Goal: Task Accomplishment & Management: Manage account settings

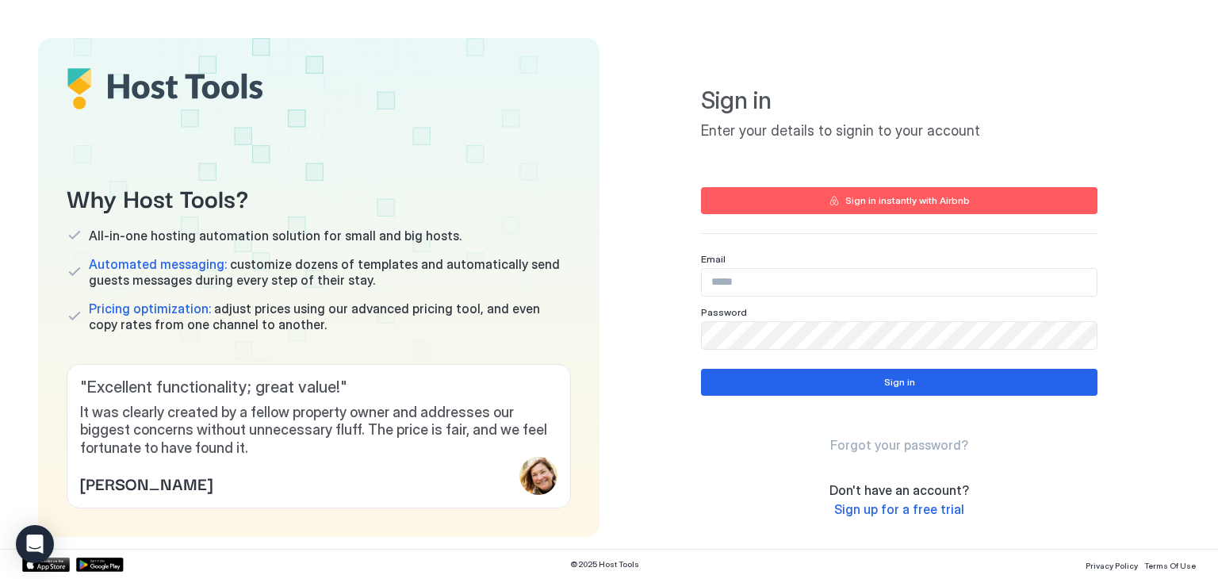
click at [724, 281] on input "Input Field" at bounding box center [899, 282] width 395 height 27
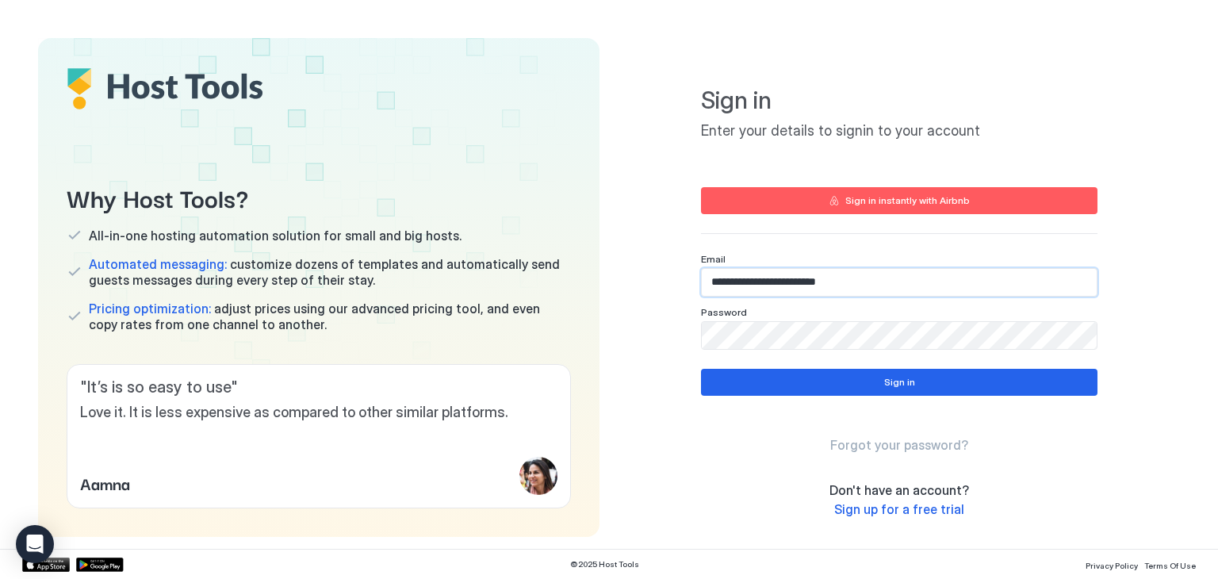
type input "**********"
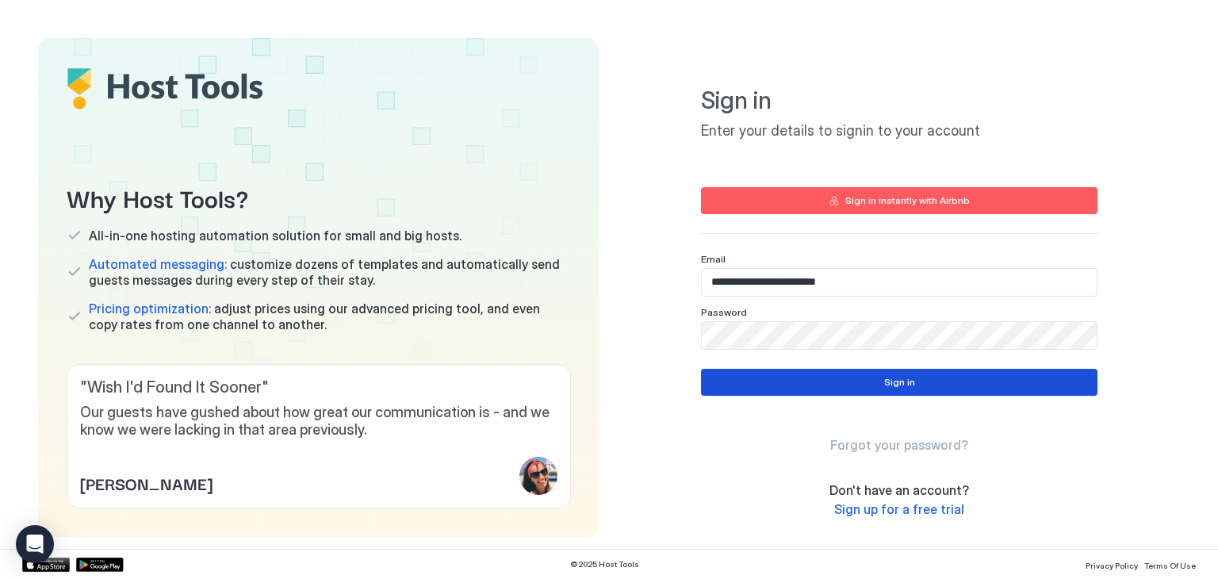
click at [802, 372] on button "Sign in" at bounding box center [899, 382] width 396 height 27
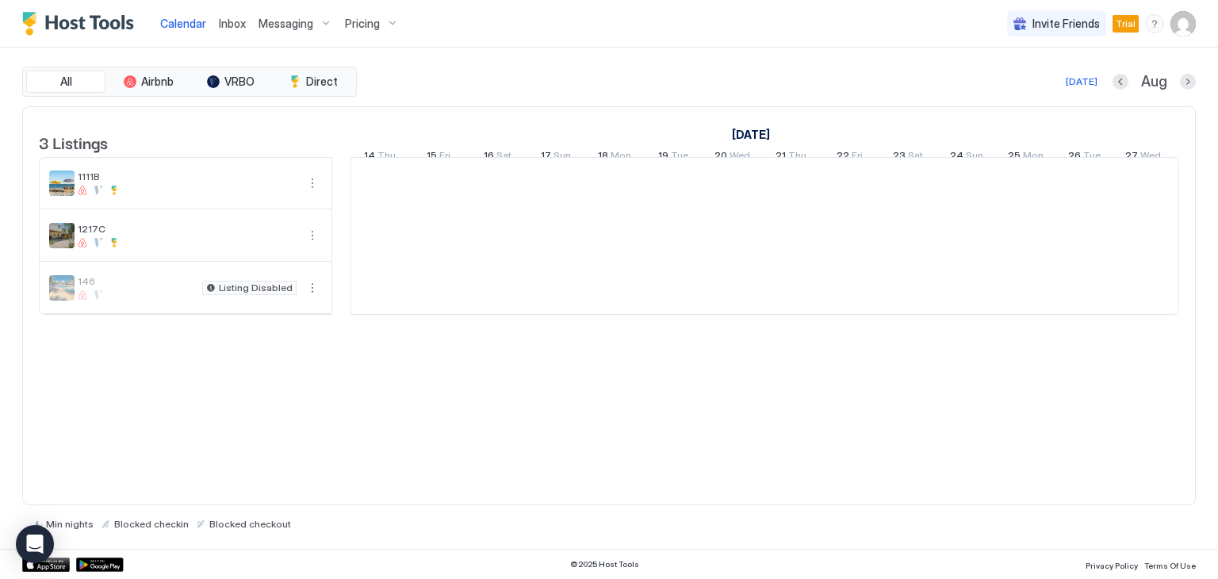
scroll to position [0, 881]
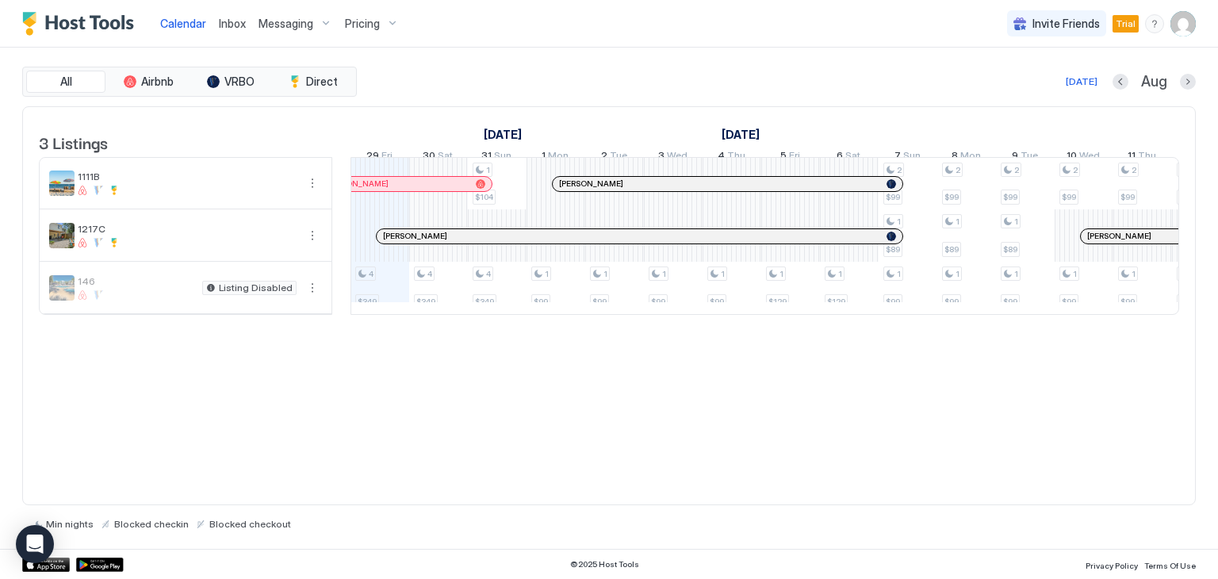
click at [124, 287] on span "146" at bounding box center [137, 281] width 118 height 12
click at [349, 21] on span "Pricing" at bounding box center [362, 24] width 35 height 14
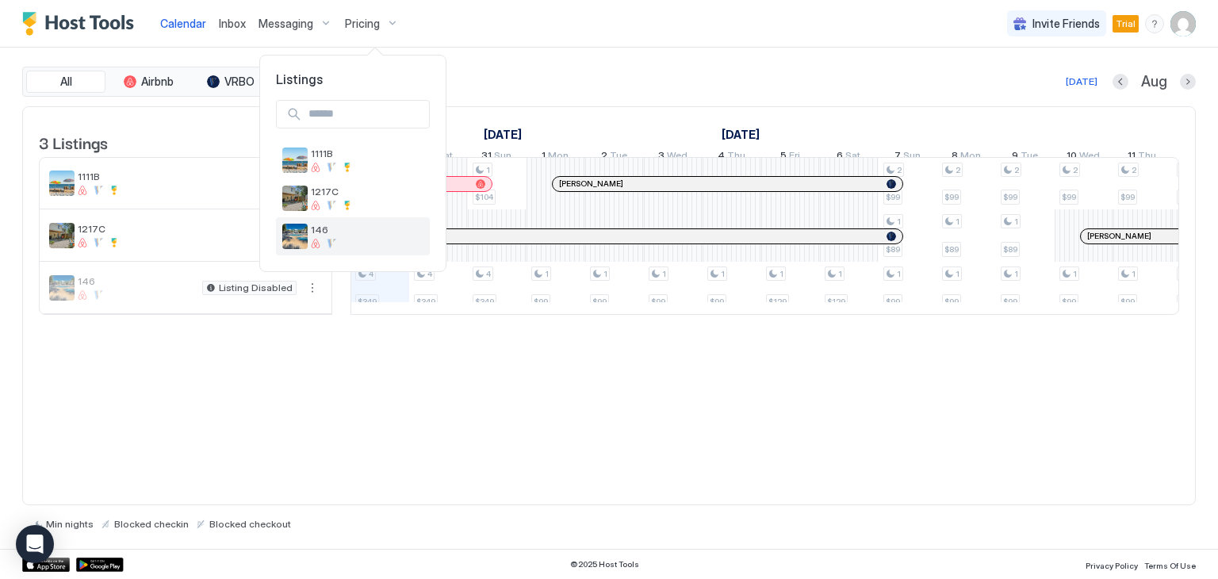
click at [320, 235] on span "146" at bounding box center [367, 230] width 113 height 12
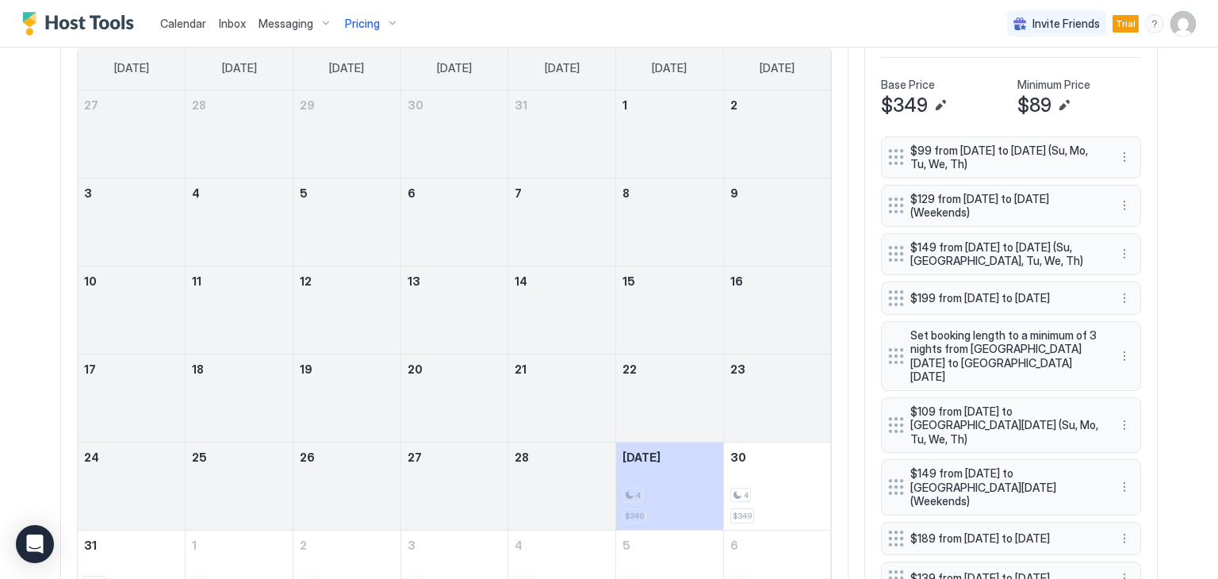
scroll to position [555, 0]
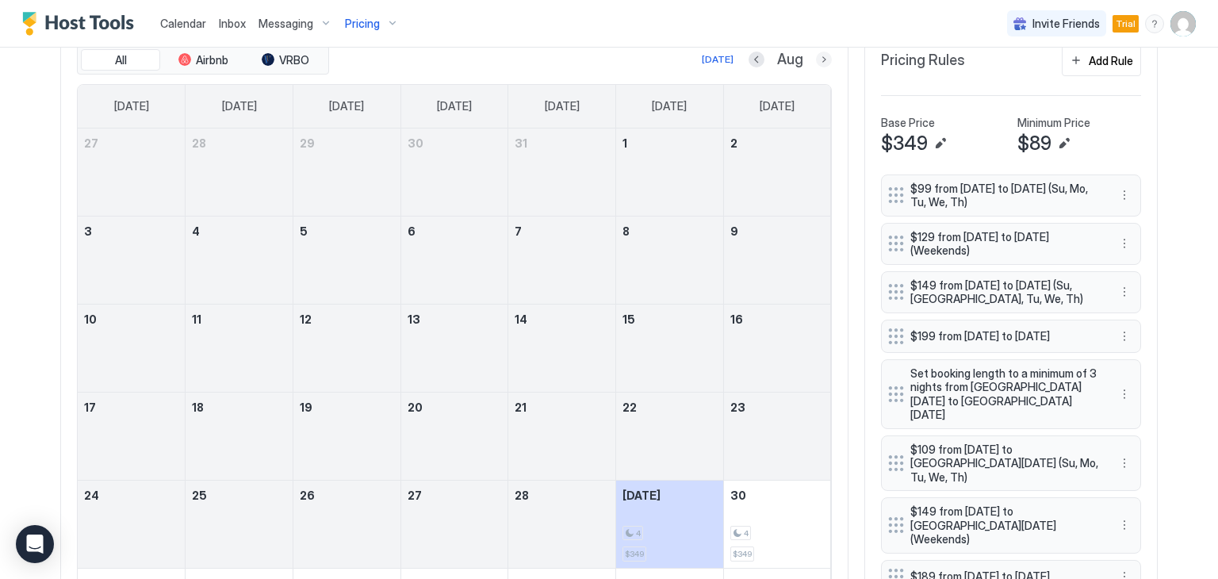
click at [816, 55] on button "Next month" at bounding box center [824, 60] width 16 height 16
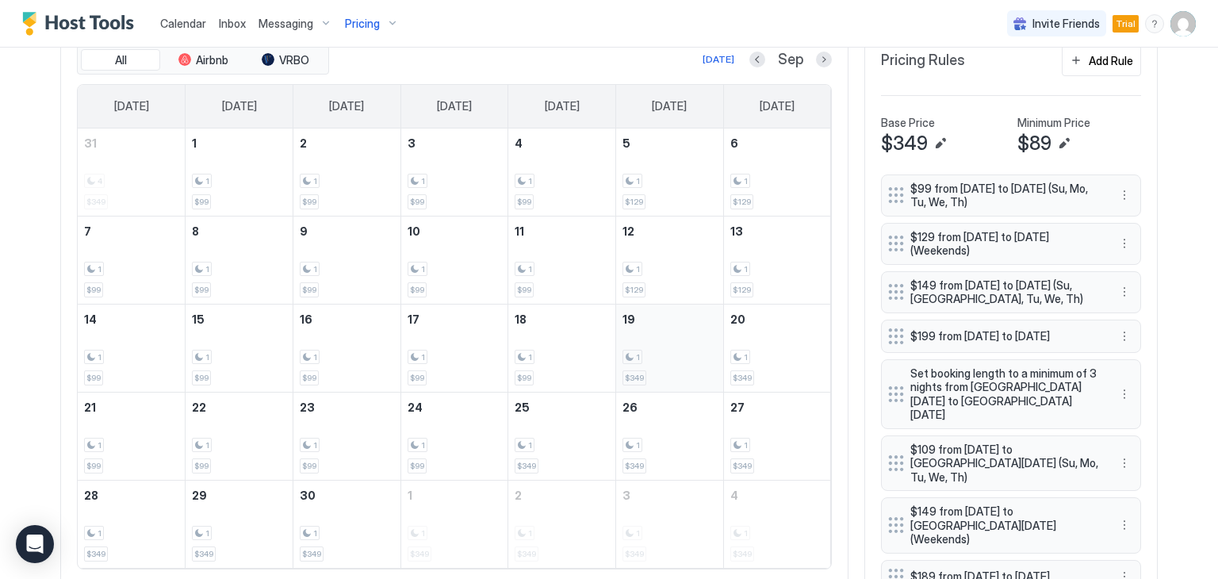
click at [646, 358] on div "1" at bounding box center [669, 357] width 94 height 15
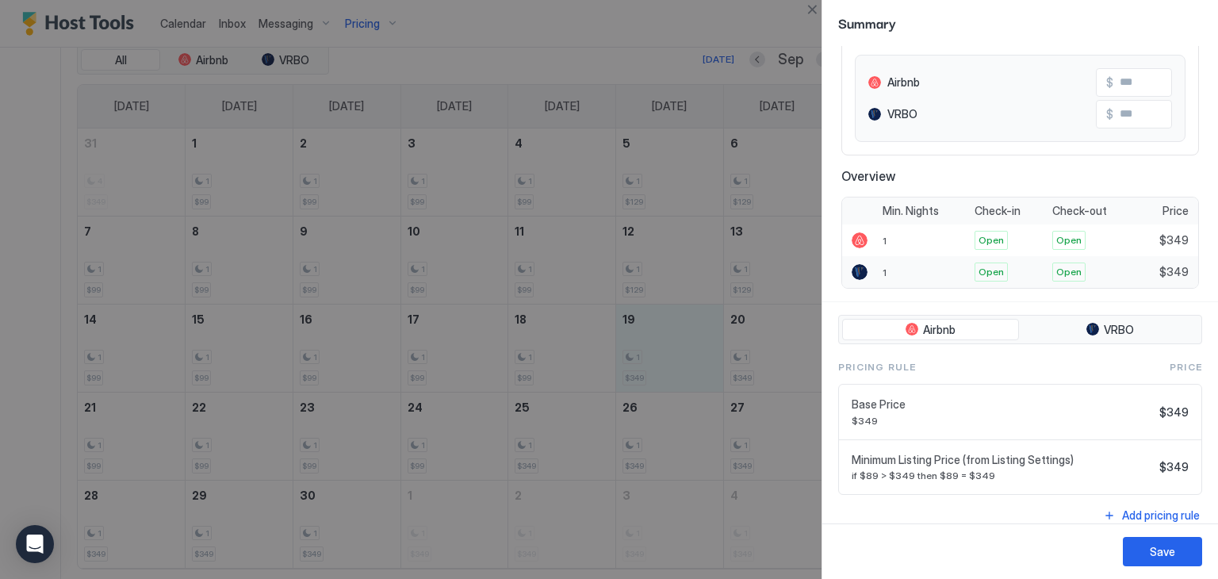
scroll to position [170, 0]
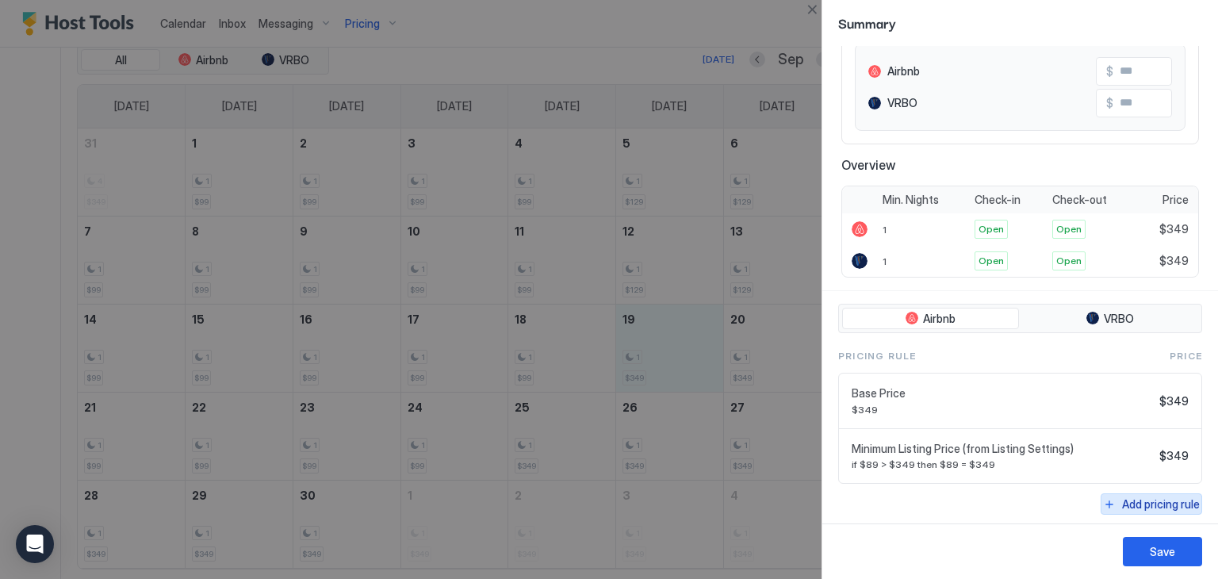
click at [1122, 498] on div "Add pricing rule" at bounding box center [1161, 504] width 78 height 17
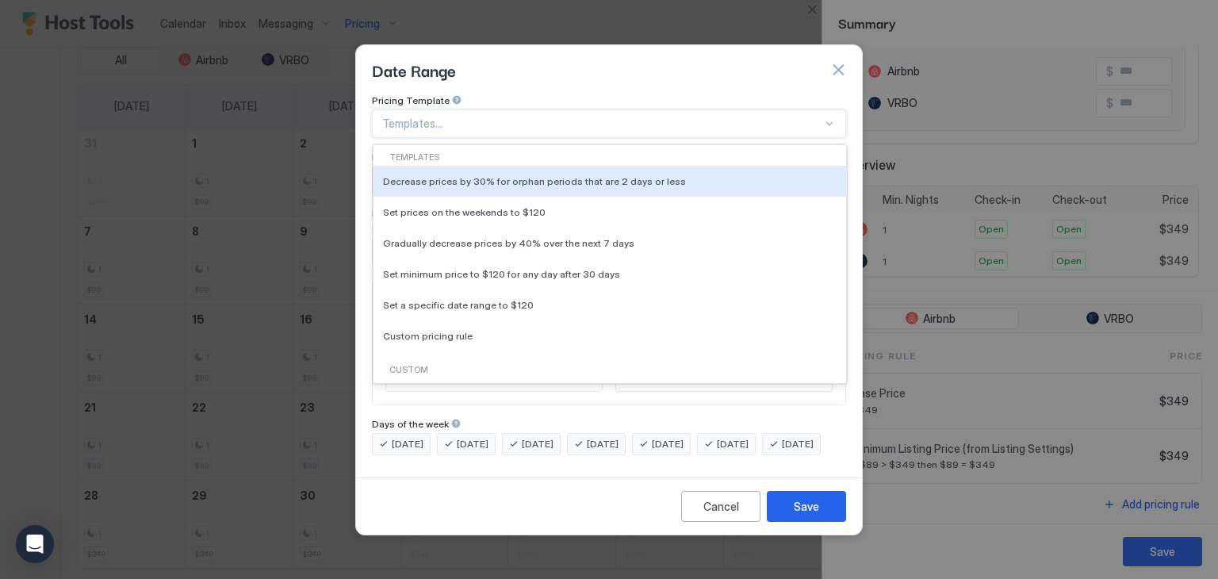
click at [827, 117] on div at bounding box center [829, 123] width 13 height 13
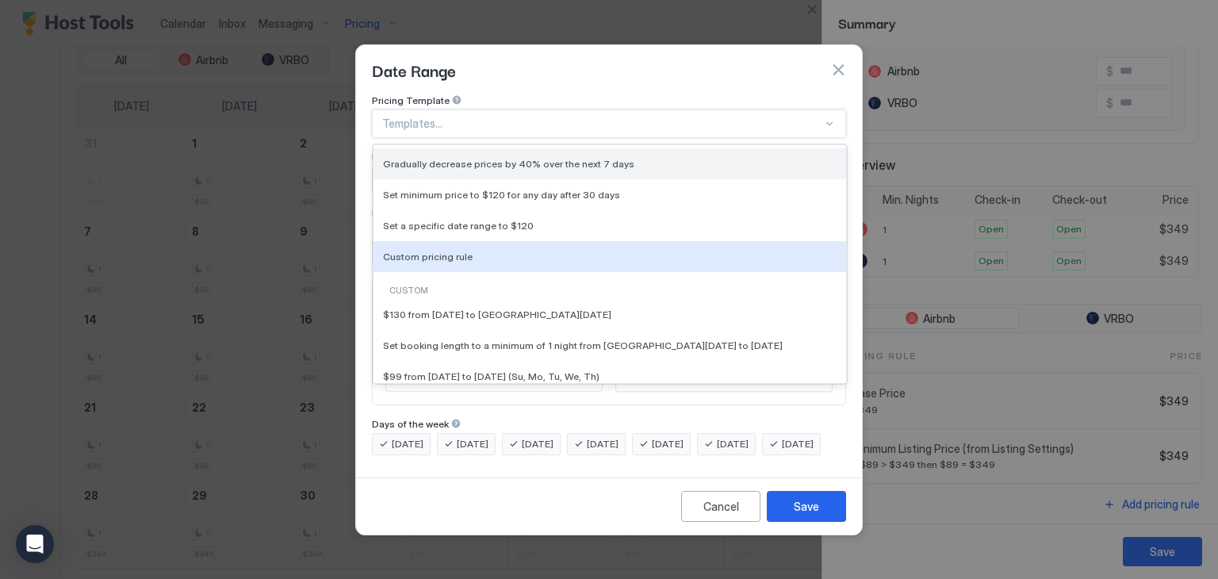
scroll to position [0, 0]
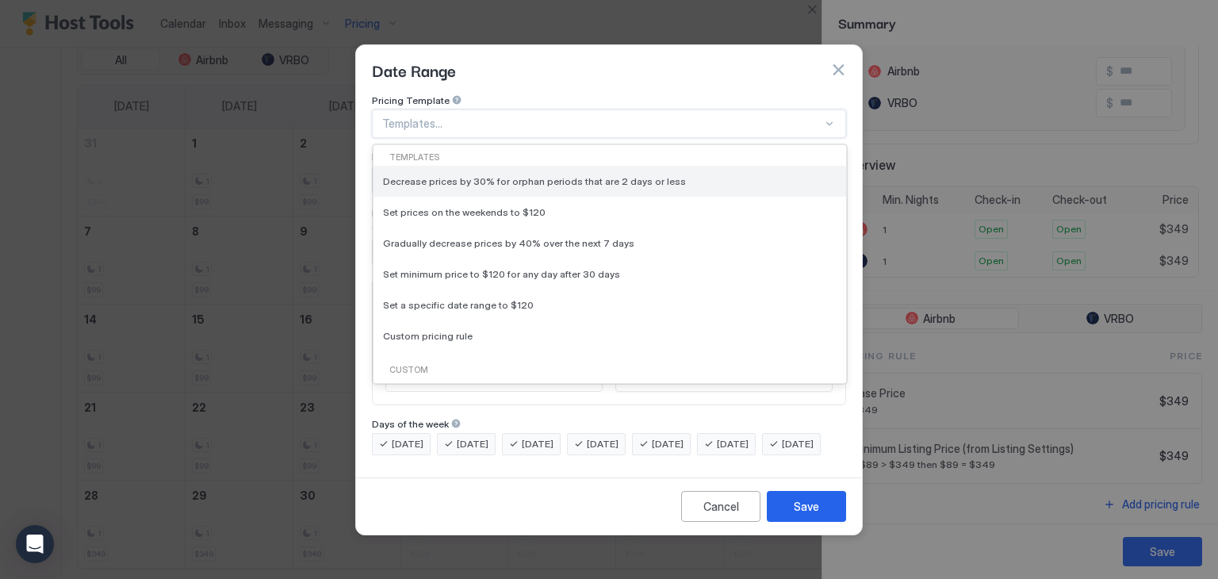
click at [570, 175] on span "Decrease prices by 30% for orphan periods that are 2 days or less" at bounding box center [534, 181] width 303 height 12
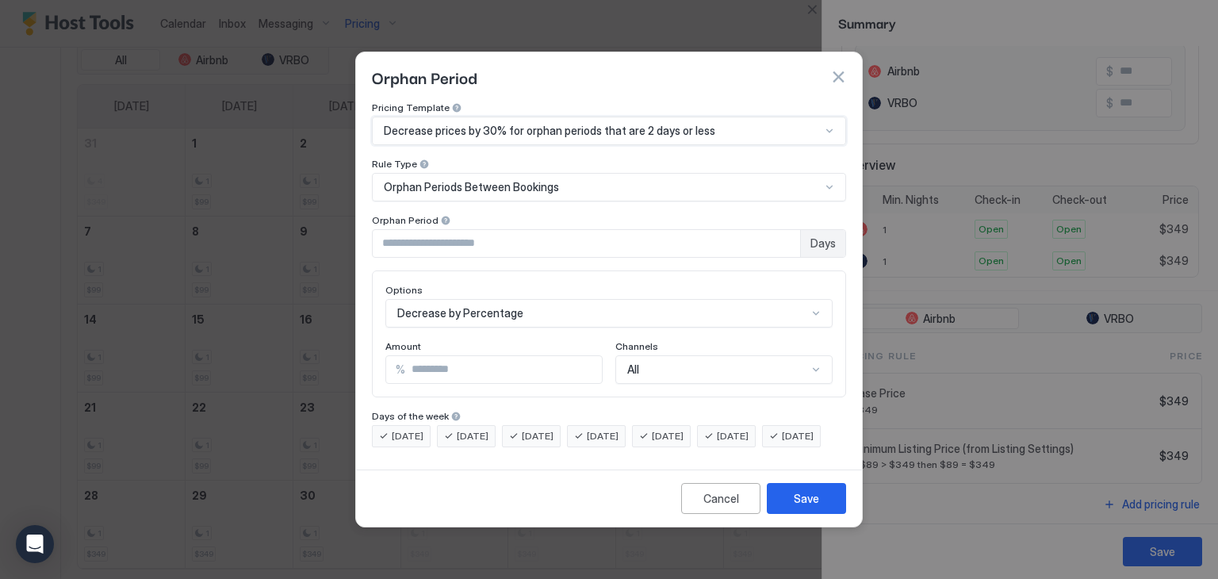
scroll to position [82, 0]
click at [619, 302] on div "Decrease by Percentage" at bounding box center [608, 313] width 447 height 29
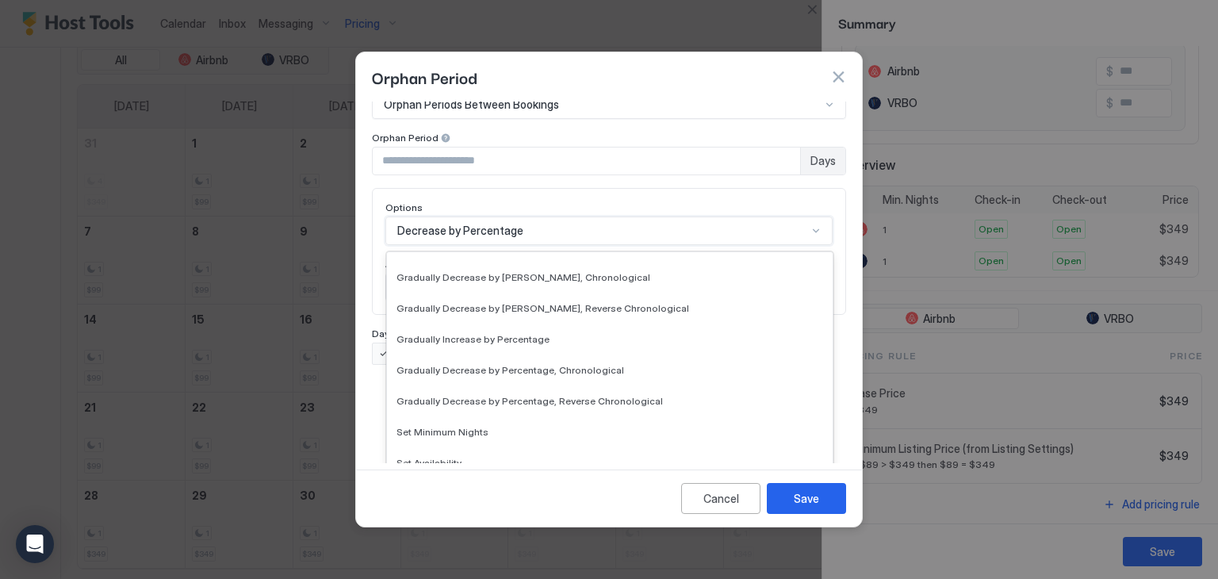
scroll to position [288, 0]
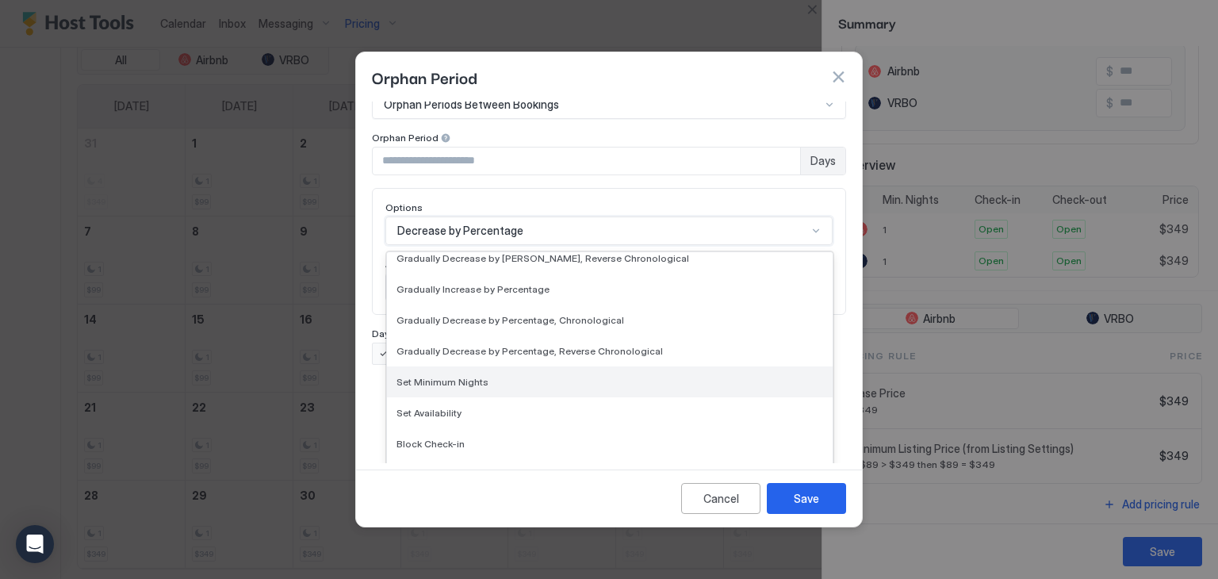
click at [469, 376] on span "Set Minimum Nights" at bounding box center [442, 382] width 92 height 12
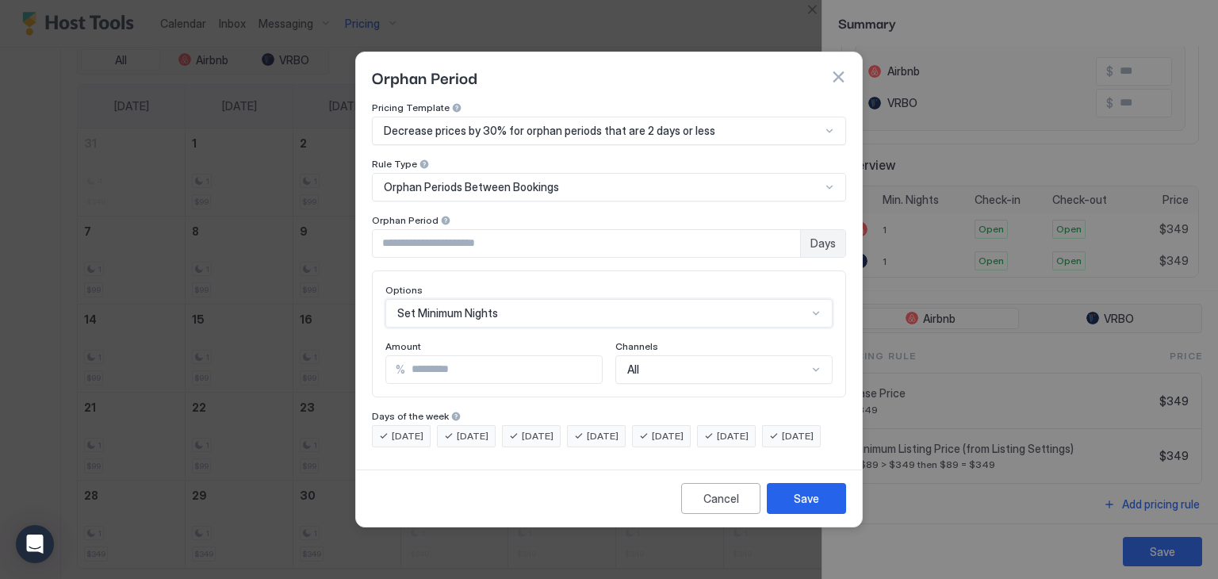
scroll to position [0, 0]
click at [431, 357] on input "**" at bounding box center [471, 369] width 170 height 27
type input "*"
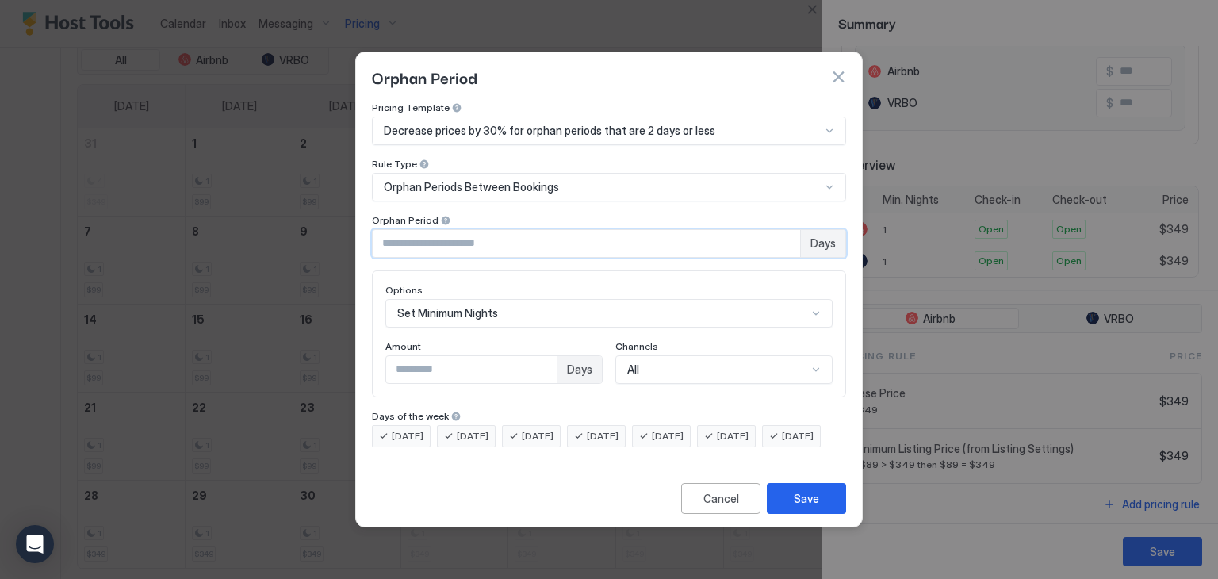
click at [784, 230] on input "*" at bounding box center [586, 243] width 427 height 27
click at [679, 425] on div "[DATE]" at bounding box center [661, 436] width 59 height 22
click at [741, 429] on span "[DATE]" at bounding box center [733, 436] width 32 height 14
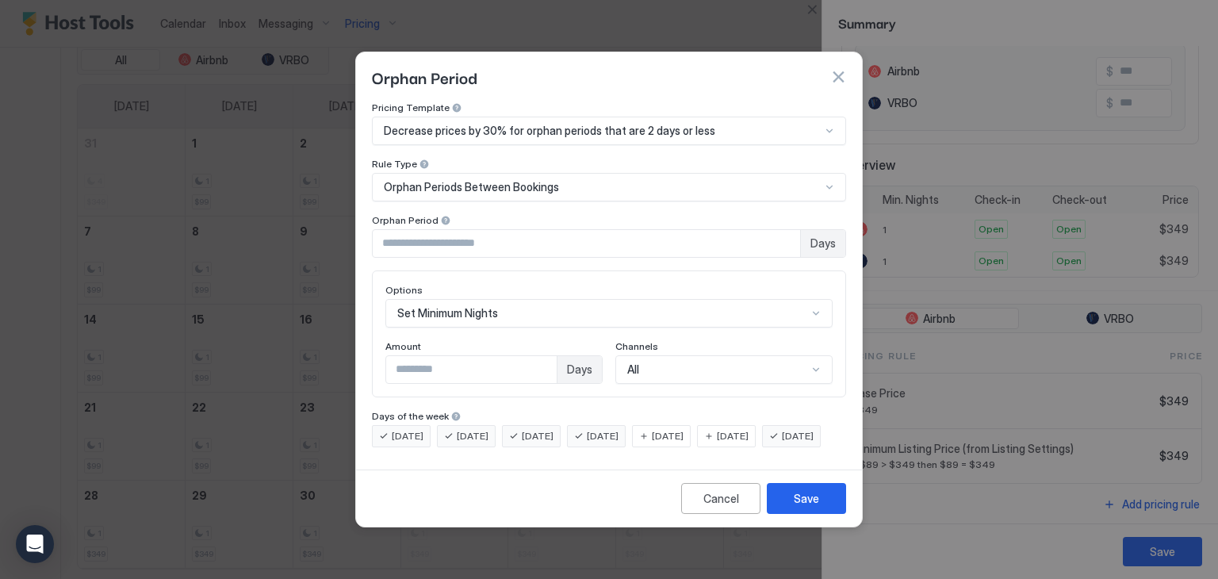
type input "*"
click at [784, 234] on input "*" at bounding box center [586, 243] width 427 height 27
click at [714, 514] on button "Cancel" at bounding box center [720, 498] width 79 height 31
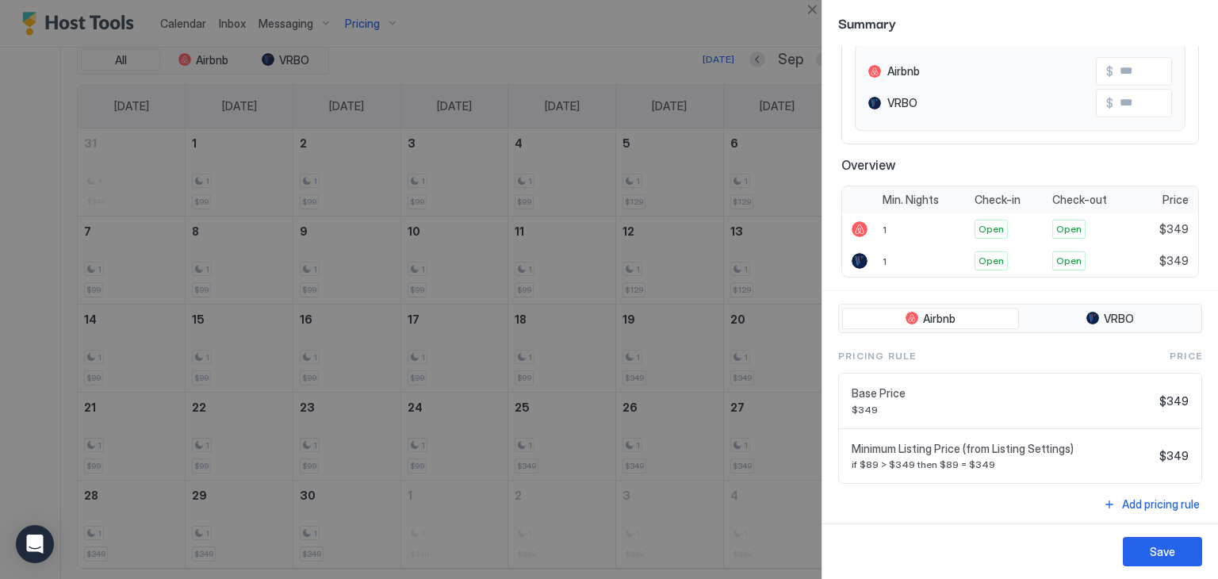
click at [765, 45] on div at bounding box center [609, 289] width 1218 height 579
click at [1130, 500] on div "Add pricing rule" at bounding box center [1161, 504] width 78 height 17
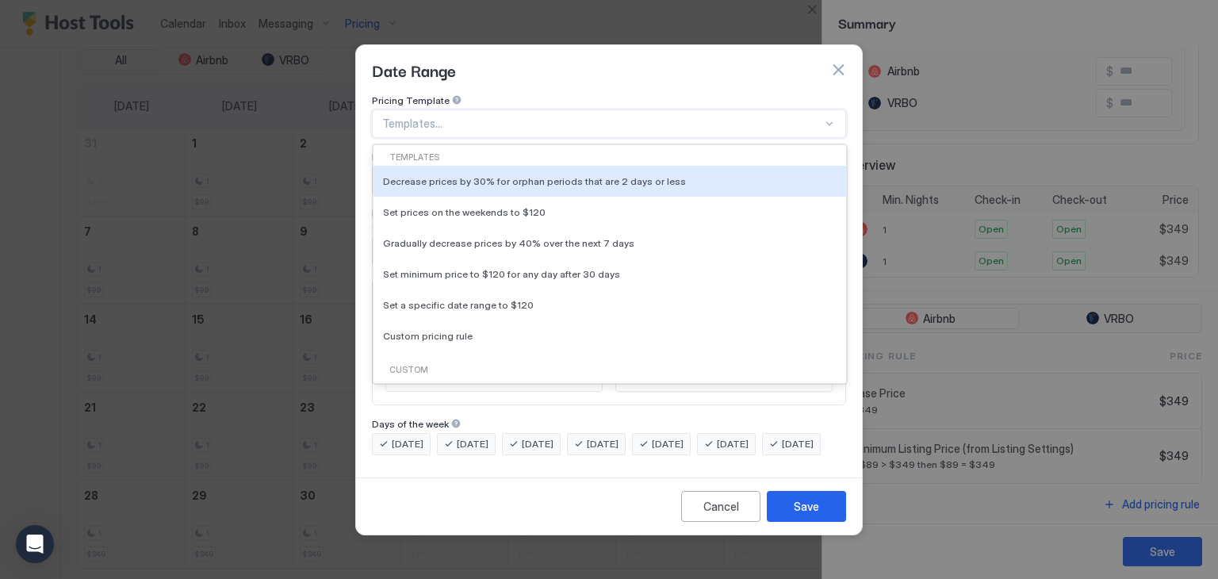
click at [825, 117] on div at bounding box center [829, 123] width 13 height 13
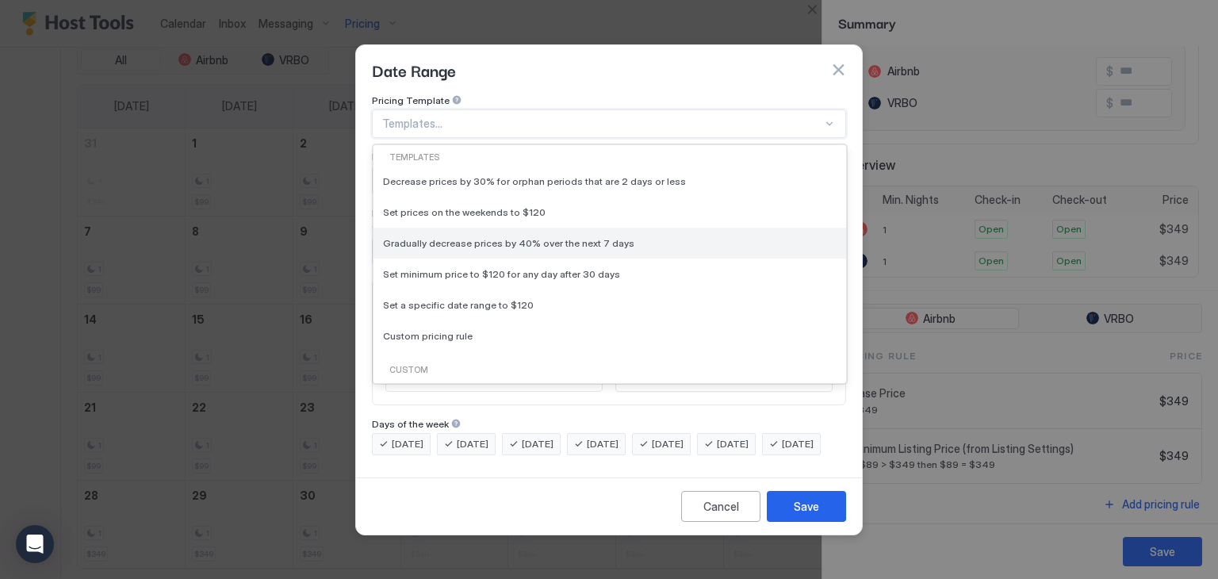
click at [514, 237] on span "Gradually decrease prices by 40% over the next 7 days" at bounding box center [508, 243] width 251 height 12
type input "**"
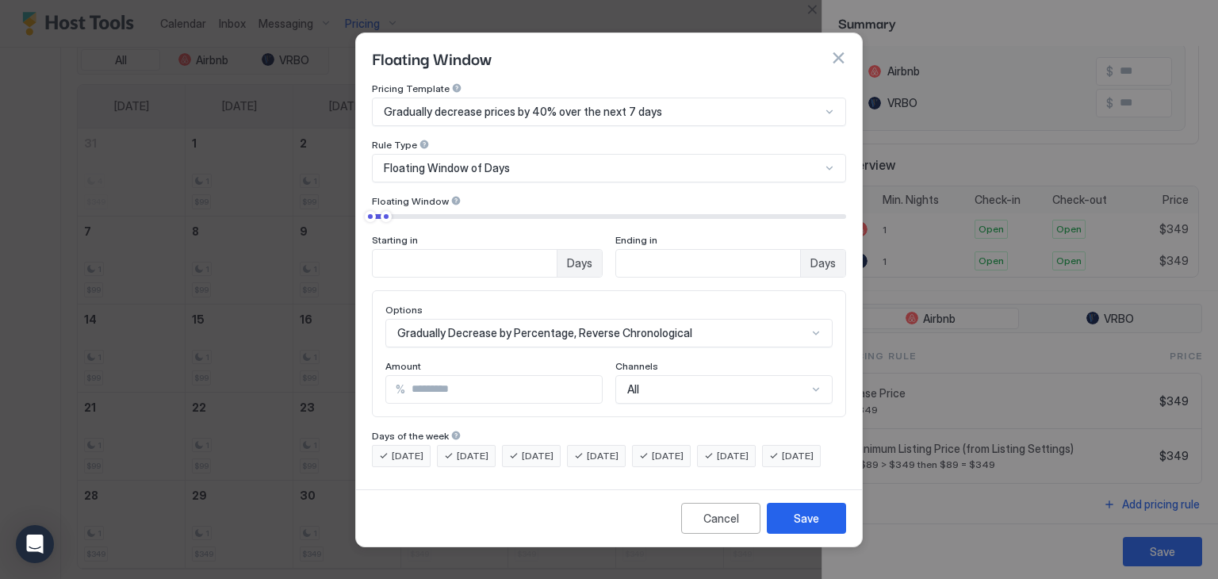
type input "*"
click at [383, 211] on div at bounding box center [382, 216] width 11 height 11
click at [658, 105] on div "Gradually decrease prices by 40% over the next 7 days" at bounding box center [602, 112] width 437 height 14
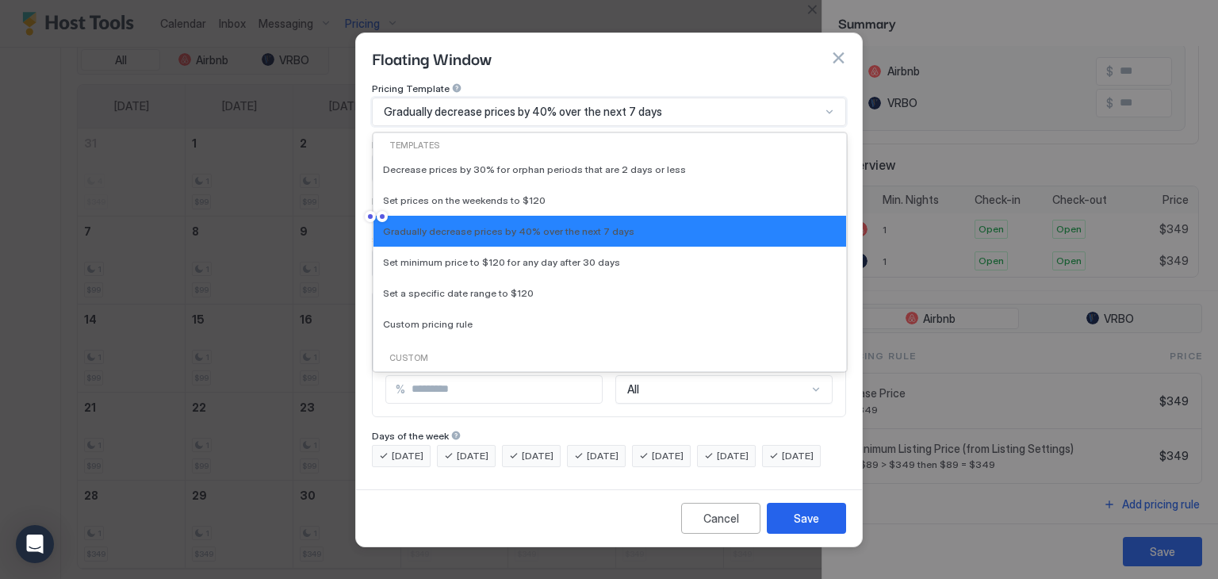
click at [658, 105] on div "Gradually decrease prices by 40% over the next 7 days" at bounding box center [602, 112] width 437 height 14
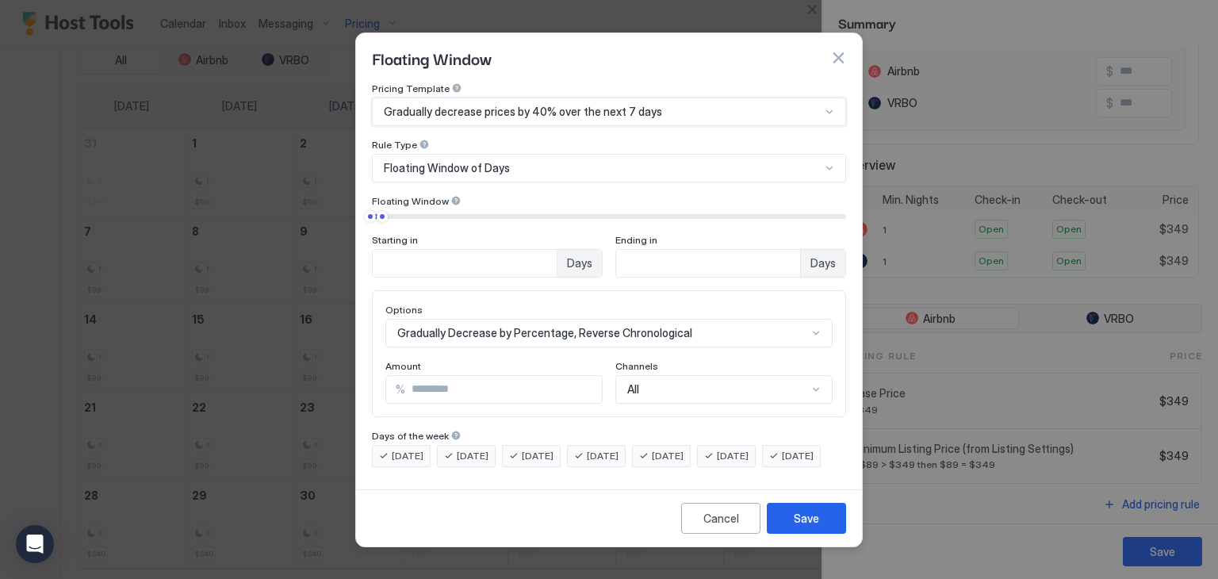
click at [435, 376] on input "**" at bounding box center [503, 389] width 197 height 27
type input "**"
click at [536, 290] on div "Options Gradually Decrease by Percentage, Reverse Chronological Amount % ** Cha…" at bounding box center [609, 353] width 474 height 127
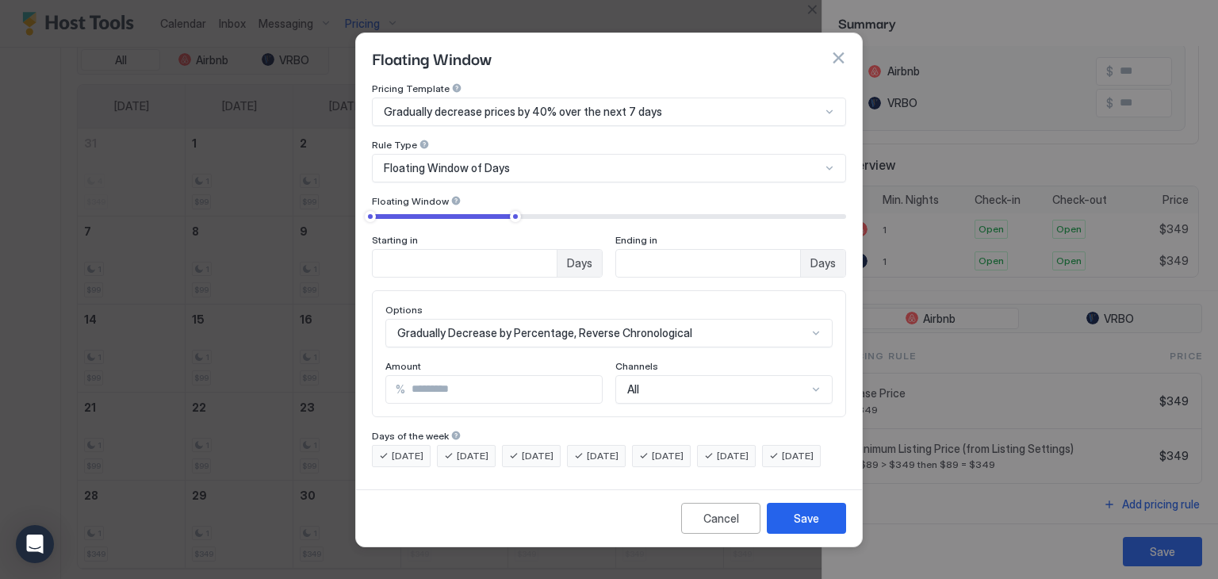
type input "**"
drag, startPoint x: 381, startPoint y: 205, endPoint x: 494, endPoint y: 215, distance: 113.1
click at [494, 215] on div "Starting in * Days Ending in ** Days" at bounding box center [609, 243] width 474 height 67
click at [442, 258] on input "*" at bounding box center [465, 263] width 184 height 27
drag, startPoint x: 442, startPoint y: 258, endPoint x: 368, endPoint y: 254, distance: 73.9
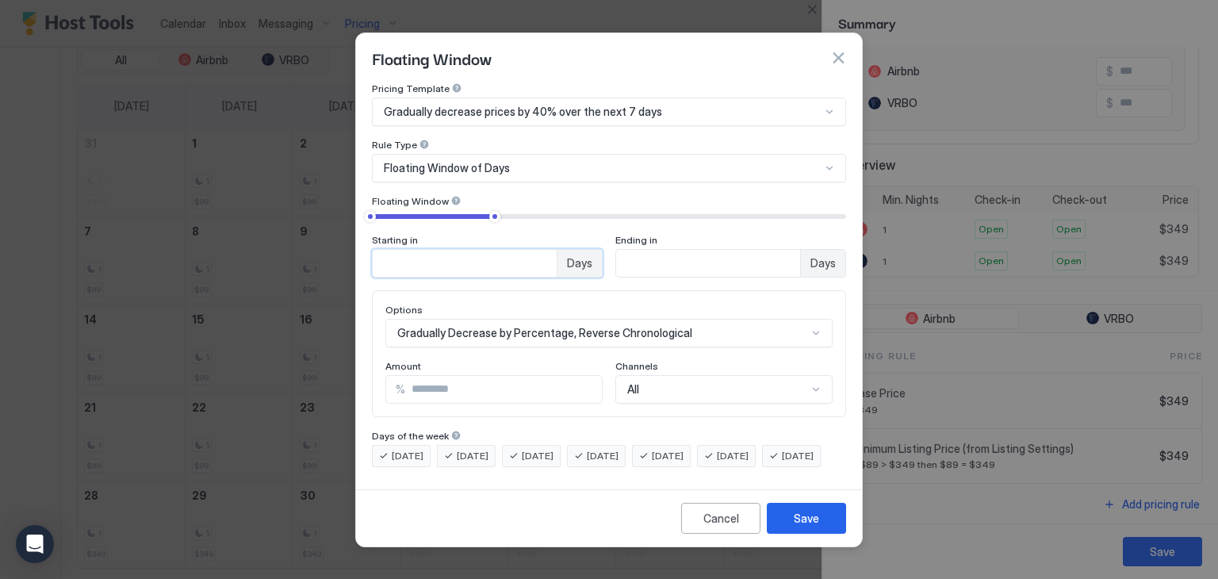
click at [368, 254] on div "Pricing Template Gradually decrease prices by 40% over the next 7 days Rule Typ…" at bounding box center [609, 282] width 506 height 400
type input "**"
click at [557, 250] on input "**" at bounding box center [465, 263] width 184 height 27
drag, startPoint x: 644, startPoint y: 248, endPoint x: 628, endPoint y: 248, distance: 15.9
click at [557, 250] on input "**" at bounding box center [465, 263] width 184 height 27
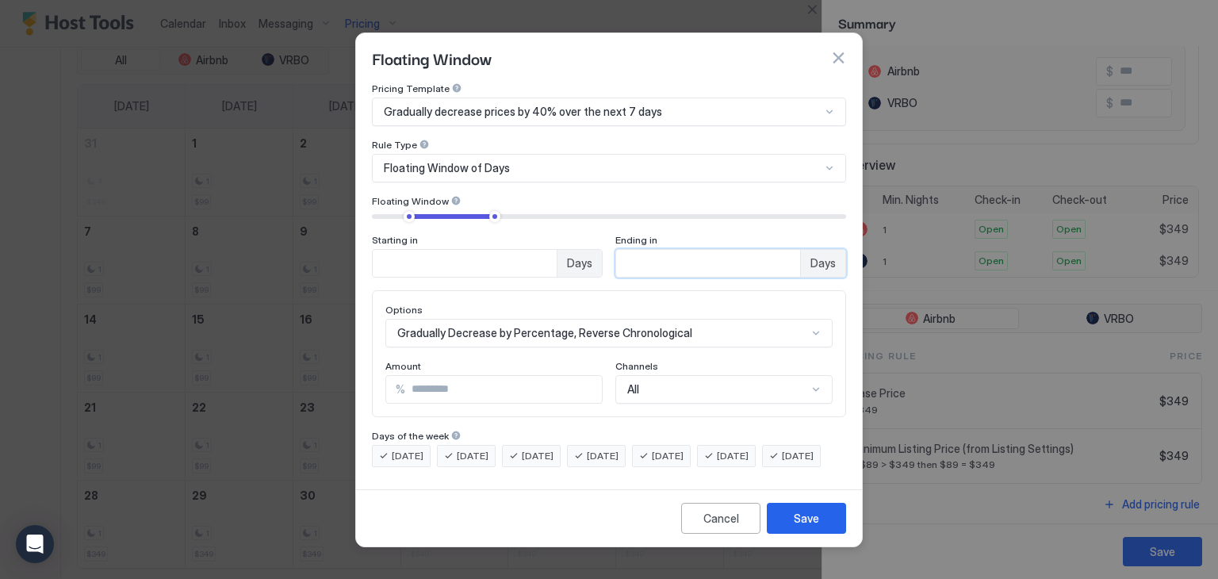
click at [426, 376] on input "**" at bounding box center [503, 389] width 197 height 27
type input "**"
click at [410, 250] on input "**" at bounding box center [465, 263] width 184 height 27
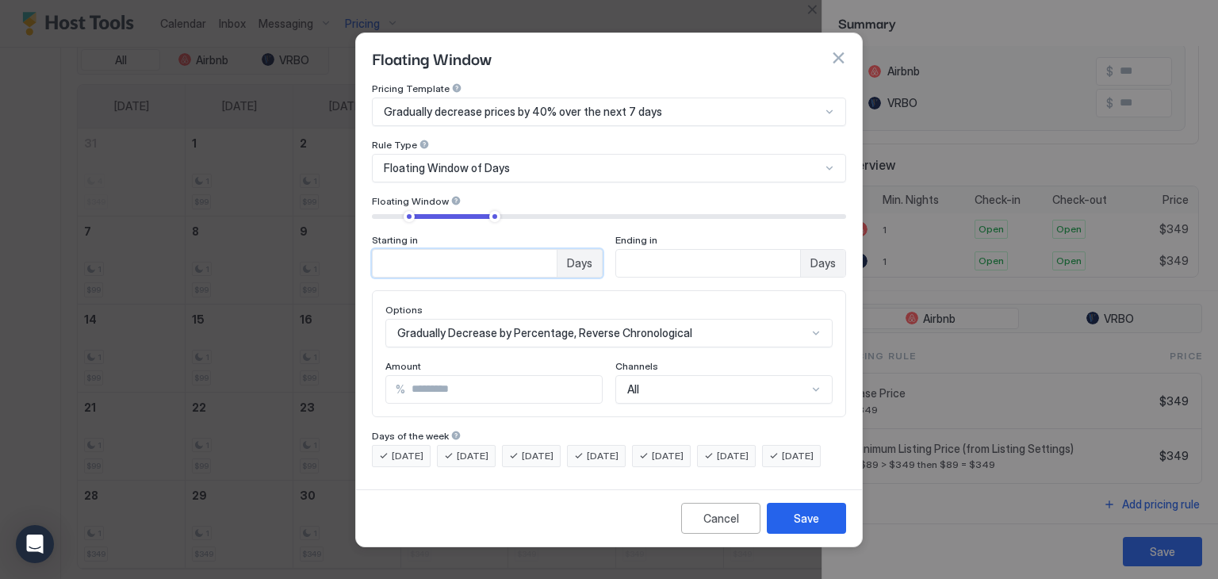
click at [410, 250] on input "**" at bounding box center [465, 263] width 184 height 27
click at [546, 251] on input "**" at bounding box center [465, 263] width 184 height 27
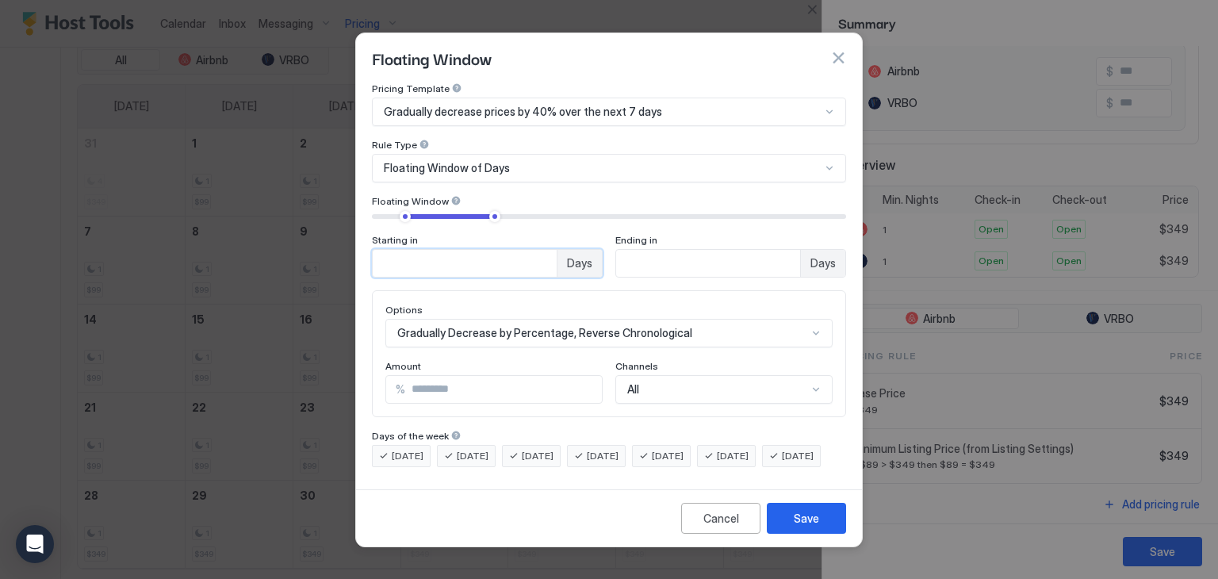
click at [546, 251] on input "**" at bounding box center [465, 263] width 184 height 27
drag, startPoint x: 466, startPoint y: 258, endPoint x: 335, endPoint y: 240, distance: 132.8
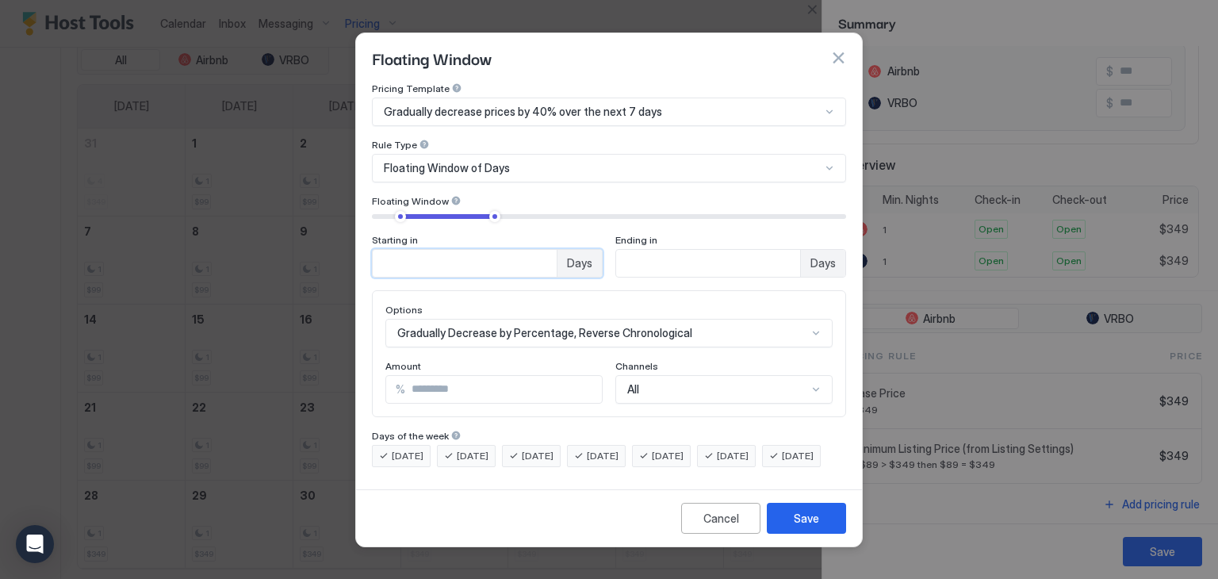
click at [335, 240] on div "Floating Window Pricing Template Gradually decrease prices by 40% over the next…" at bounding box center [609, 289] width 1218 height 579
type input "*"
drag, startPoint x: 736, startPoint y: 253, endPoint x: 609, endPoint y: 255, distance: 126.9
click at [609, 255] on div "Starting in * Days Ending in ** Days" at bounding box center [609, 256] width 474 height 44
type input "**"
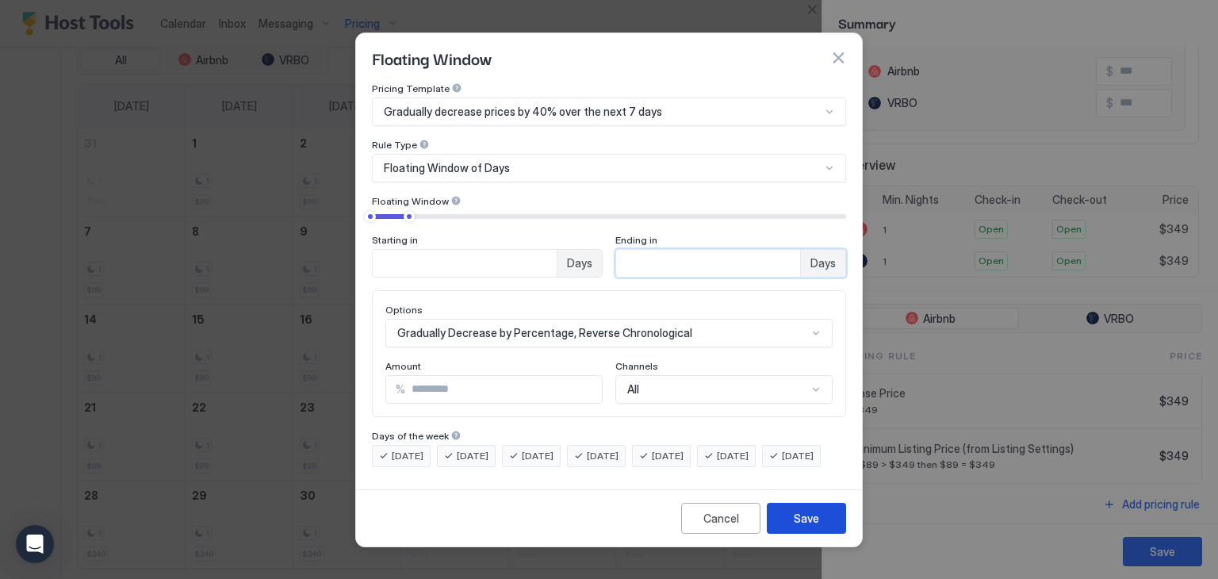
click at [814, 527] on div "Save" at bounding box center [806, 518] width 25 height 17
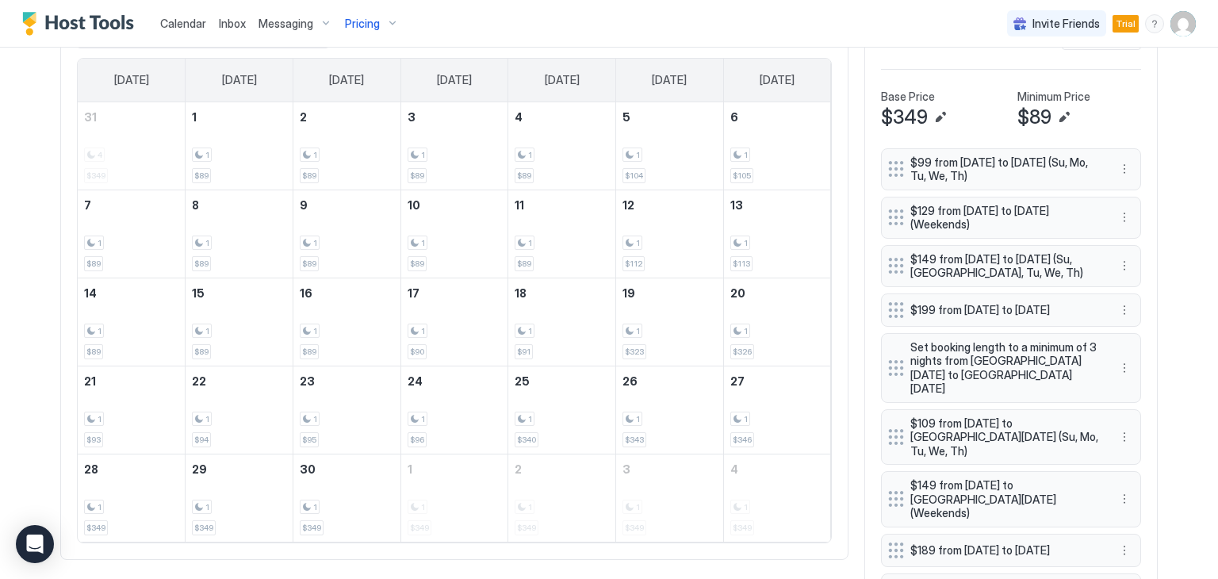
scroll to position [555, 0]
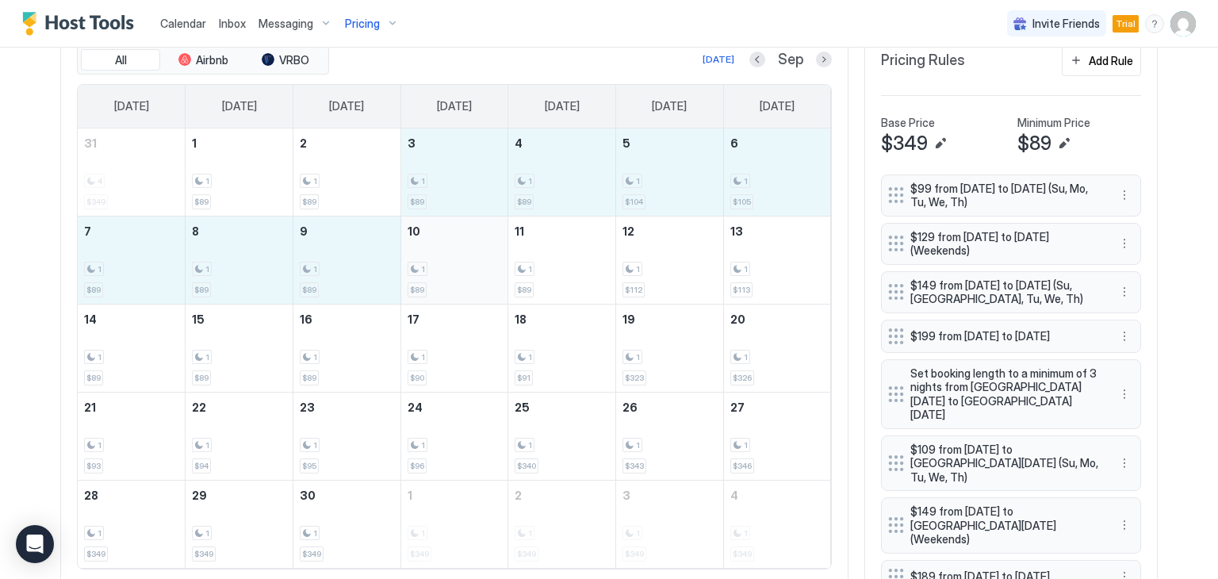
drag, startPoint x: 423, startPoint y: 197, endPoint x: 491, endPoint y: 224, distance: 73.3
click at [493, 226] on tbody "31 4 $349 1 1 $89 2 1 $89 3 1 $89 4 1 $89 5 1 $104 6 1 $105 7 1 $89 8 1 $89 9 1…" at bounding box center [454, 347] width 753 height 439
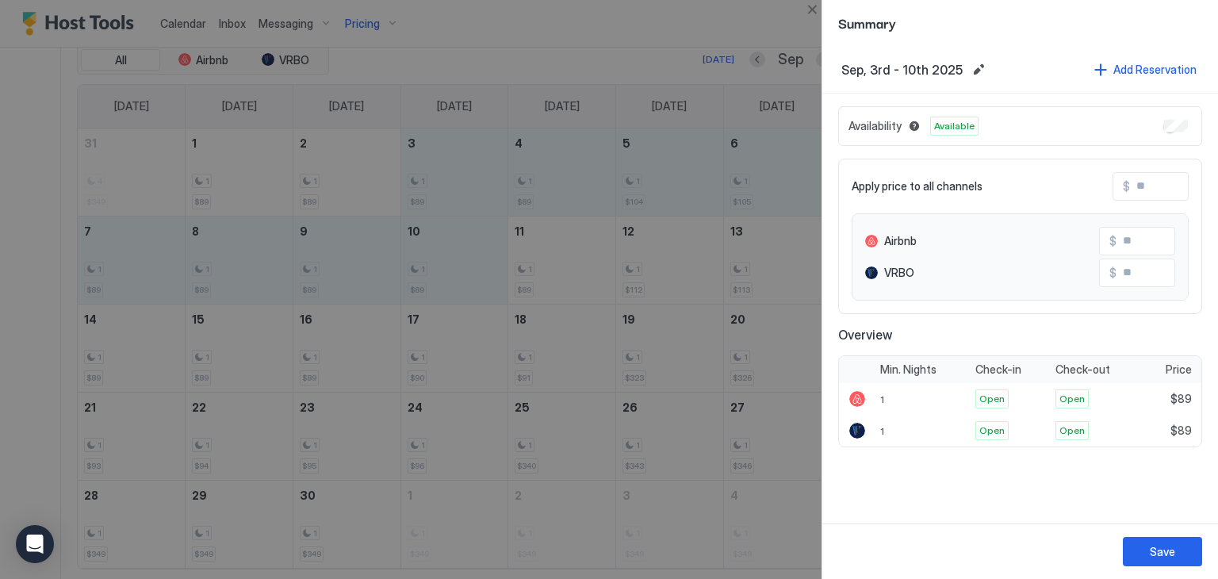
click at [745, 201] on div at bounding box center [609, 289] width 1218 height 579
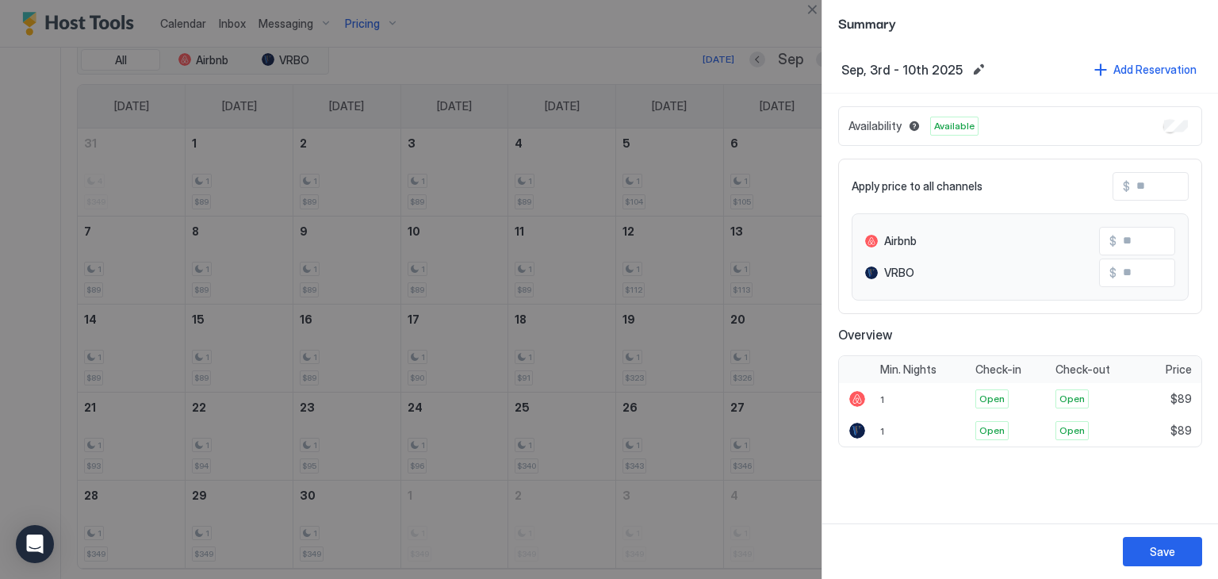
click at [682, 172] on div at bounding box center [609, 289] width 1218 height 579
click at [660, 413] on div at bounding box center [609, 289] width 1218 height 579
click at [661, 413] on div at bounding box center [609, 289] width 1218 height 579
click at [565, 392] on div at bounding box center [609, 289] width 1218 height 579
click at [575, 403] on div at bounding box center [609, 289] width 1218 height 579
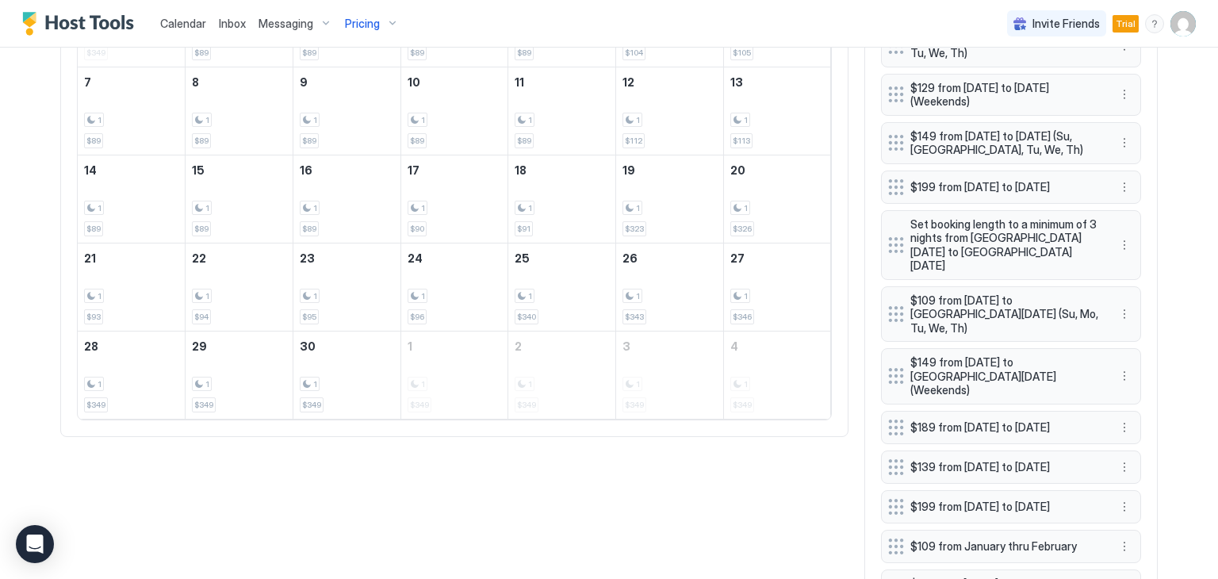
scroll to position [714, 0]
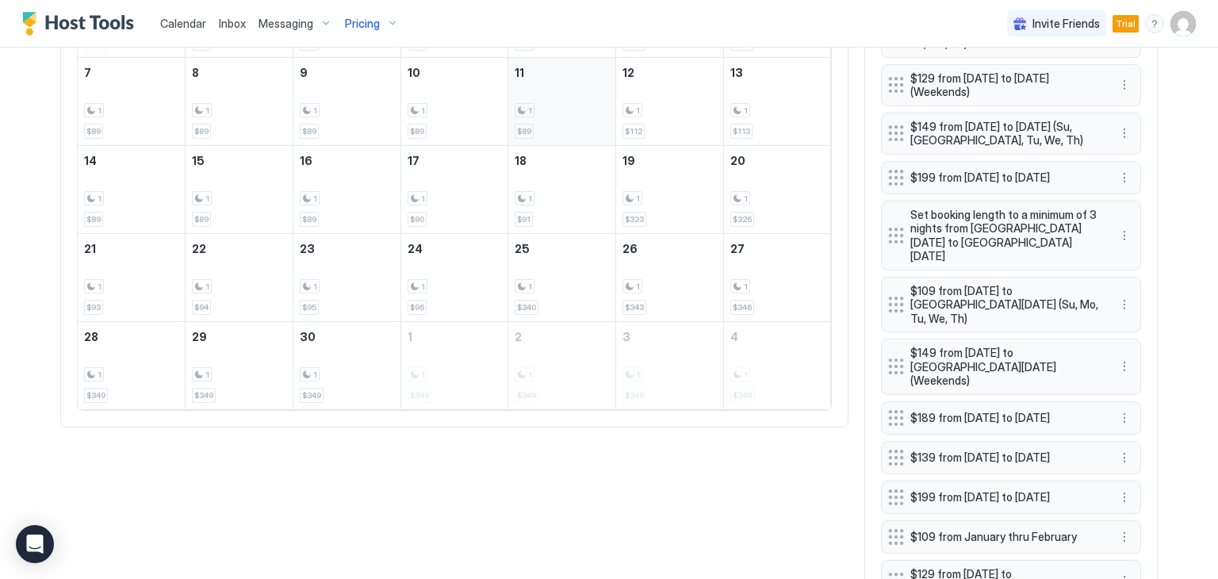
click at [517, 105] on div "1" at bounding box center [525, 110] width 20 height 15
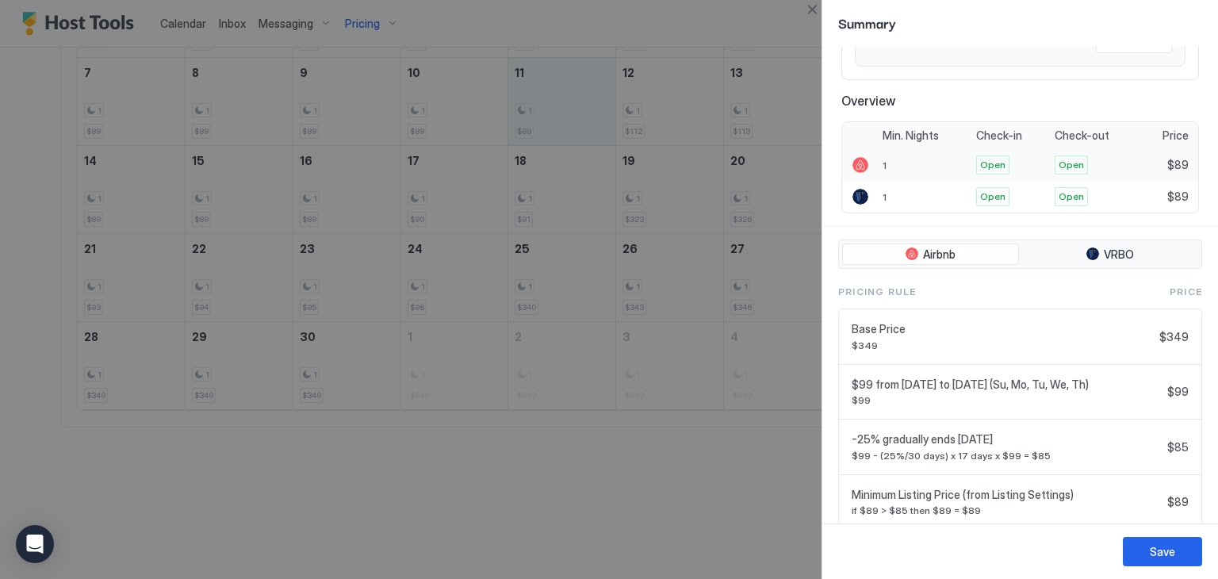
scroll to position [293, 0]
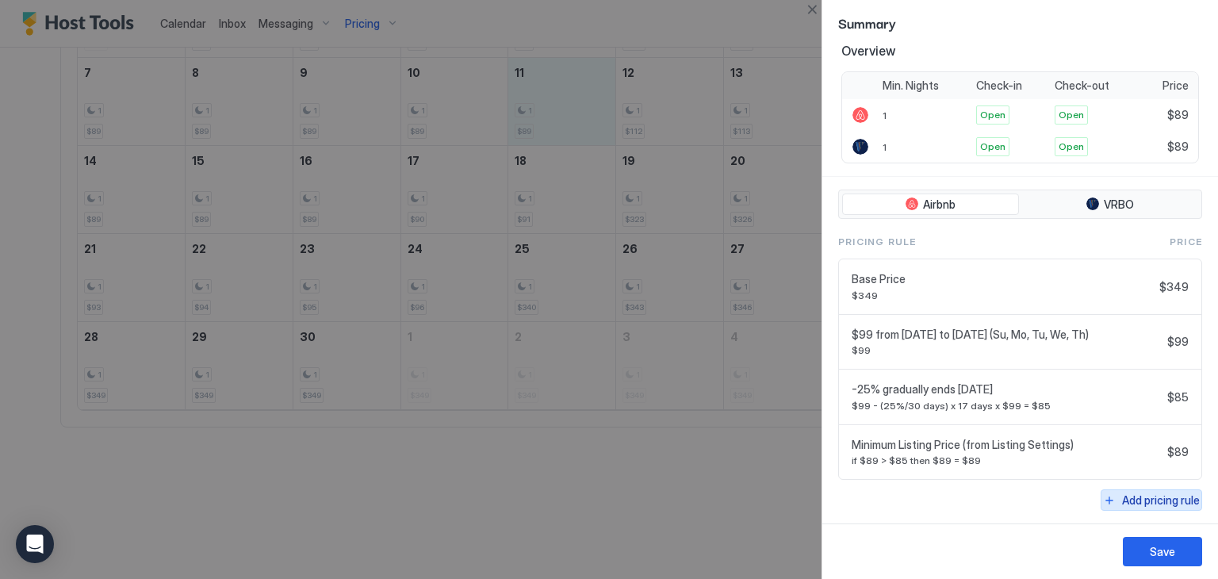
click at [1122, 499] on div "Add pricing rule" at bounding box center [1161, 500] width 78 height 17
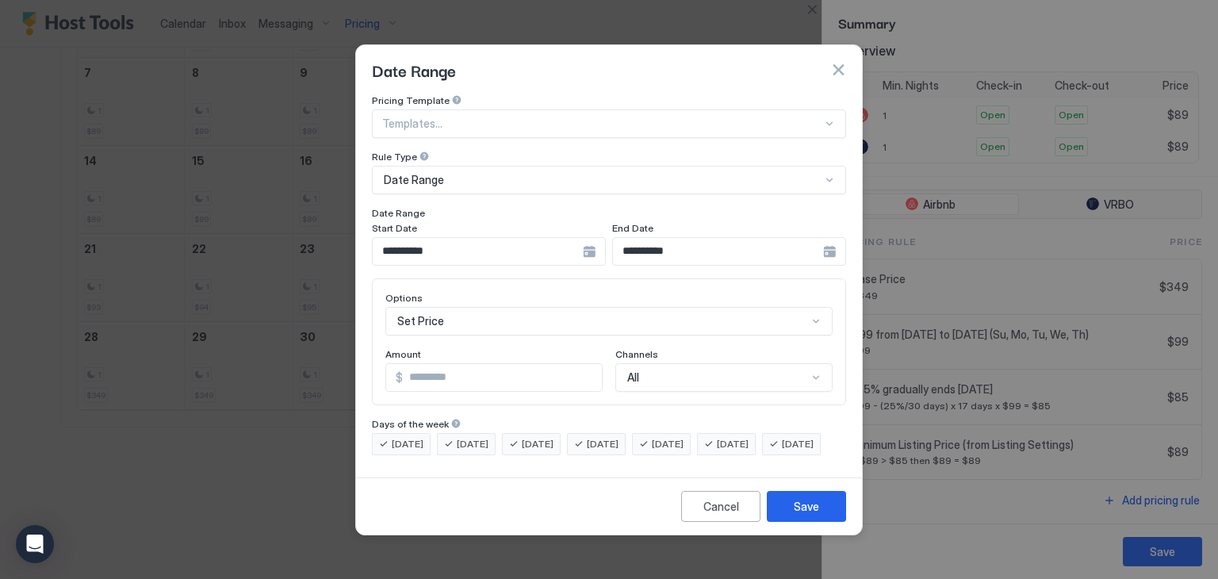
click at [838, 62] on button "button" at bounding box center [838, 70] width 16 height 16
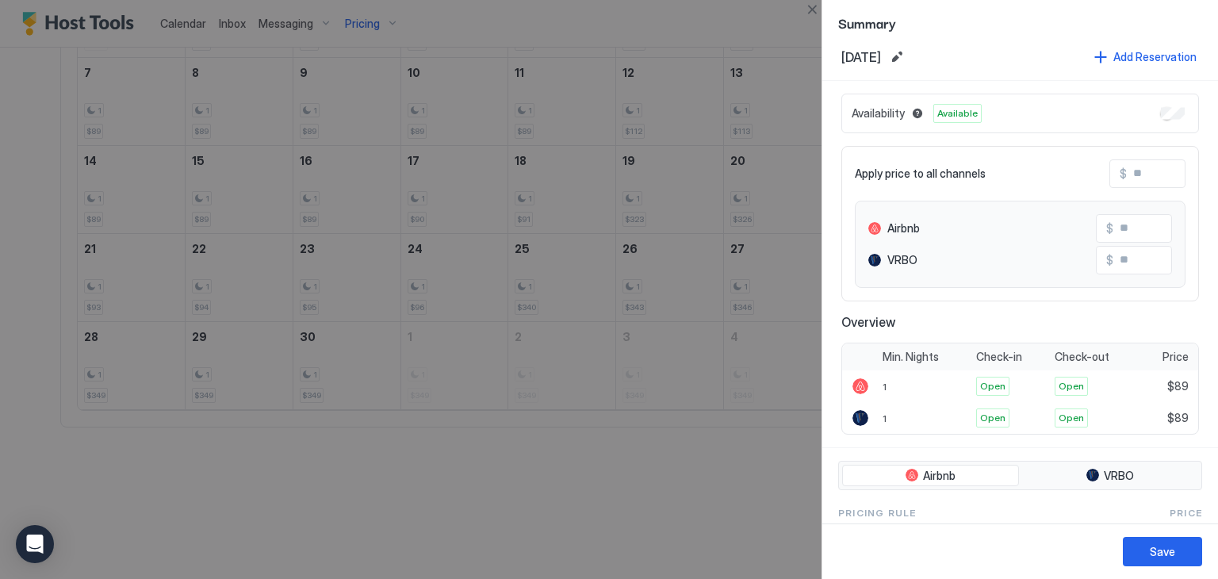
scroll to position [0, 0]
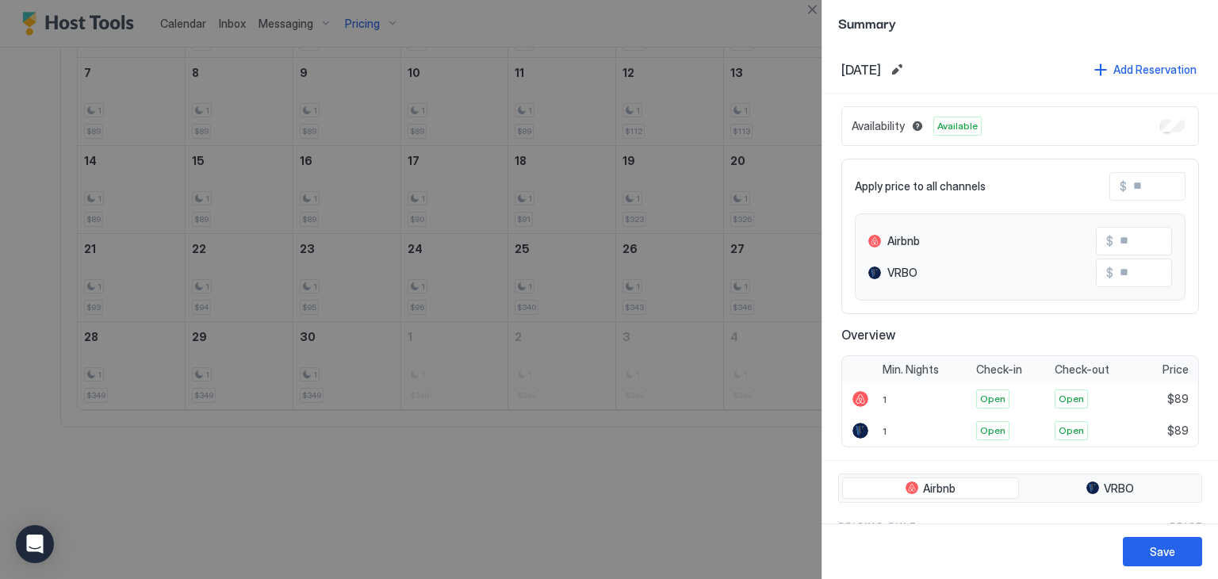
click at [960, 185] on span "Apply price to all channels" at bounding box center [920, 186] width 131 height 14
click at [1127, 183] on input "Input Field" at bounding box center [1190, 186] width 127 height 27
click at [1127, 182] on input "Input Field" at bounding box center [1190, 186] width 127 height 27
type input "*"
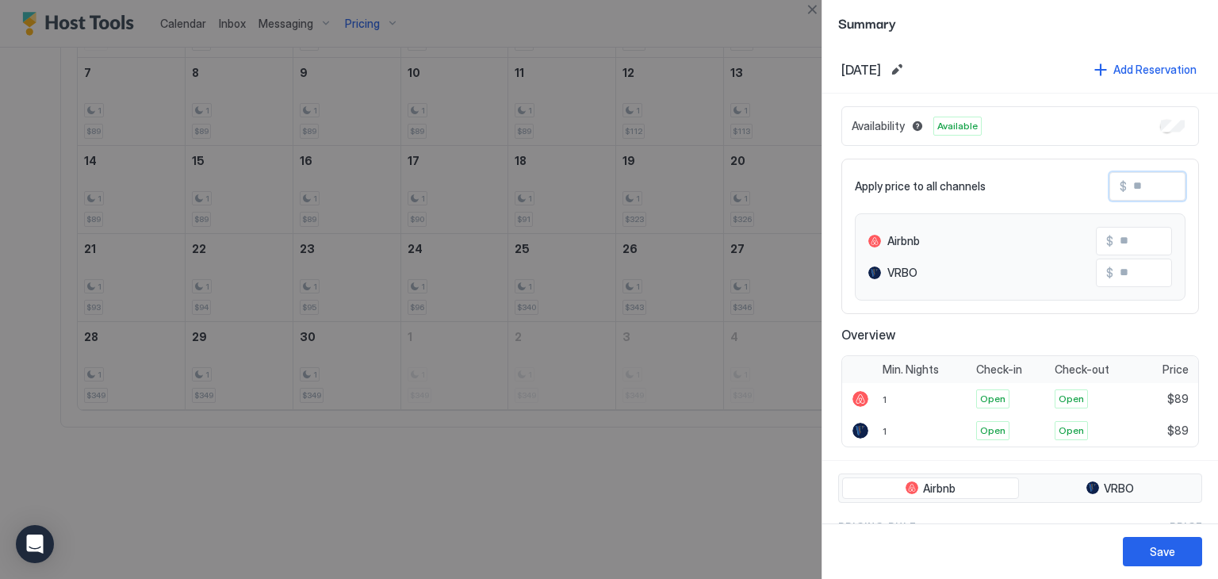
type input "*"
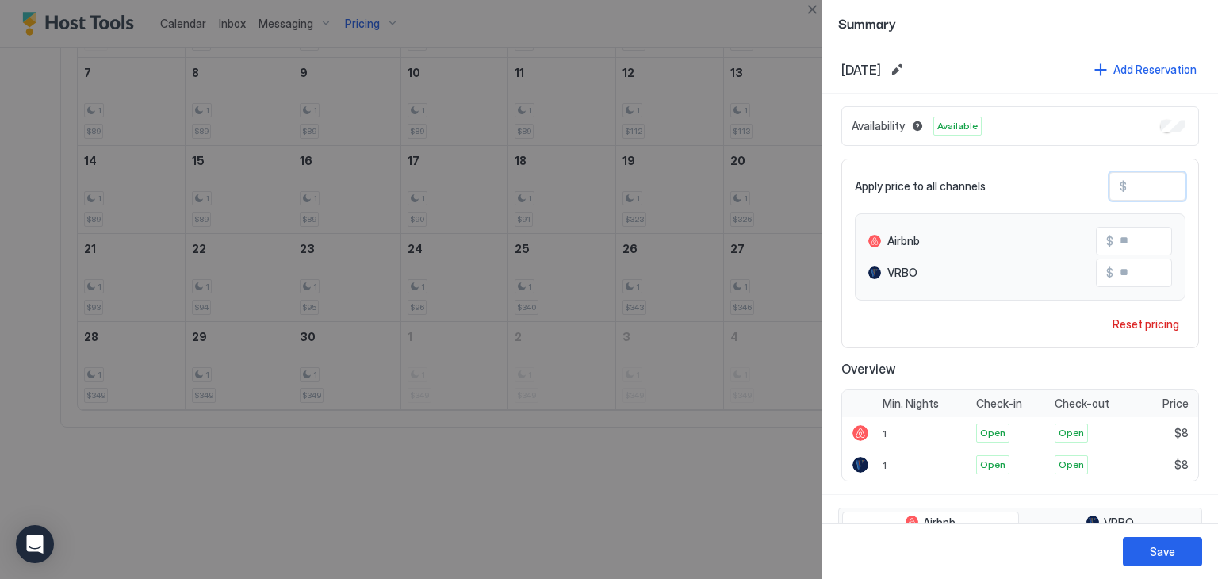
type input "**"
click at [1160, 550] on div "Save" at bounding box center [1162, 551] width 25 height 17
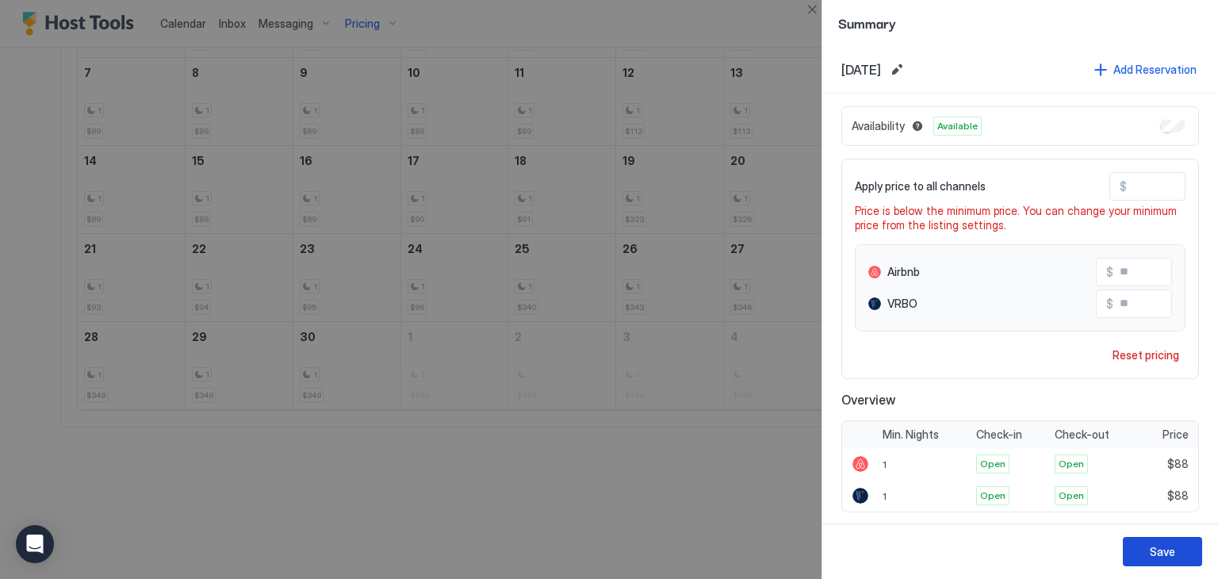
click at [1159, 550] on div "Save" at bounding box center [1162, 551] width 25 height 17
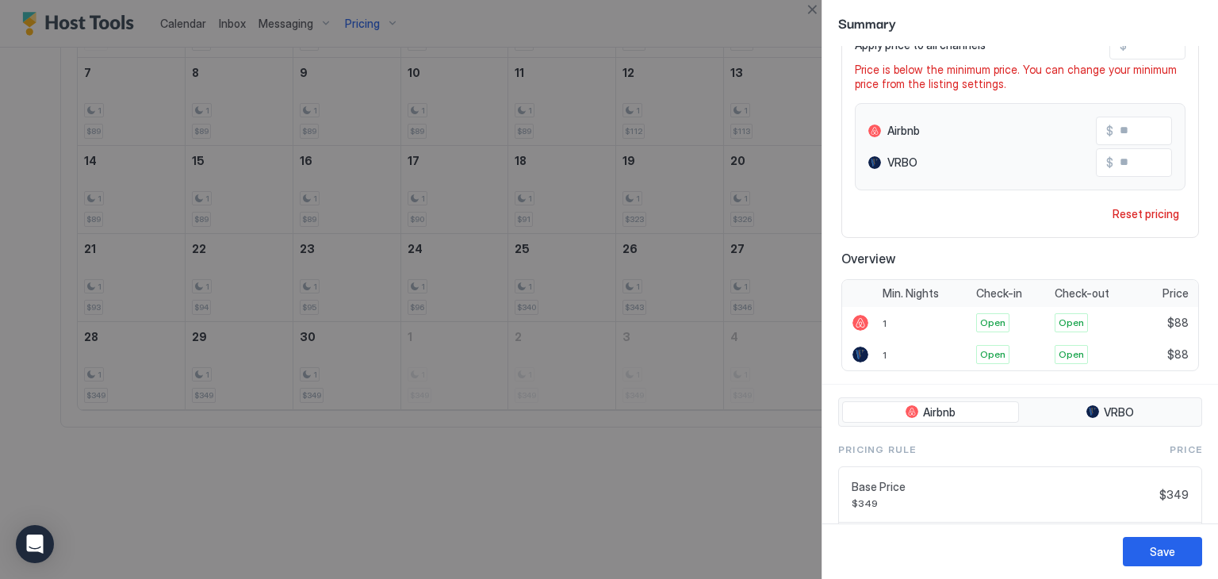
scroll to position [238, 0]
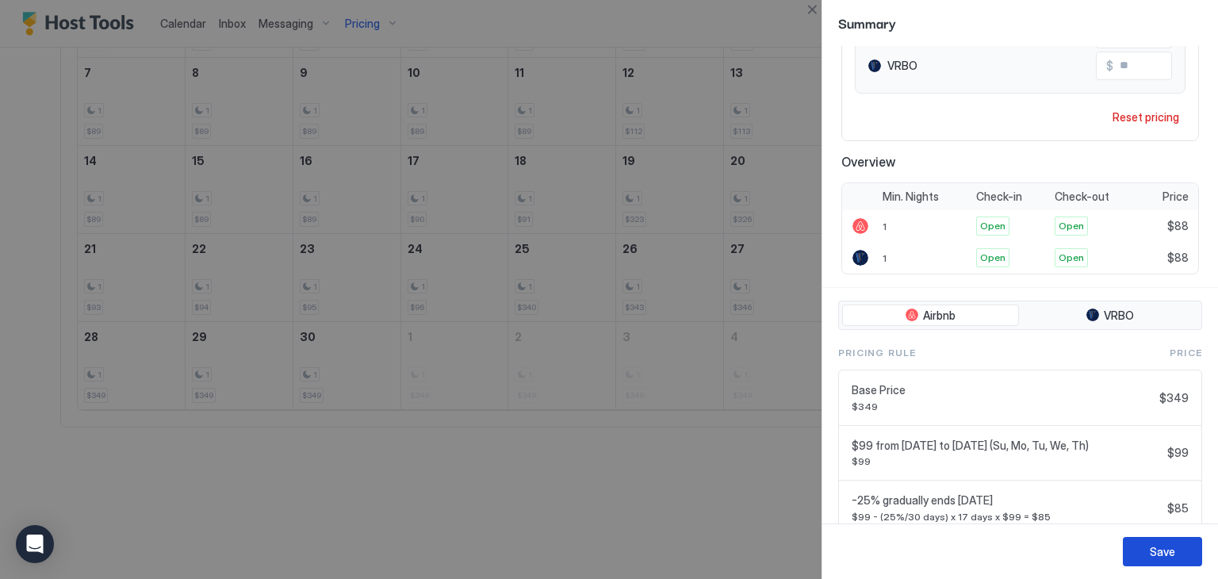
click at [1169, 550] on div "Save" at bounding box center [1162, 551] width 25 height 17
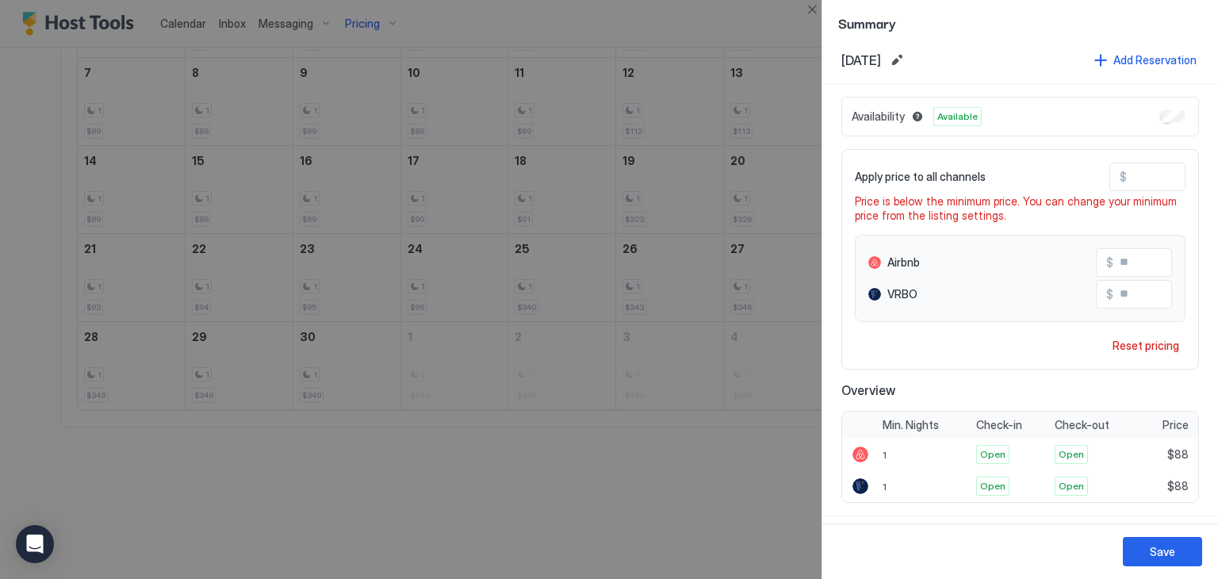
scroll to position [0, 0]
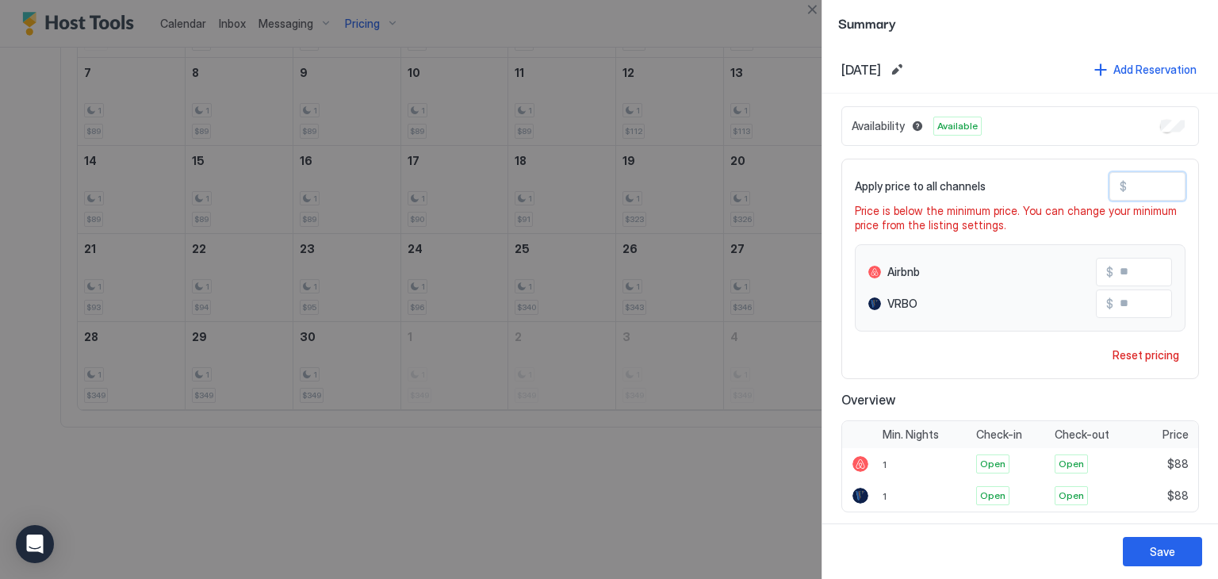
click at [1127, 182] on input "**" at bounding box center [1190, 186] width 127 height 27
type input "*"
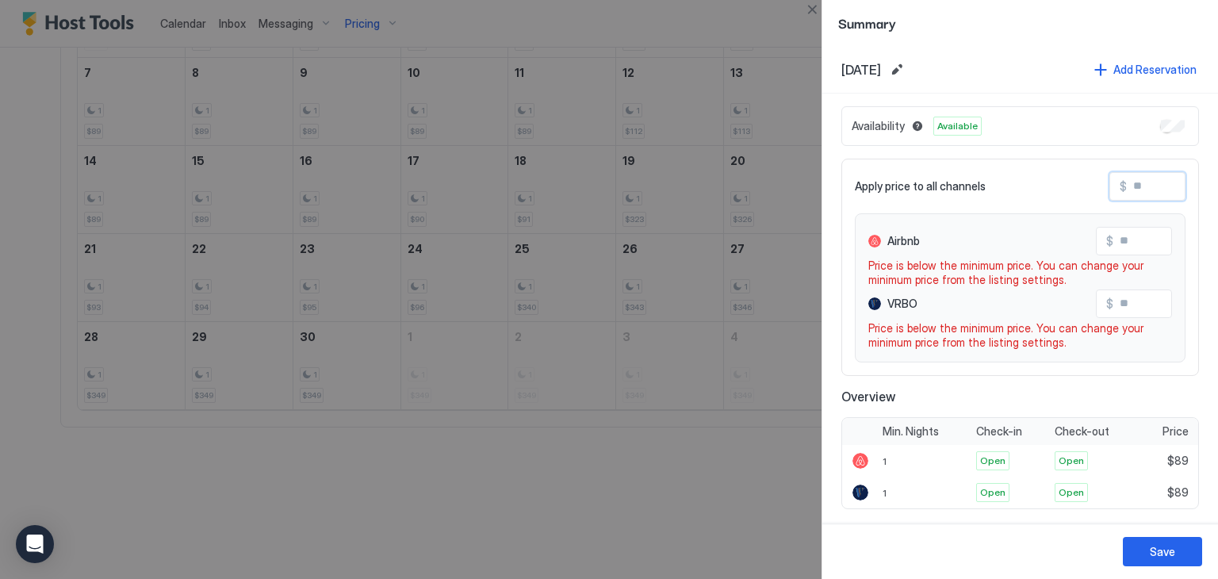
type input "*"
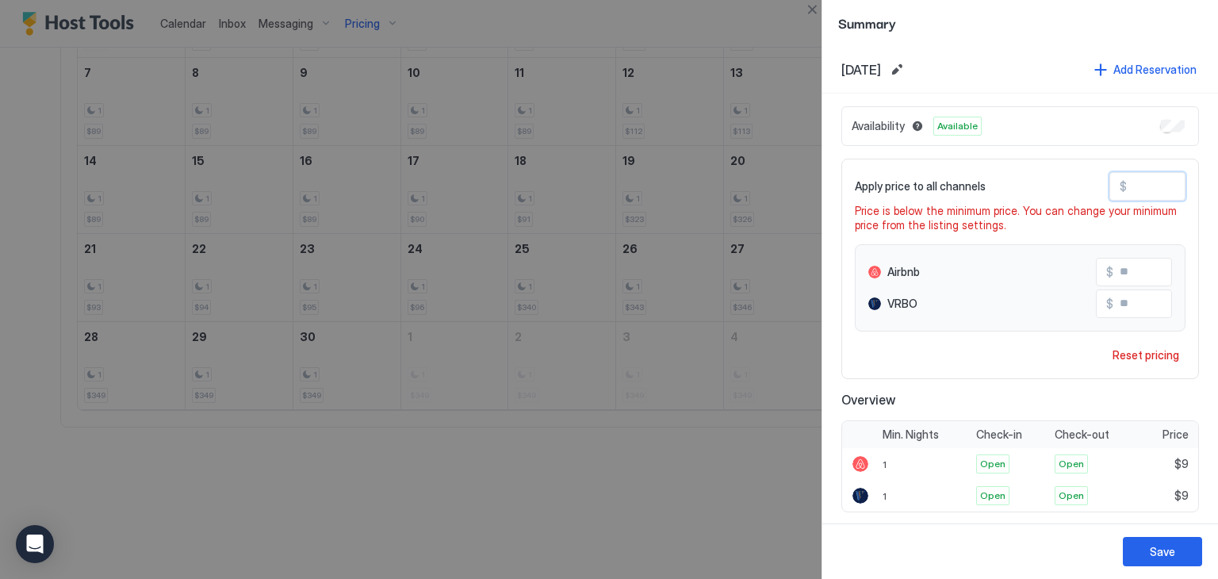
type input "**"
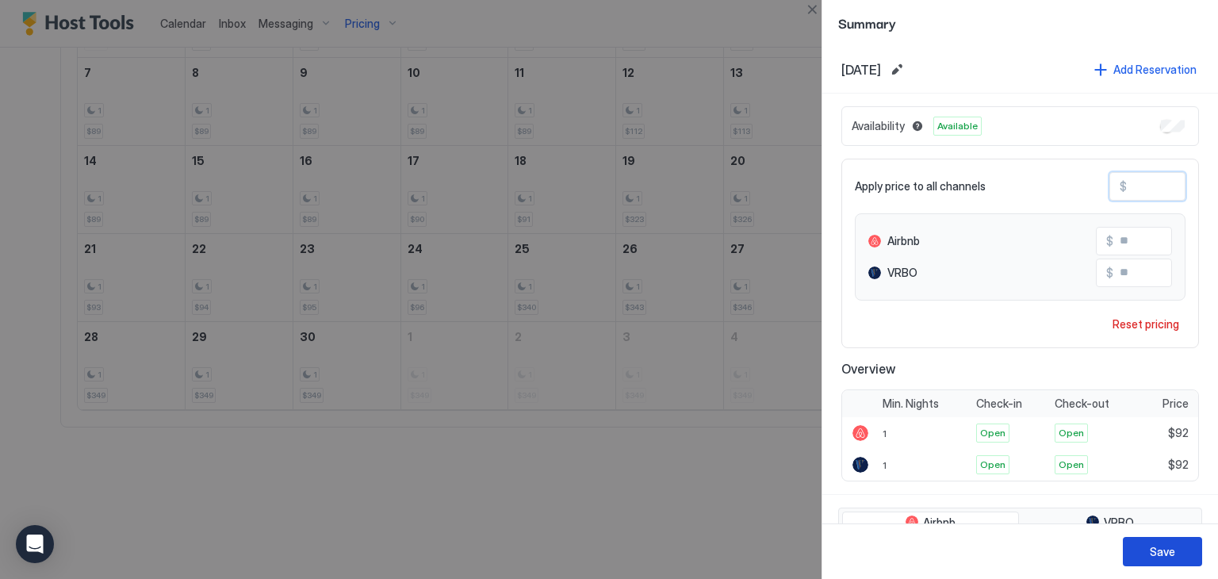
type input "**"
click at [1163, 551] on div "Save" at bounding box center [1162, 551] width 25 height 17
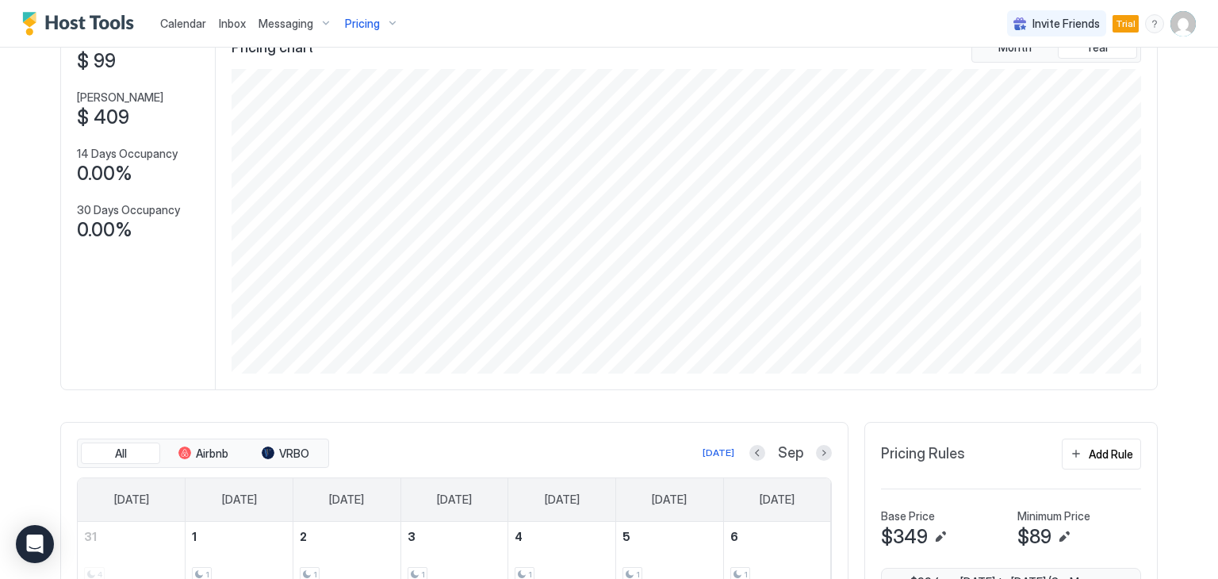
scroll to position [159, 0]
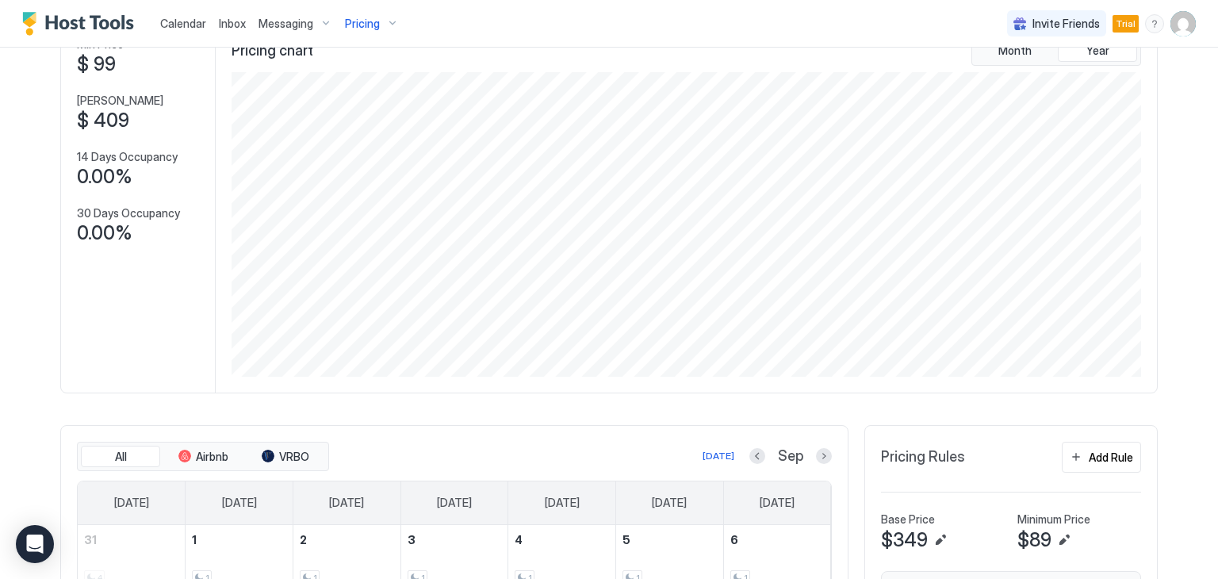
click at [288, 24] on span "Messaging" at bounding box center [286, 24] width 55 height 14
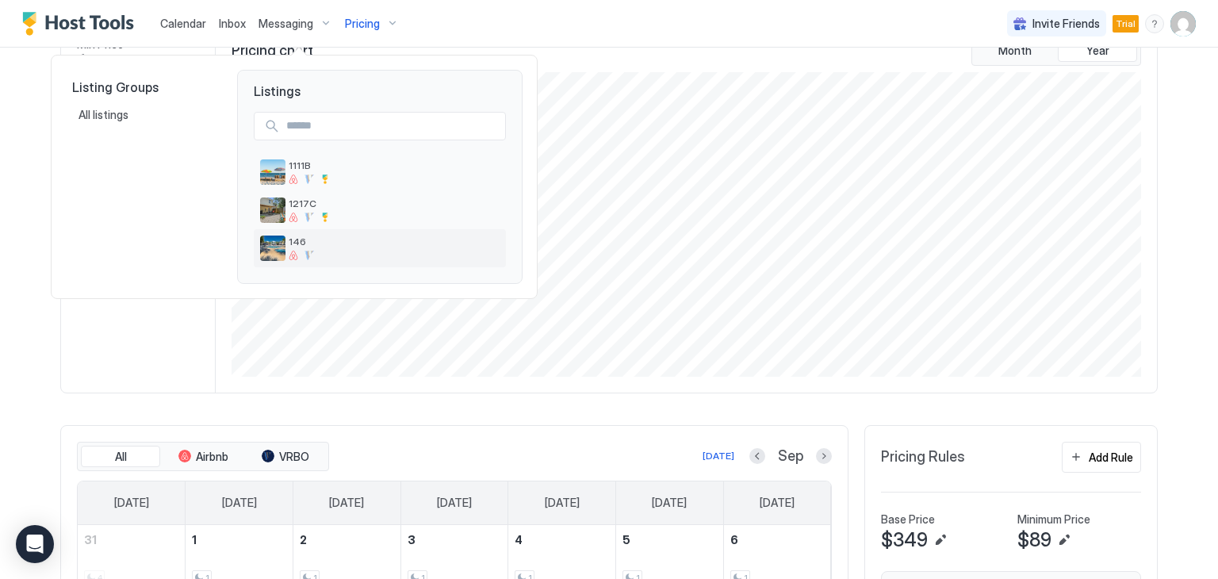
click at [293, 251] on div at bounding box center [294, 256] width 10 height 10
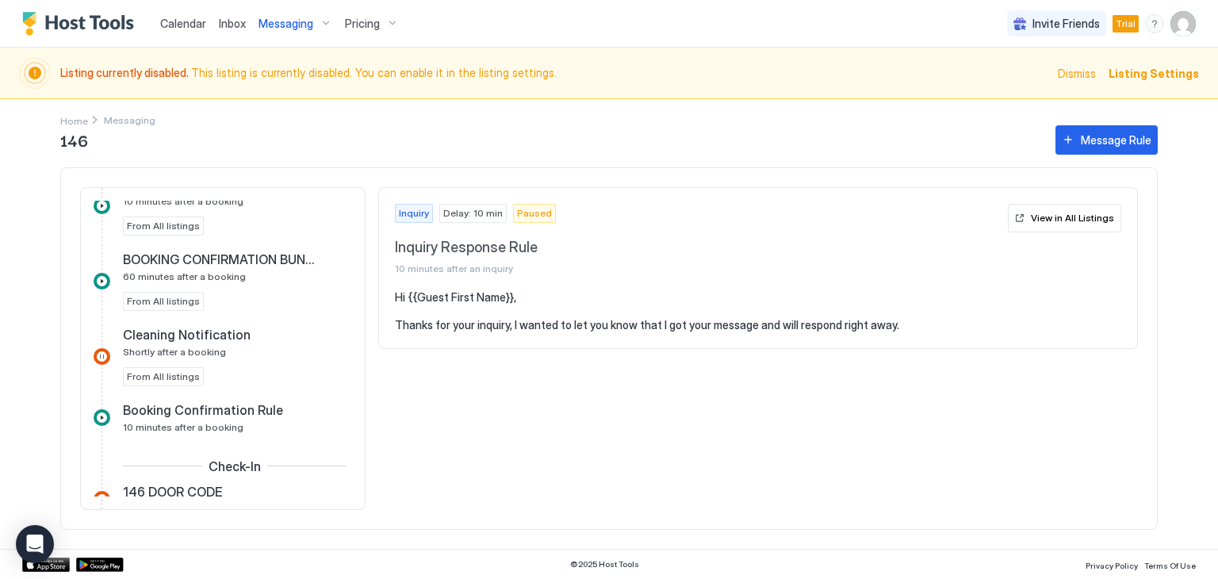
scroll to position [317, 0]
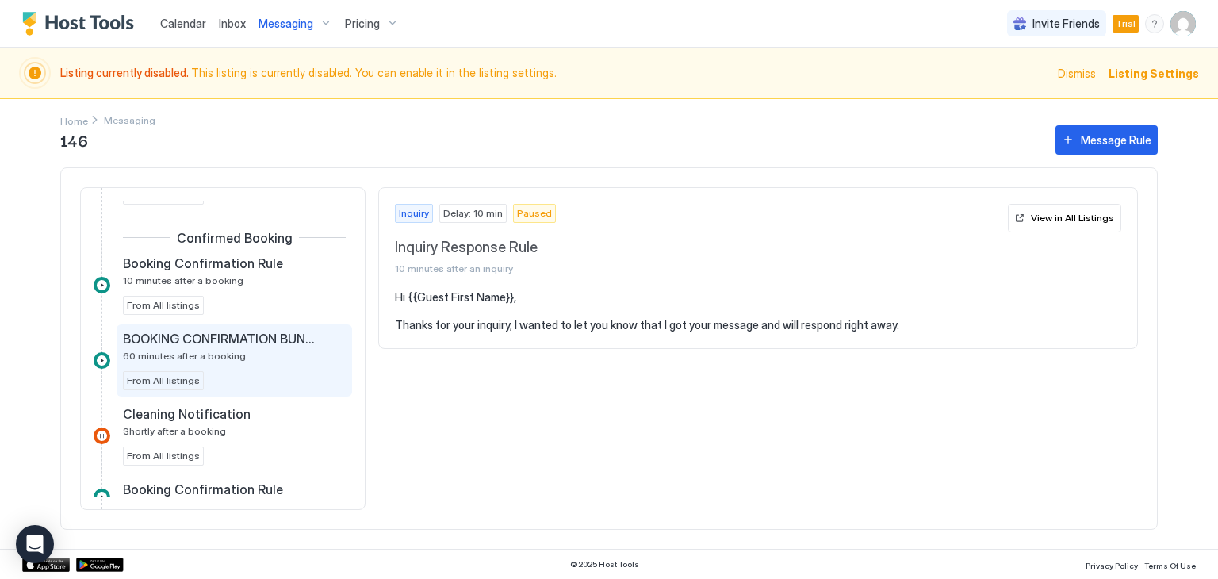
click at [222, 335] on span "BOOKING CONFIRMATION BUNGALOWS" at bounding box center [221, 339] width 197 height 16
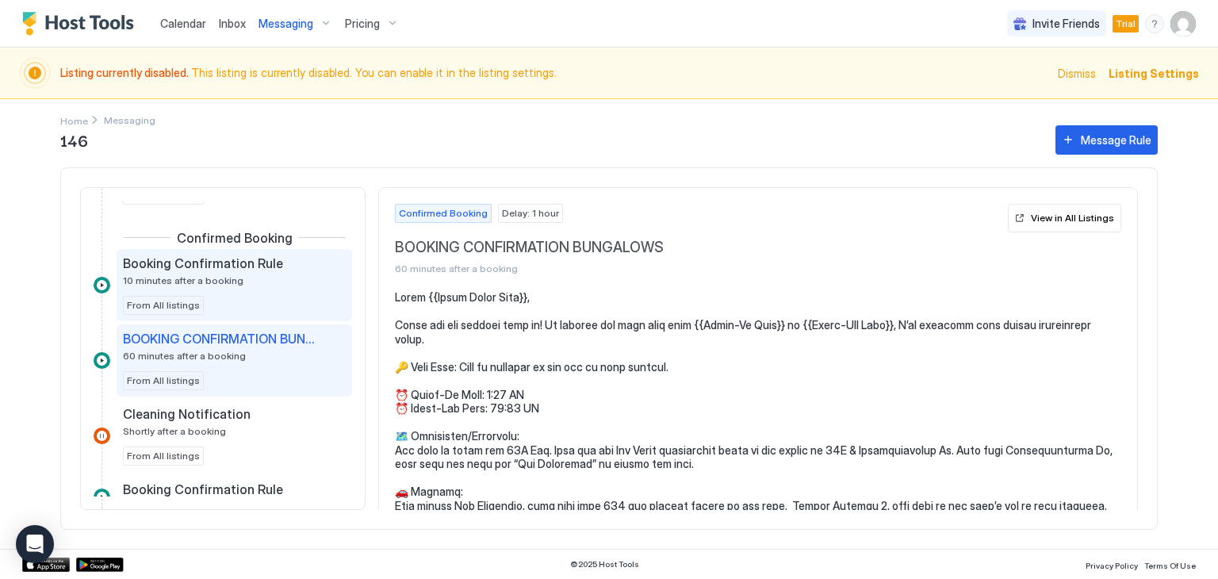
click at [197, 266] on span "Booking Confirmation Rule" at bounding box center [203, 263] width 160 height 16
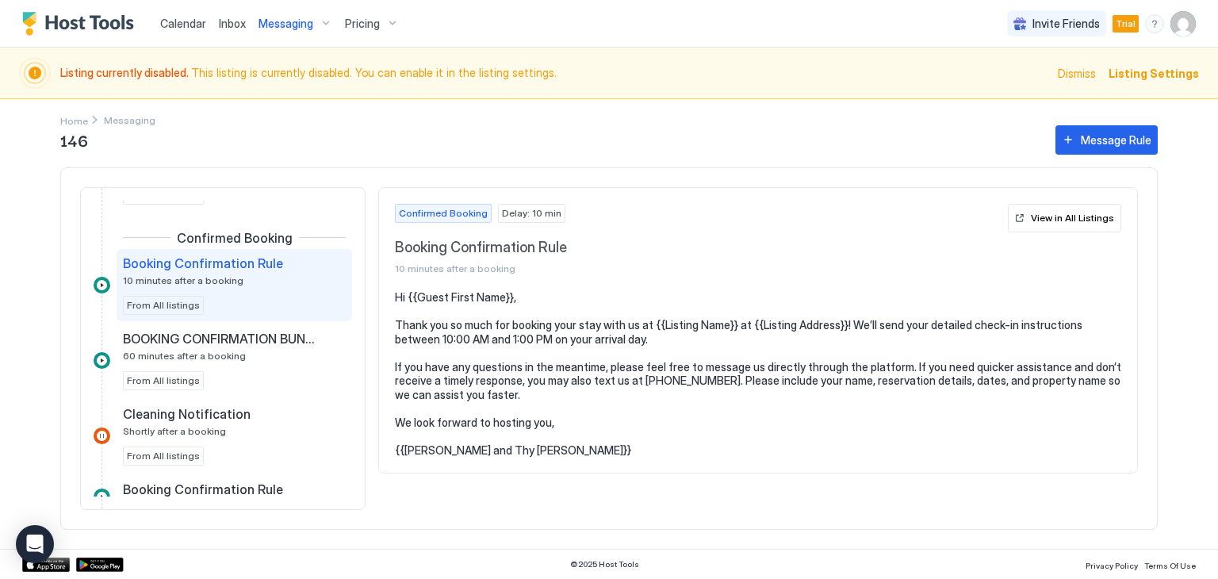
click at [1183, 33] on img "User profile" at bounding box center [1182, 23] width 25 height 25
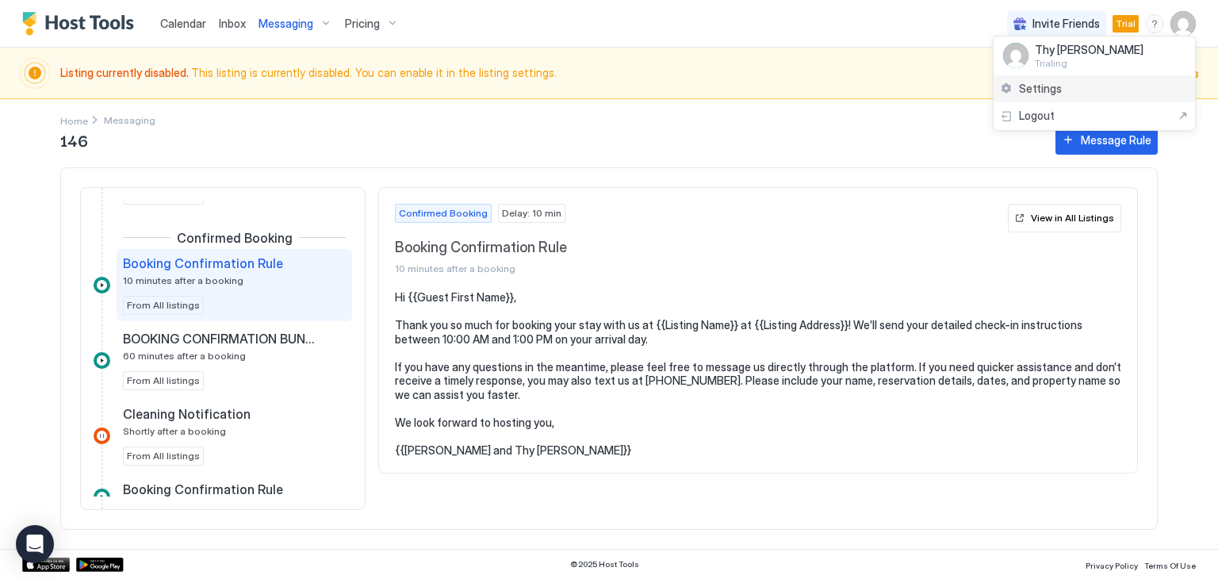
click at [1059, 86] on div "Settings" at bounding box center [1094, 89] width 201 height 28
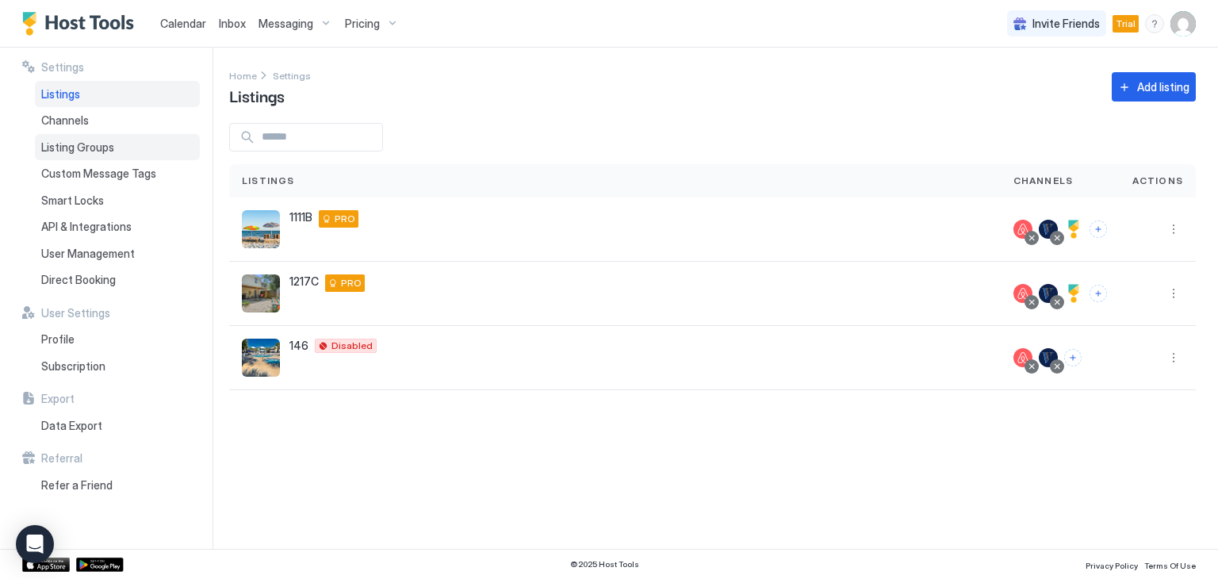
click at [109, 144] on span "Listing Groups" at bounding box center [77, 147] width 73 height 14
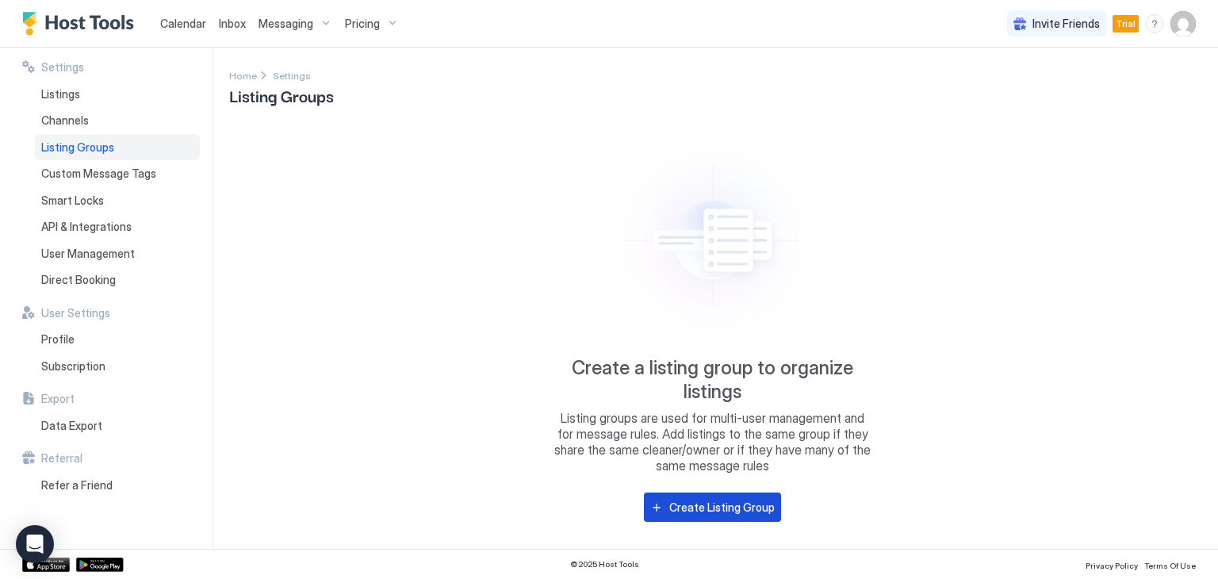
click at [741, 509] on div "Create Listing Group" at bounding box center [721, 507] width 105 height 17
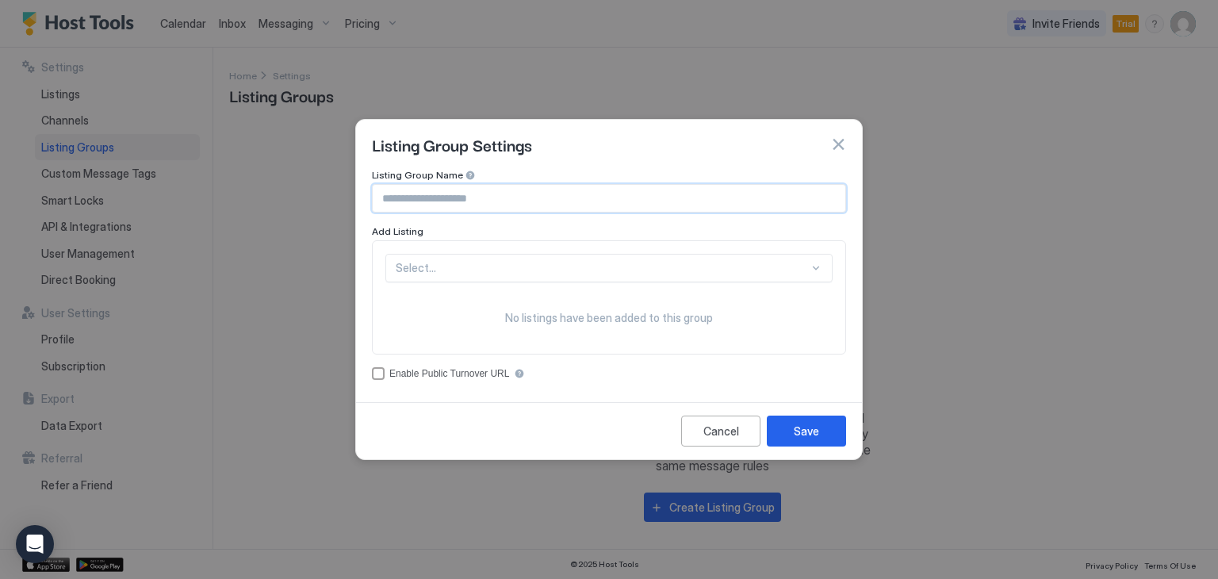
click at [482, 202] on input "Input Field" at bounding box center [609, 198] width 473 height 27
type input "**********"
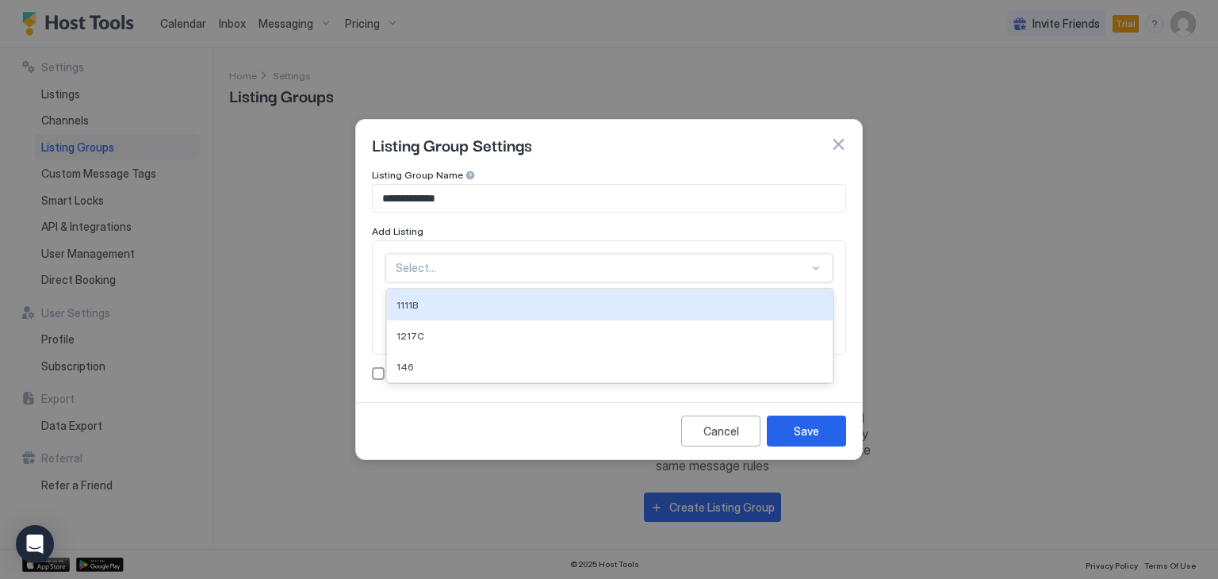
click at [466, 269] on div at bounding box center [602, 268] width 413 height 14
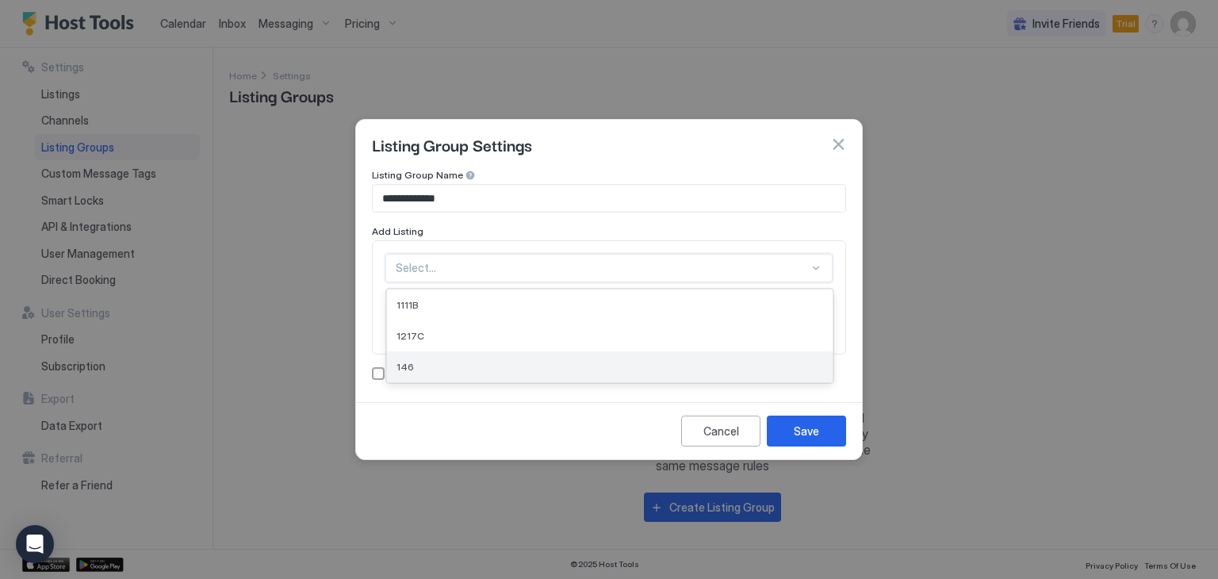
click at [418, 366] on div "146" at bounding box center [609, 367] width 427 height 12
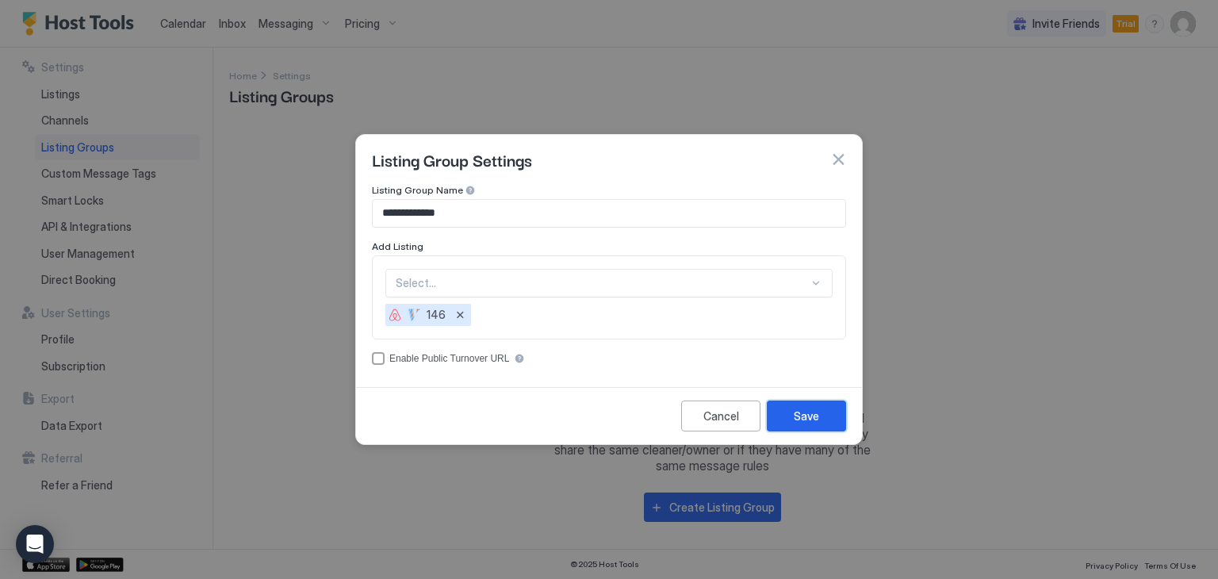
drag, startPoint x: 814, startPoint y: 415, endPoint x: 815, endPoint y: 427, distance: 11.9
click at [814, 416] on div "Save" at bounding box center [806, 416] width 25 height 17
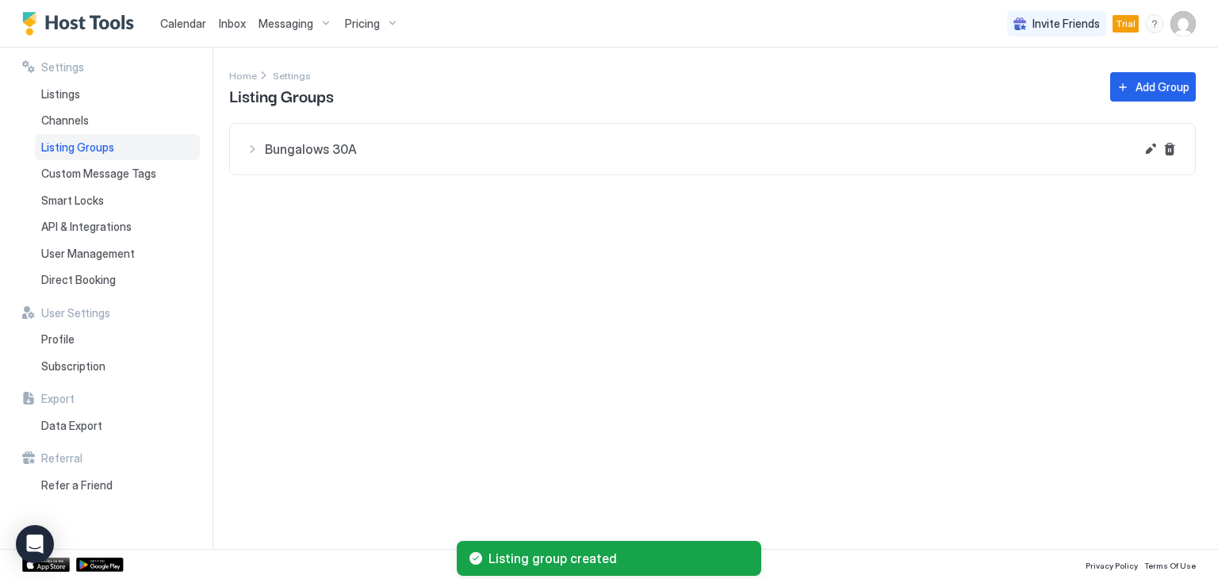
click at [282, 17] on span "Messaging" at bounding box center [286, 24] width 55 height 14
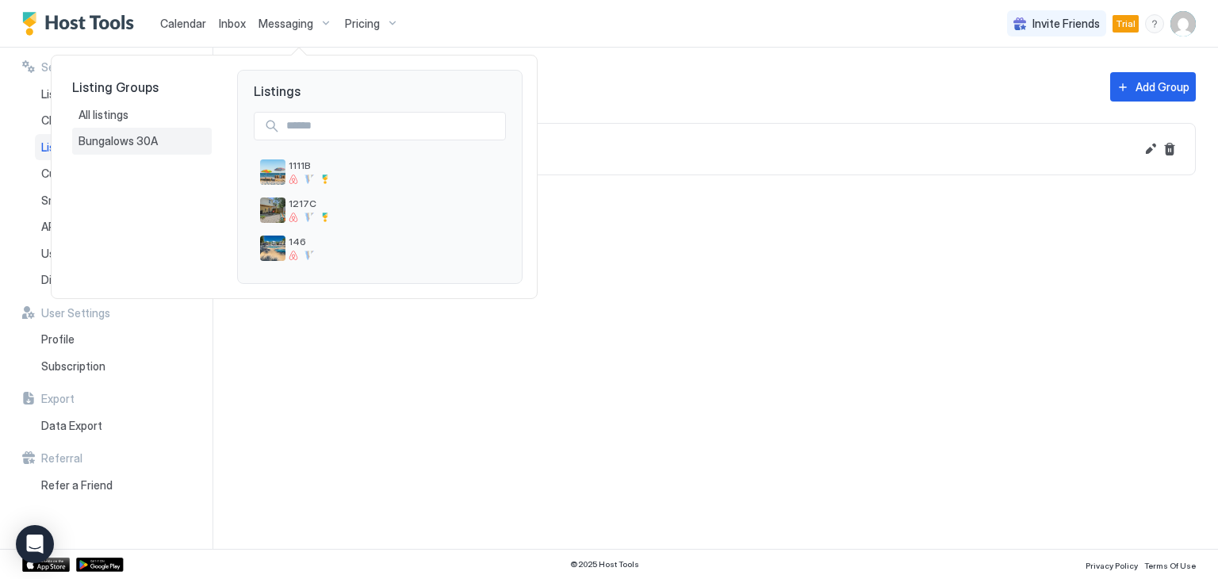
click at [142, 141] on span "Bungalows 30A" at bounding box center [120, 141] width 82 height 14
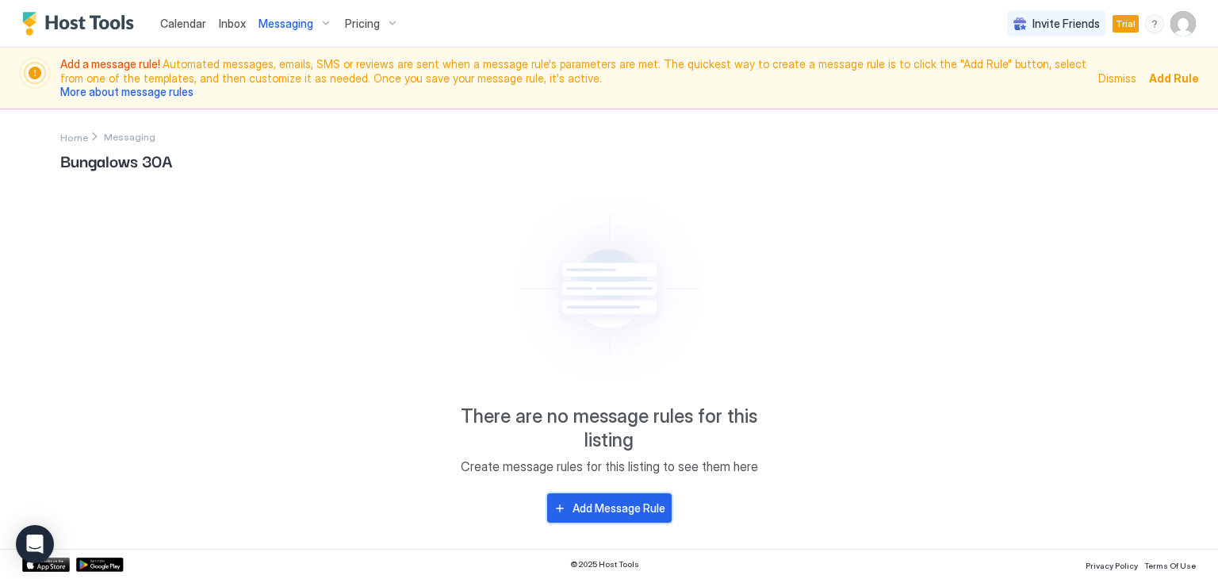
click at [606, 511] on div "Add Message Rule" at bounding box center [619, 508] width 93 height 17
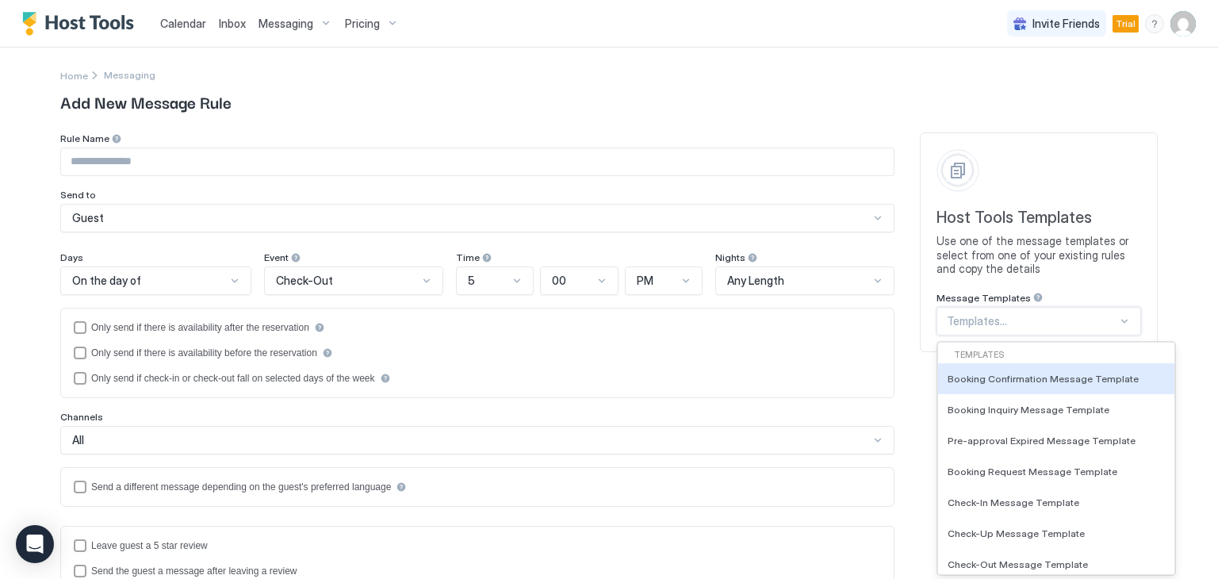
click at [1115, 322] on div "Templates..." at bounding box center [1039, 321] width 205 height 29
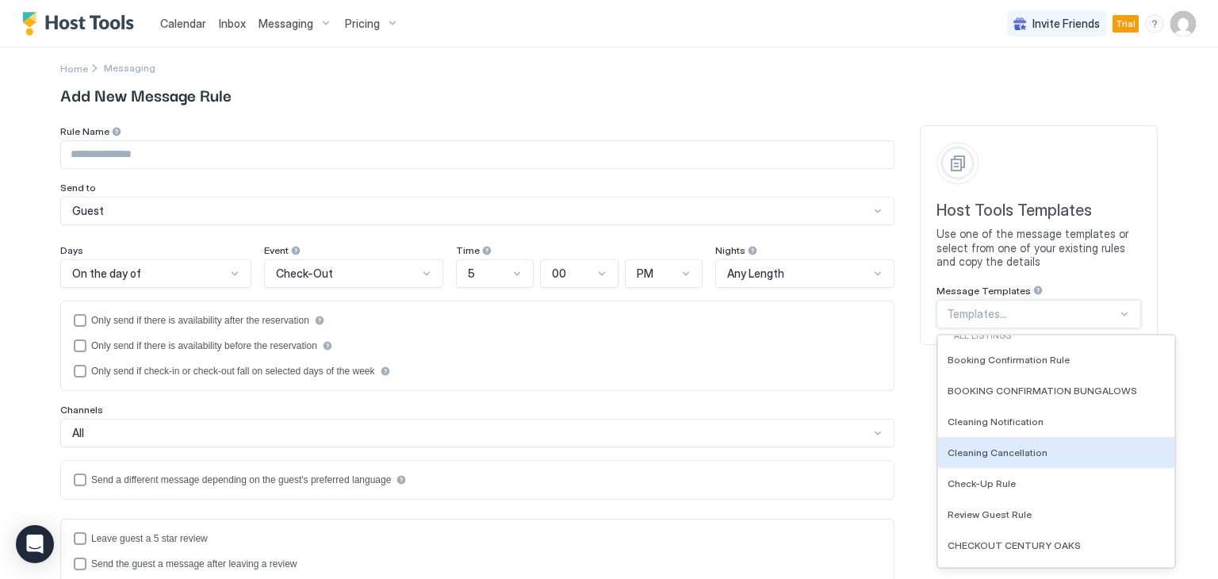
scroll to position [476, 0]
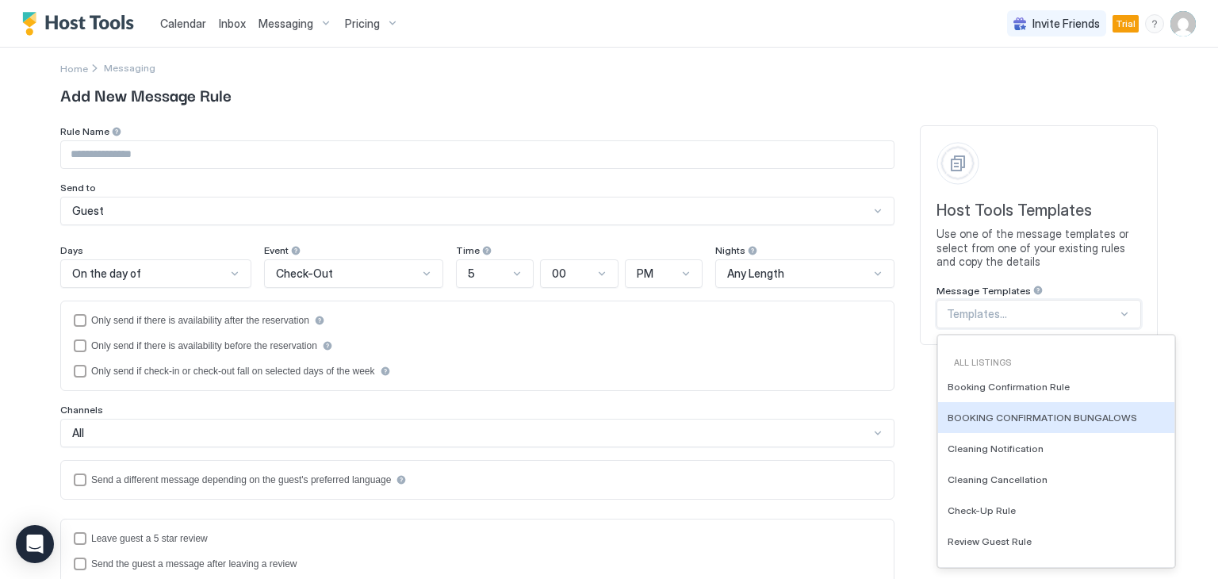
click at [1101, 412] on span "BOOKING CONFIRMATION BUNGALOWS" at bounding box center [1043, 418] width 190 height 12
type input "**********"
type textarea "**********"
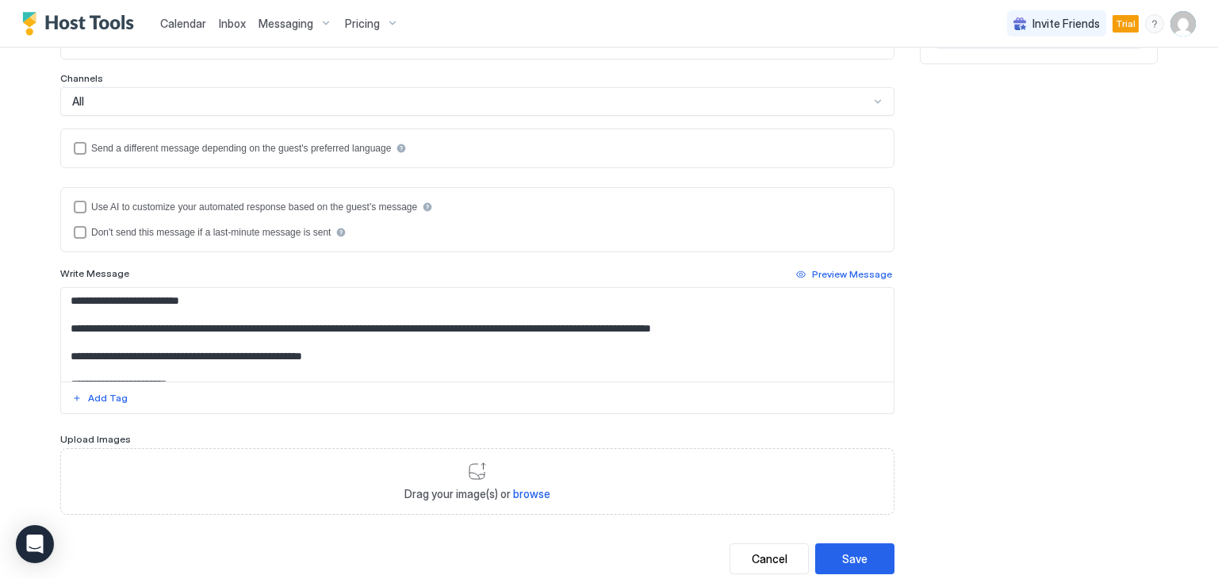
scroll to position [327, 0]
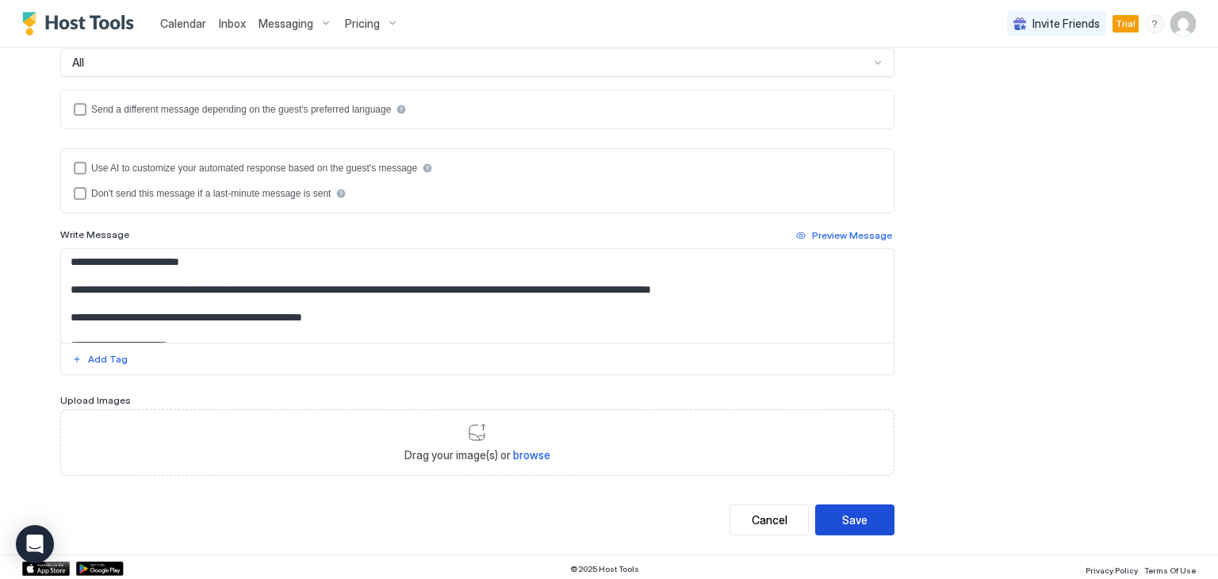
click at [855, 514] on div "Save" at bounding box center [854, 519] width 25 height 17
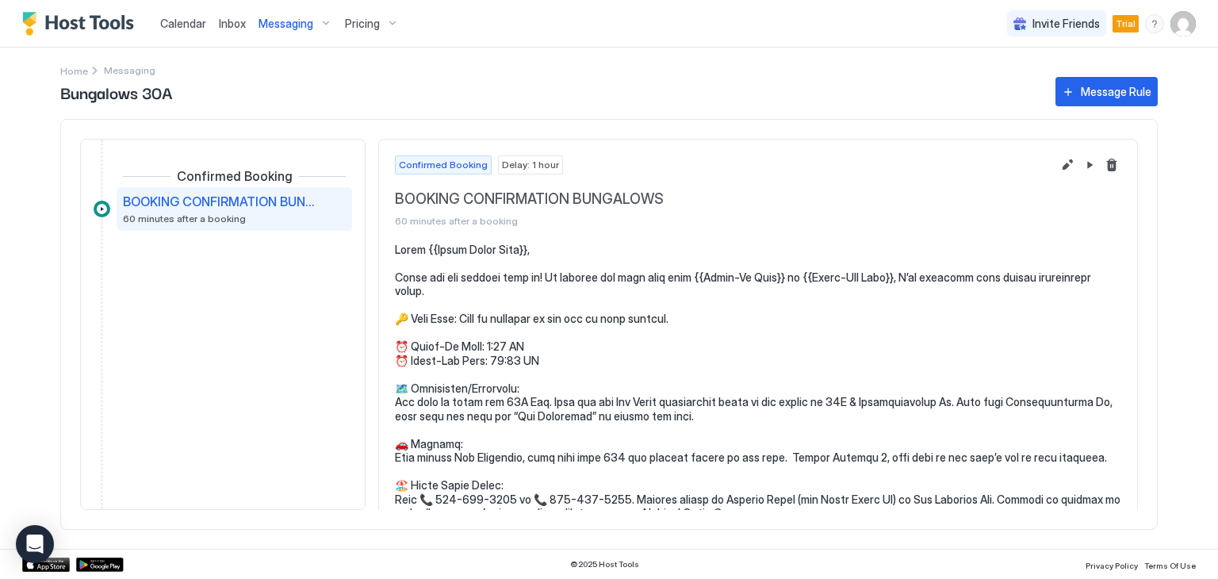
click at [283, 25] on span "Messaging" at bounding box center [286, 24] width 55 height 14
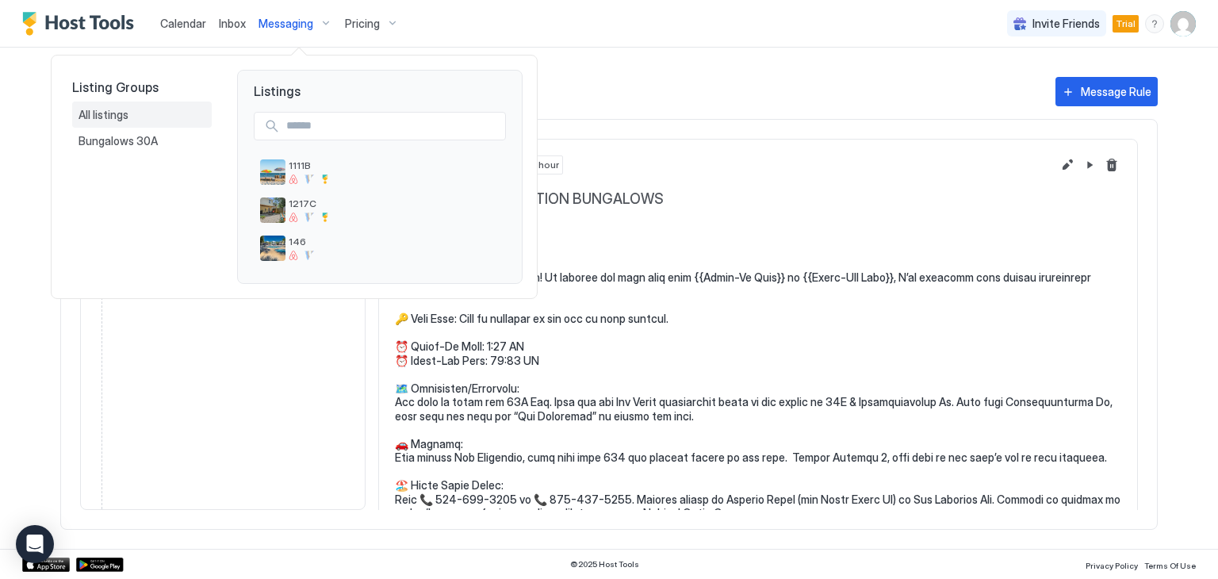
click at [98, 115] on span "All listings" at bounding box center [105, 115] width 52 height 14
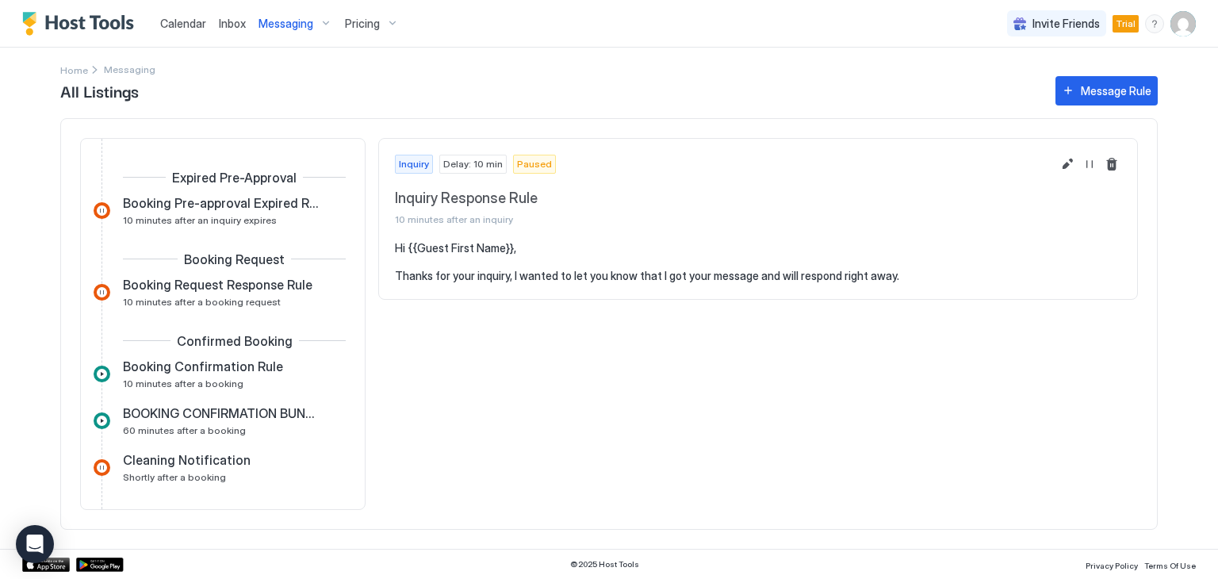
scroll to position [159, 0]
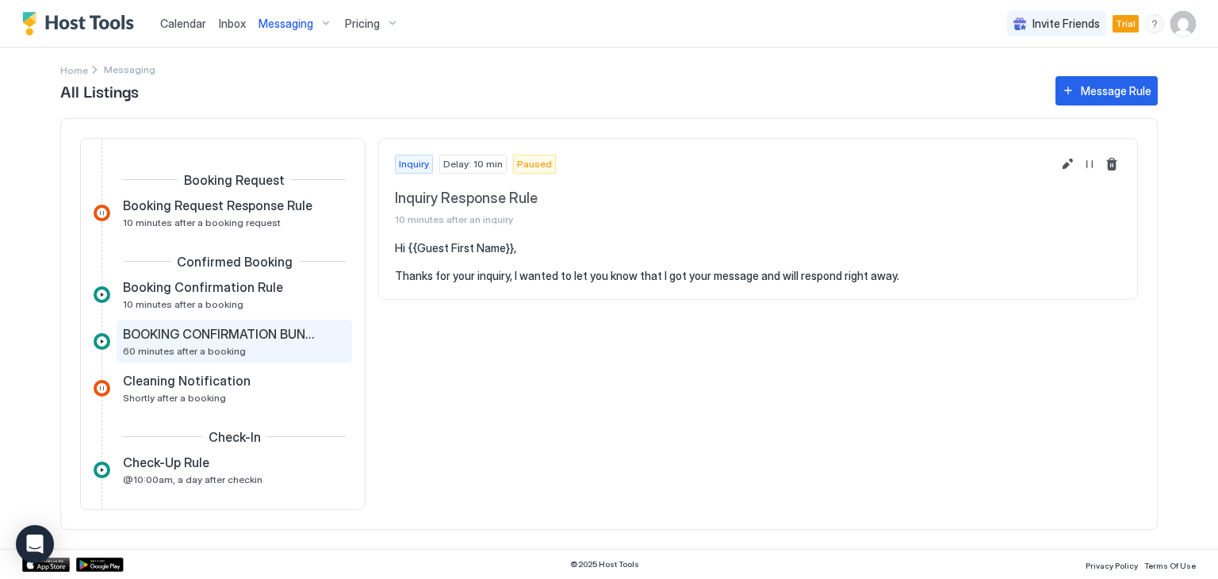
click at [233, 332] on span "BOOKING CONFIRMATION BUNGALOWS" at bounding box center [221, 334] width 197 height 16
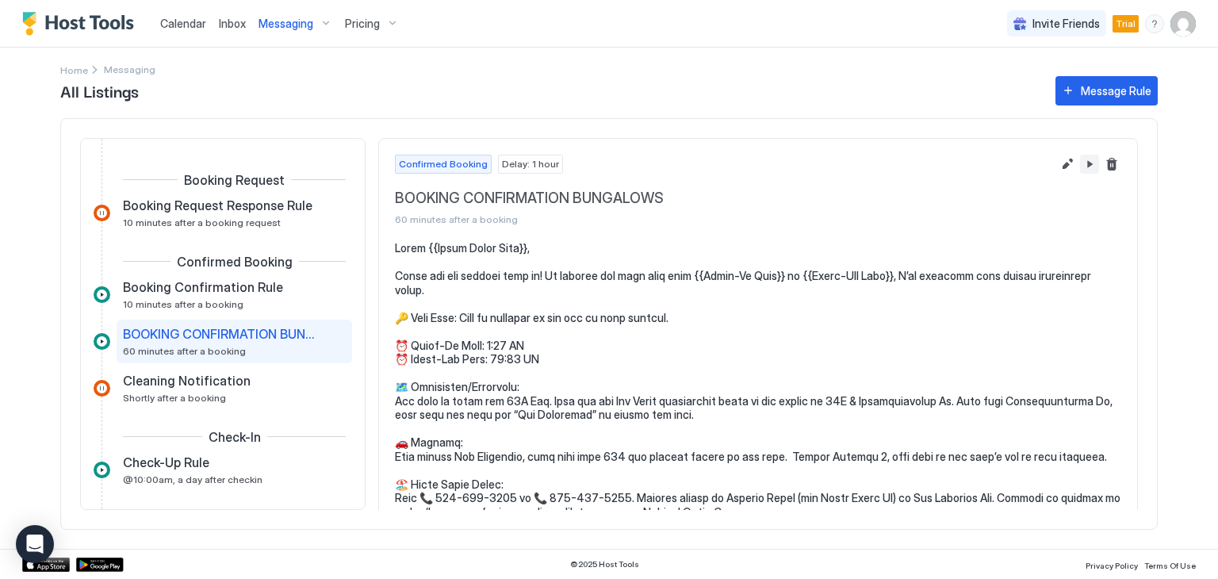
click at [1080, 165] on button "Pause Message Rule" at bounding box center [1089, 164] width 19 height 19
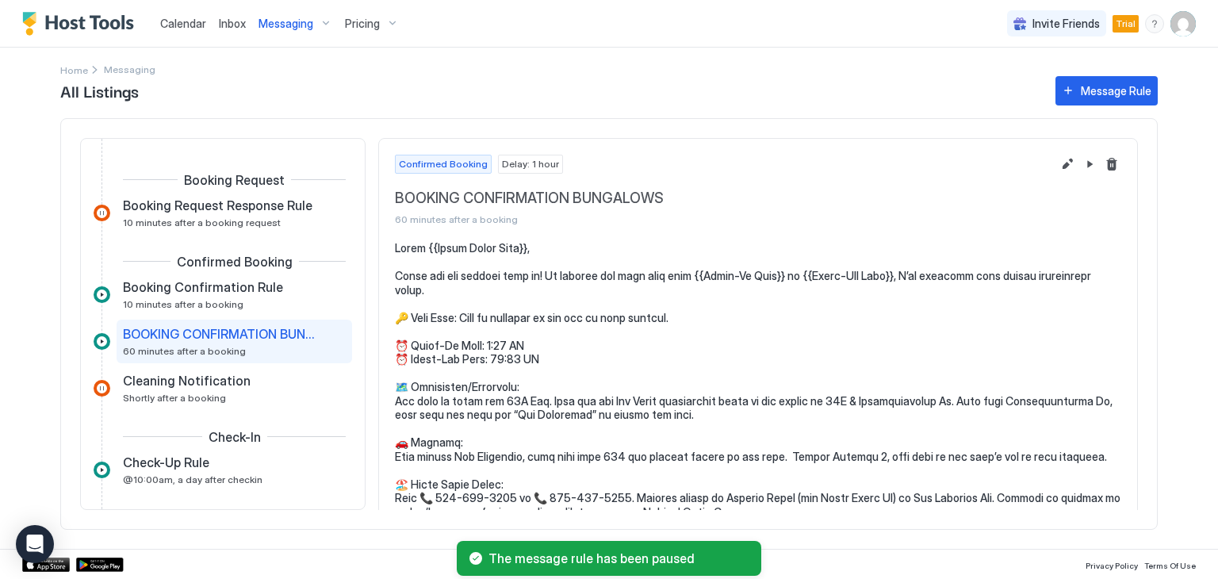
click at [517, 102] on span "All Listings" at bounding box center [549, 91] width 979 height 24
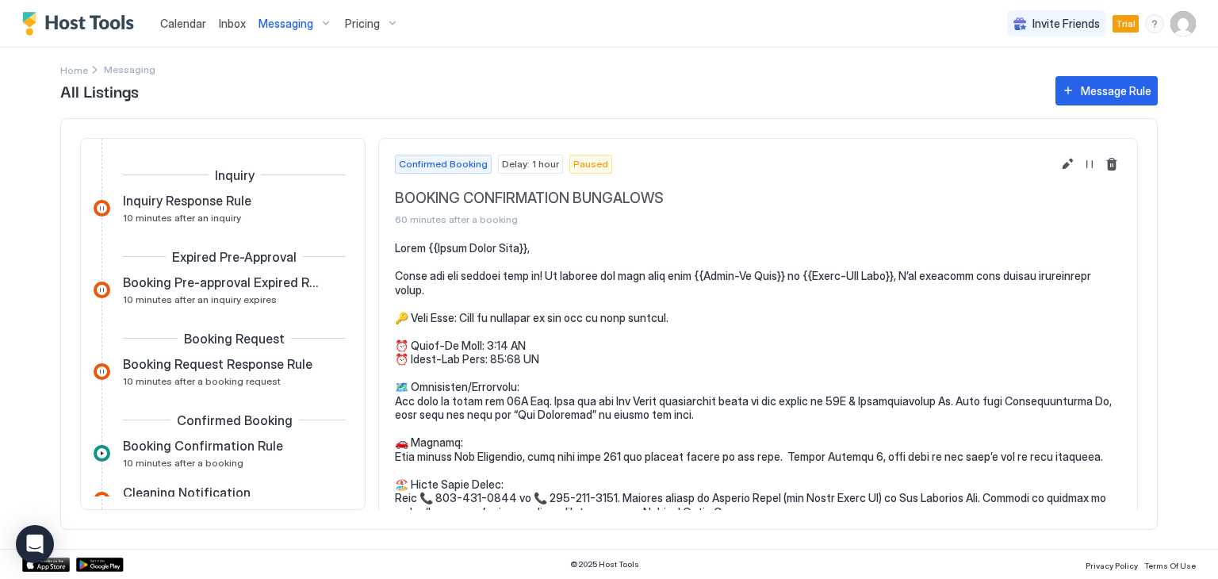
click at [268, 25] on span "Messaging" at bounding box center [286, 24] width 55 height 14
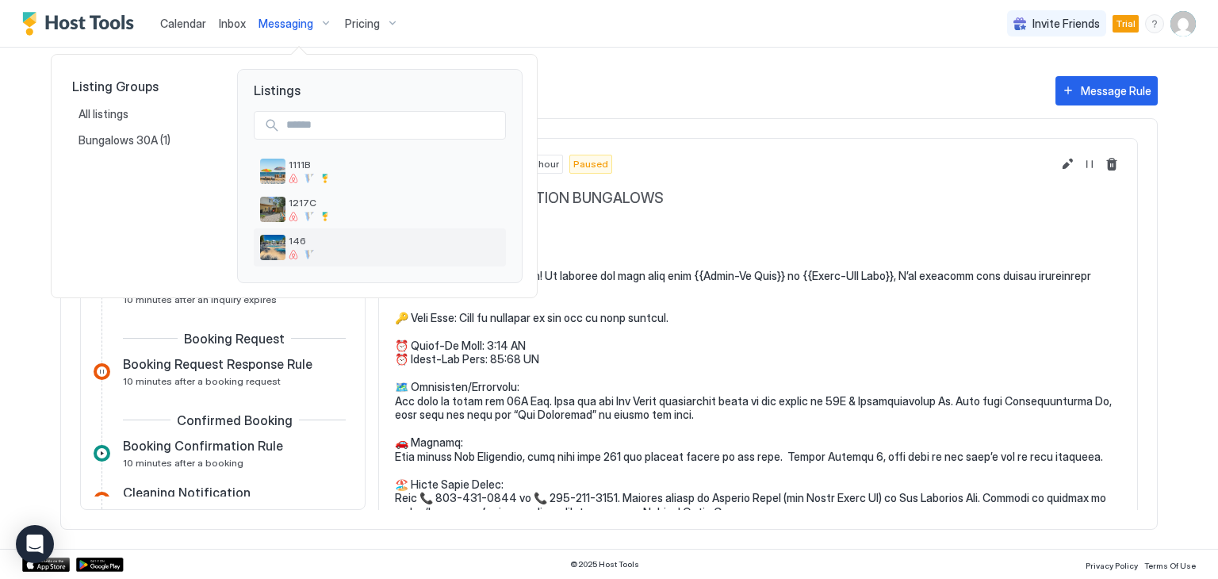
click at [283, 243] on img "listing image" at bounding box center [272, 247] width 25 height 25
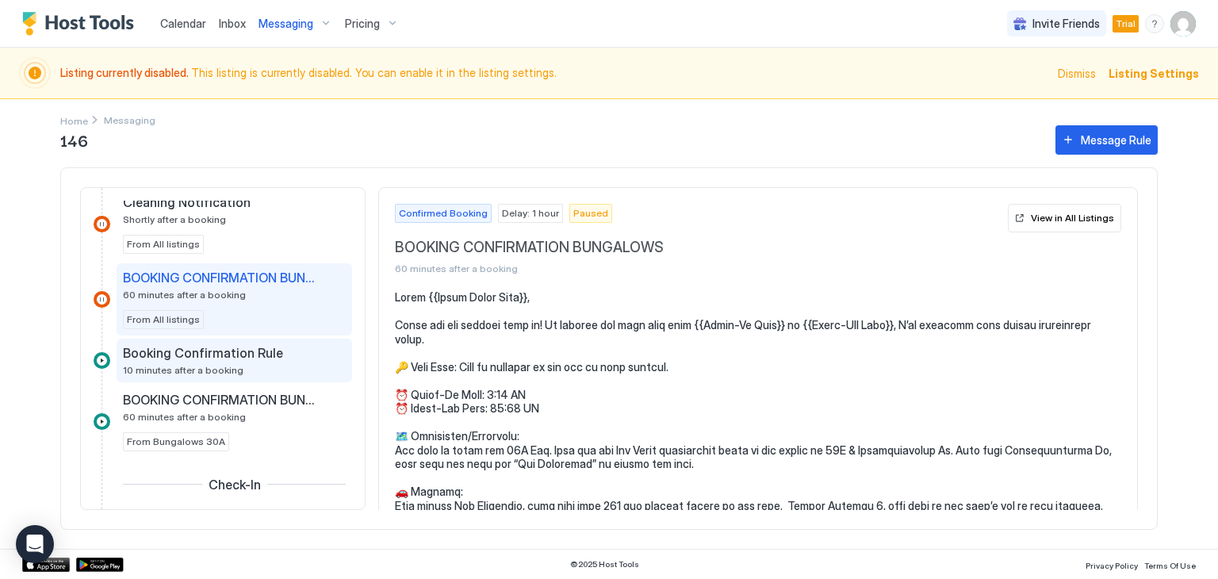
scroll to position [481, 0]
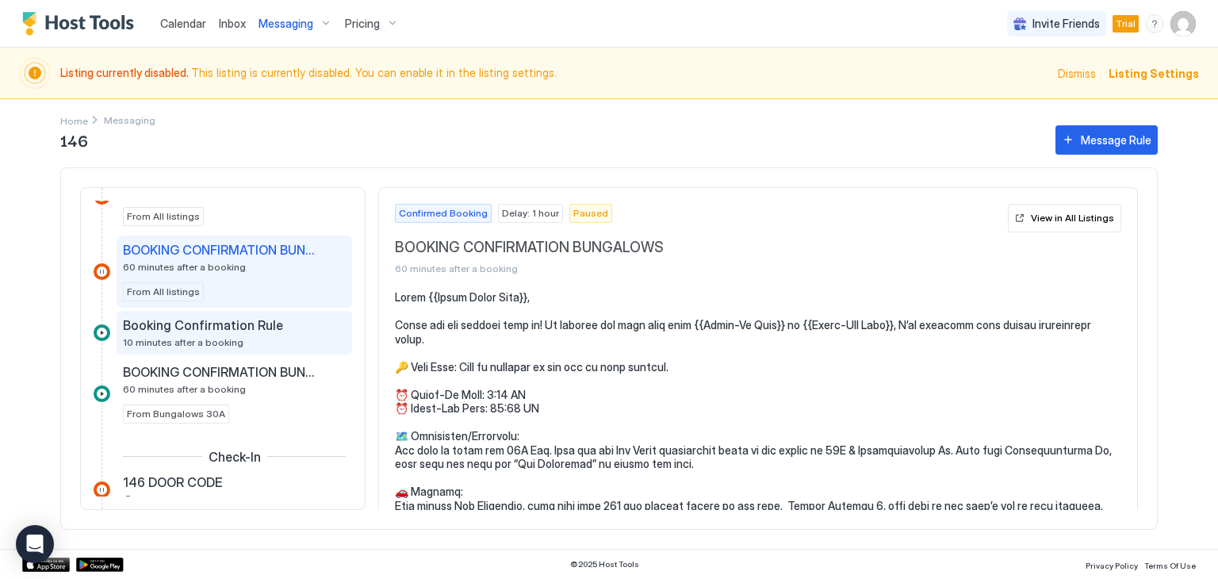
click at [232, 326] on span "Booking Confirmation Rule" at bounding box center [203, 325] width 160 height 16
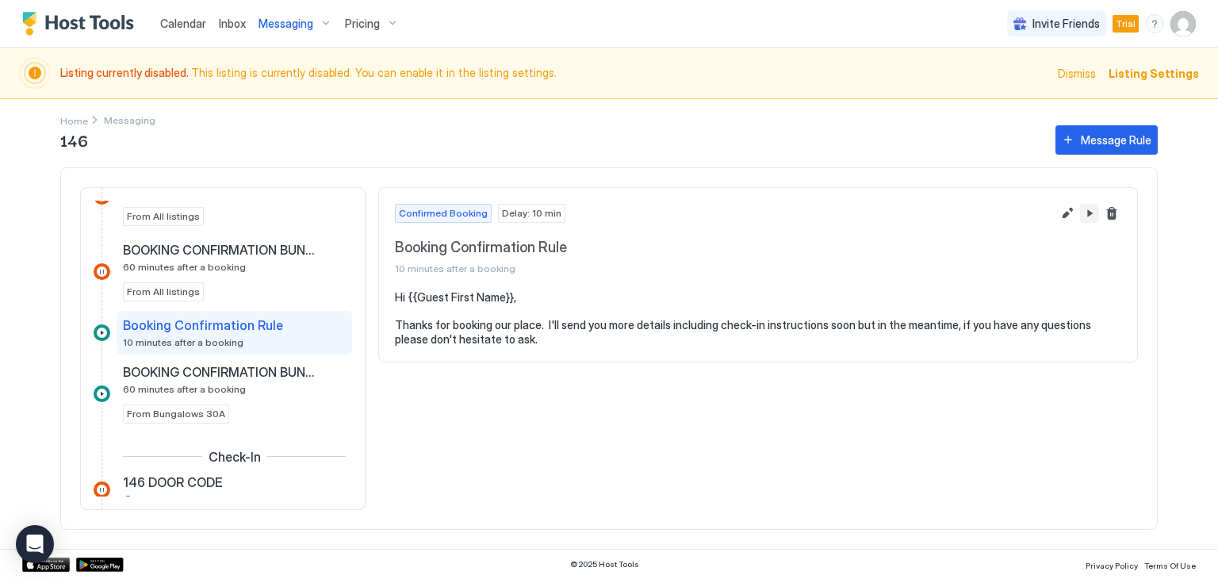
click at [1085, 214] on button "Pause Message Rule" at bounding box center [1089, 213] width 19 height 19
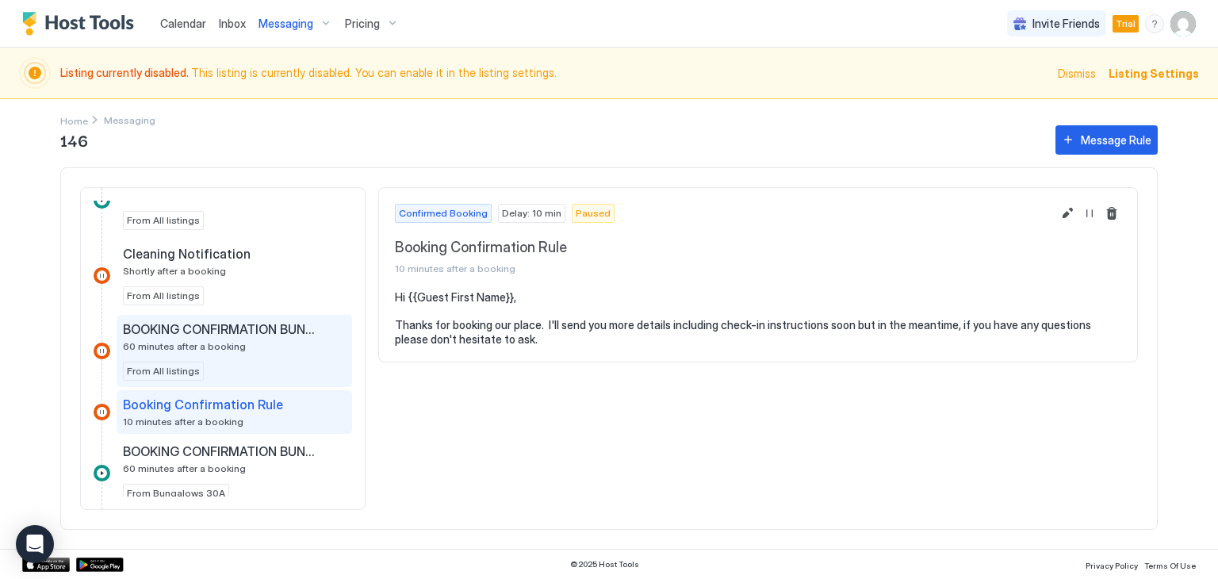
scroll to position [323, 0]
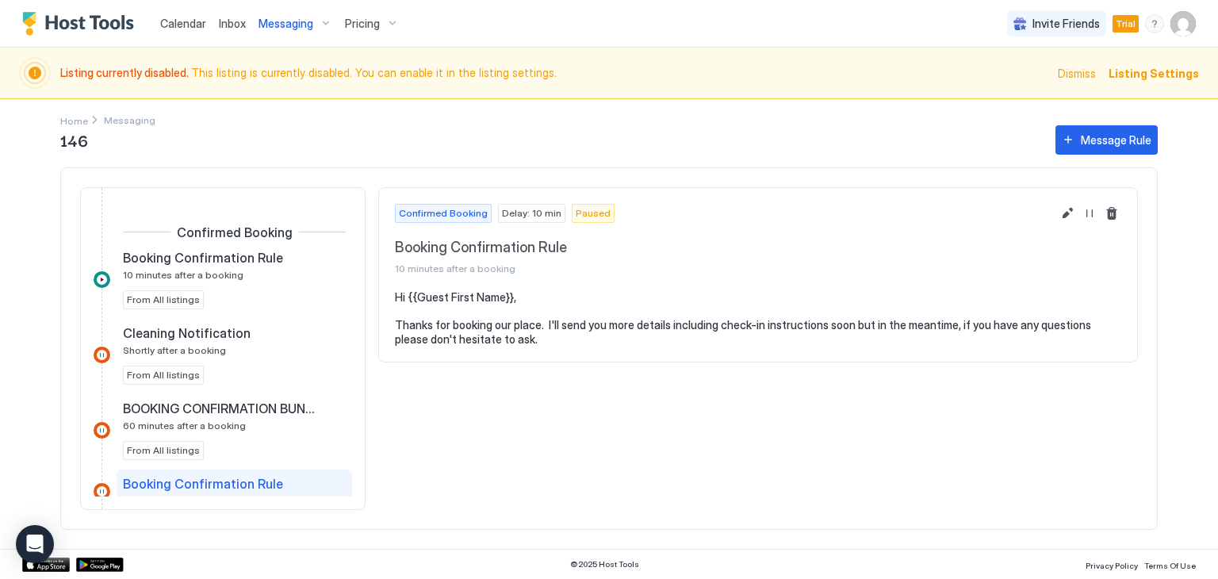
click at [183, 23] on span "Calendar" at bounding box center [183, 23] width 46 height 13
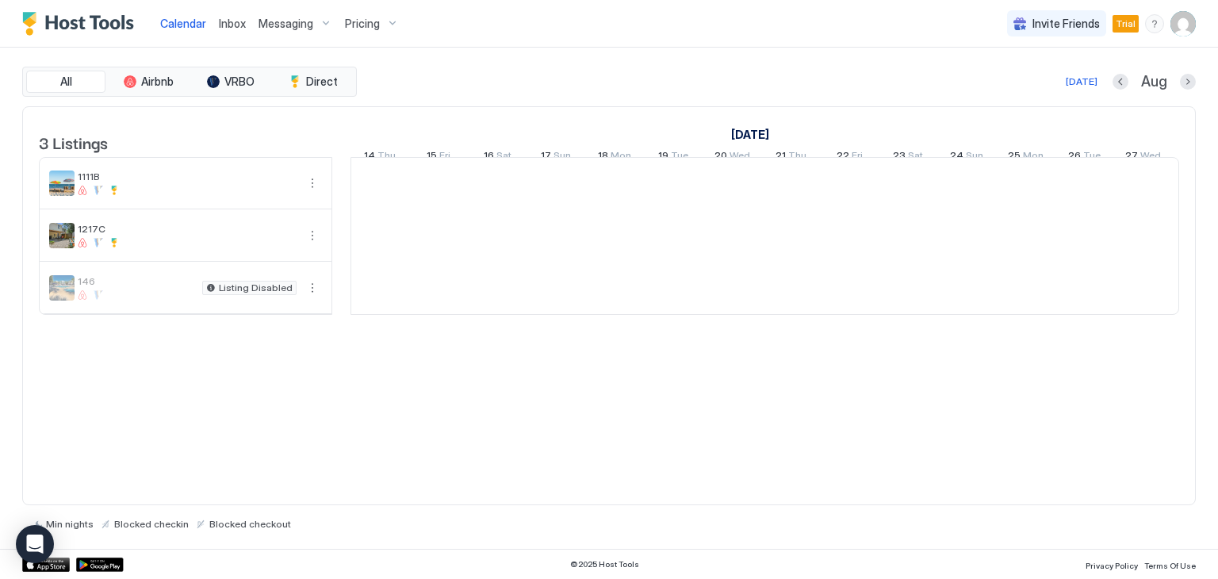
scroll to position [0, 881]
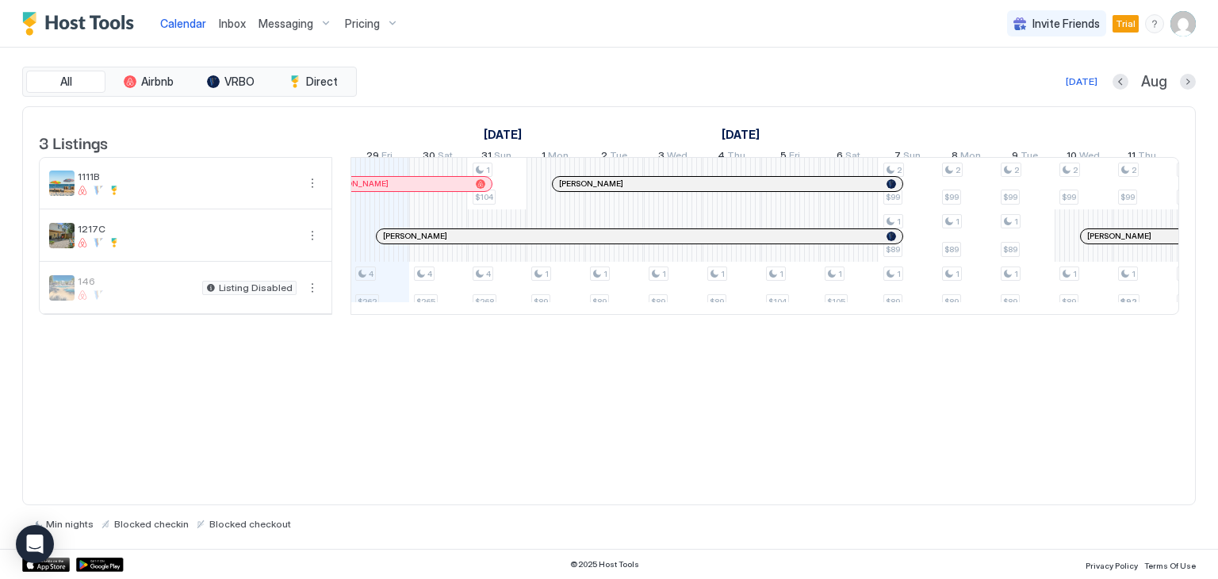
click at [184, 17] on span "Calendar" at bounding box center [183, 23] width 46 height 13
click at [355, 23] on span "Pricing" at bounding box center [362, 24] width 35 height 14
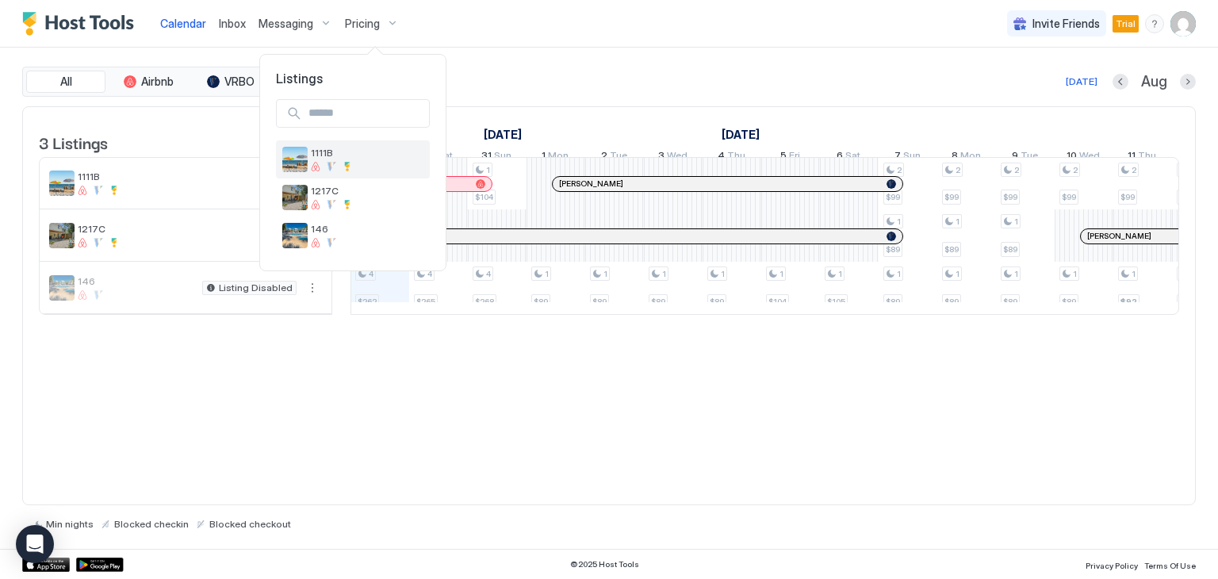
click at [313, 157] on span "1111B" at bounding box center [367, 153] width 113 height 12
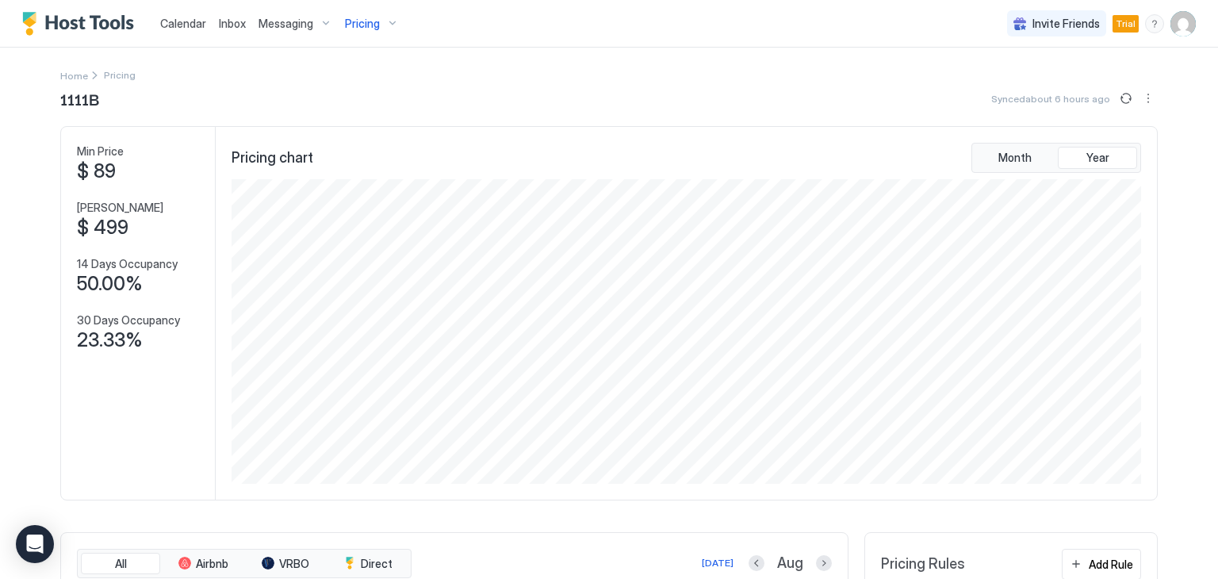
click at [190, 33] on div "Calendar" at bounding box center [183, 23] width 59 height 29
click at [193, 25] on span "Calendar" at bounding box center [183, 23] width 46 height 13
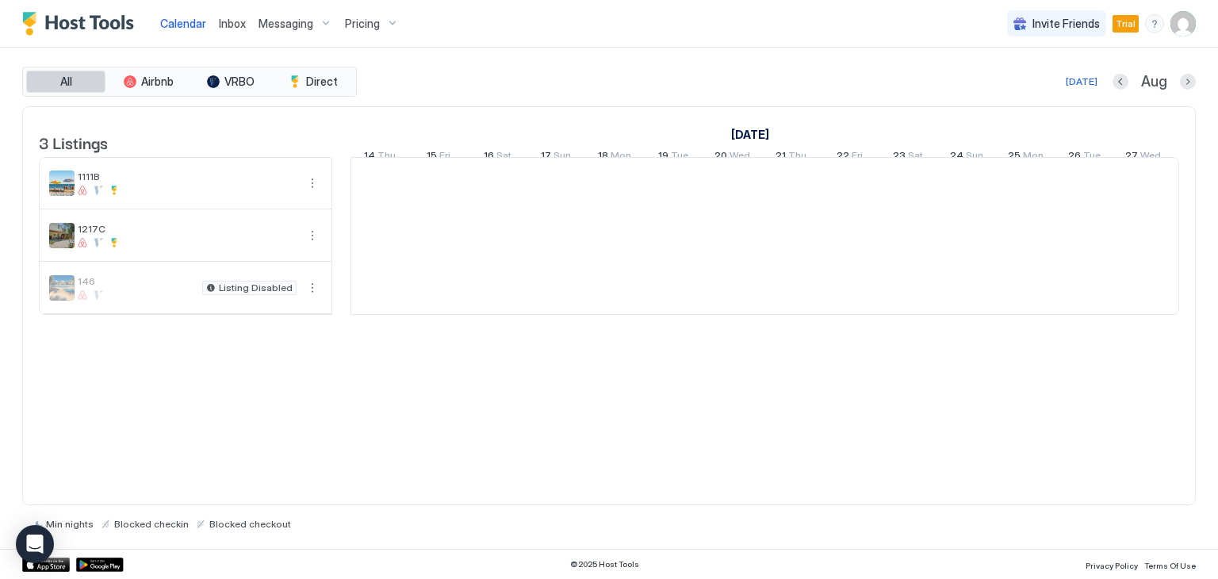
scroll to position [0, 881]
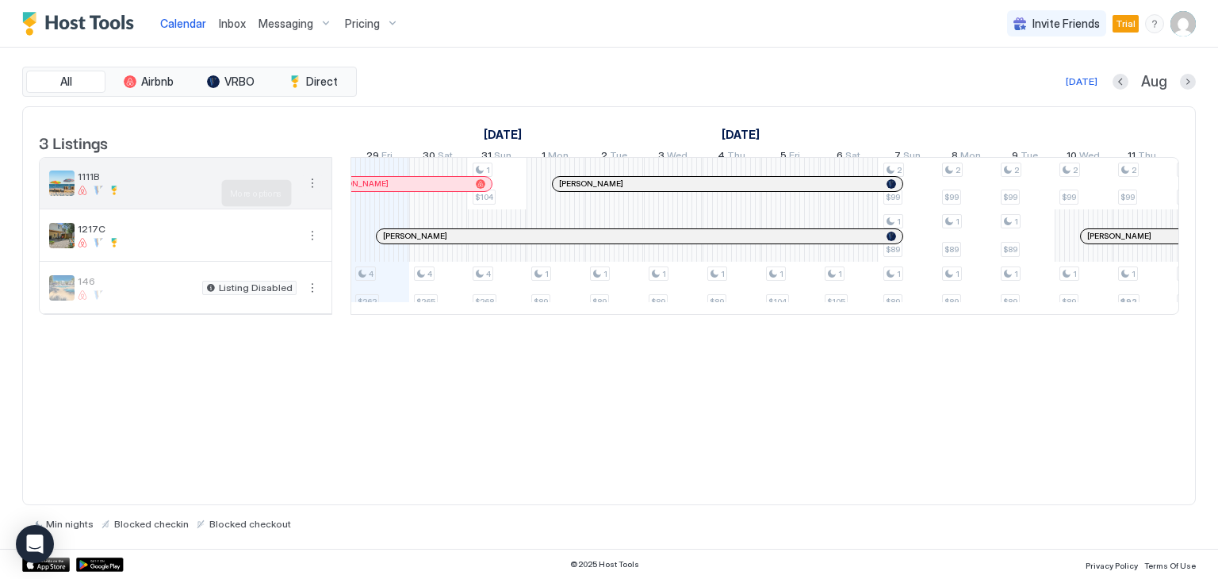
click at [311, 193] on button "More options" at bounding box center [312, 183] width 19 height 19
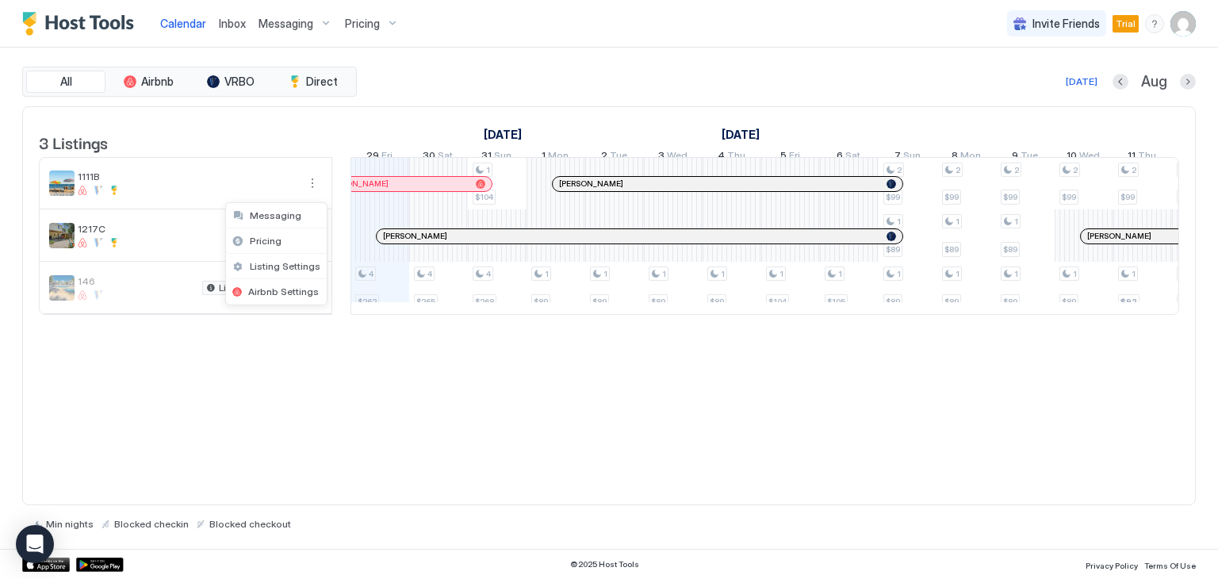
click at [597, 359] on div at bounding box center [609, 289] width 1218 height 579
click at [347, 302] on td at bounding box center [341, 236] width 18 height 158
click at [389, 303] on div "4 $262 4 $265 1 $104 4 $268 1 $89 1 $89 1 $89 1 $89 1 $104 1 $105 2 $99 1 $89 1…" at bounding box center [1054, 236] width 3169 height 156
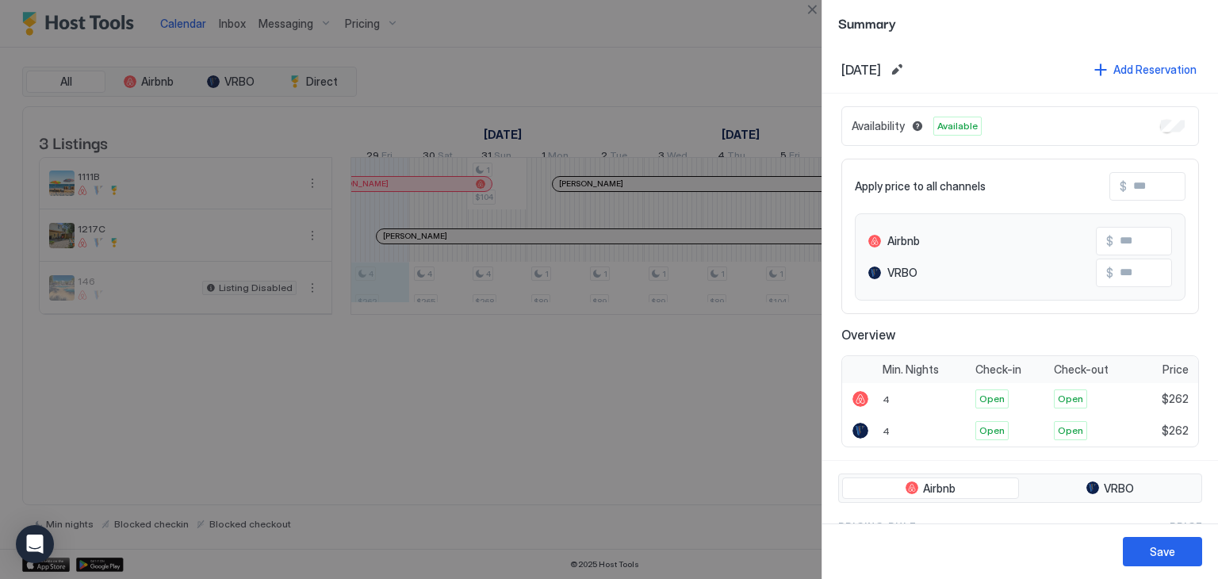
click at [687, 432] on div at bounding box center [609, 289] width 1218 height 579
click at [730, 47] on div at bounding box center [609, 289] width 1218 height 579
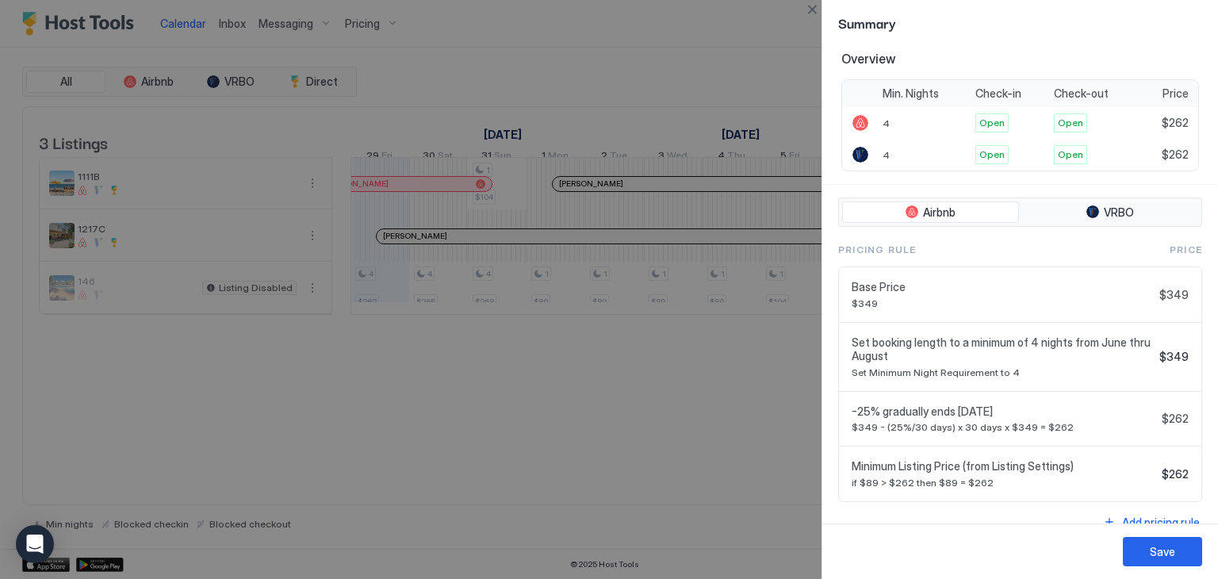
scroll to position [293, 0]
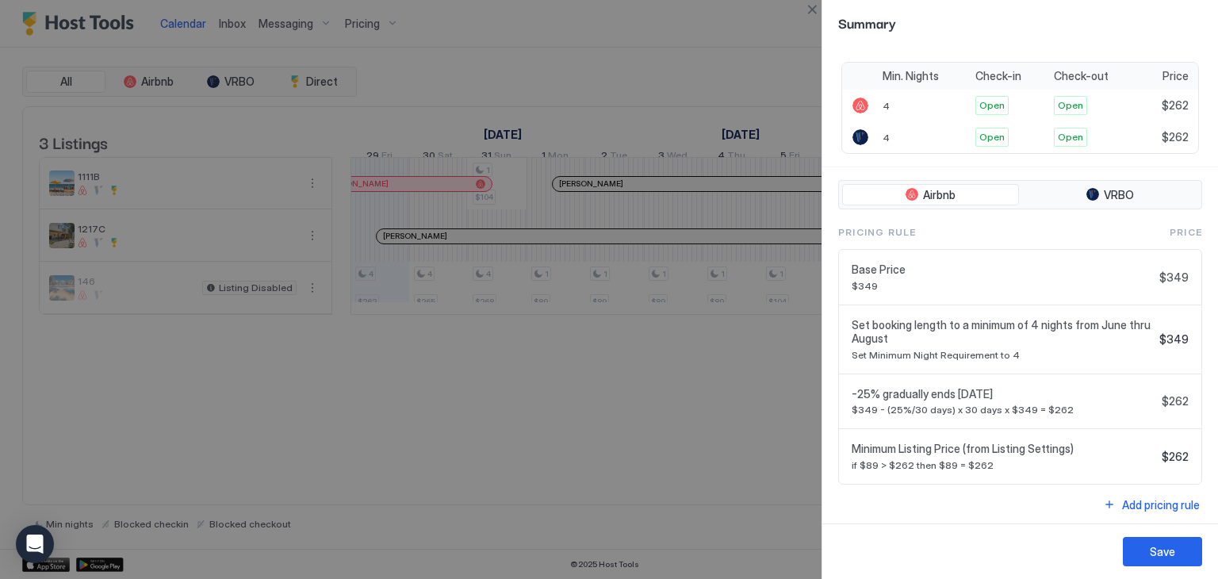
click at [609, 469] on div at bounding box center [609, 289] width 1218 height 579
click at [201, 141] on div at bounding box center [609, 289] width 1218 height 579
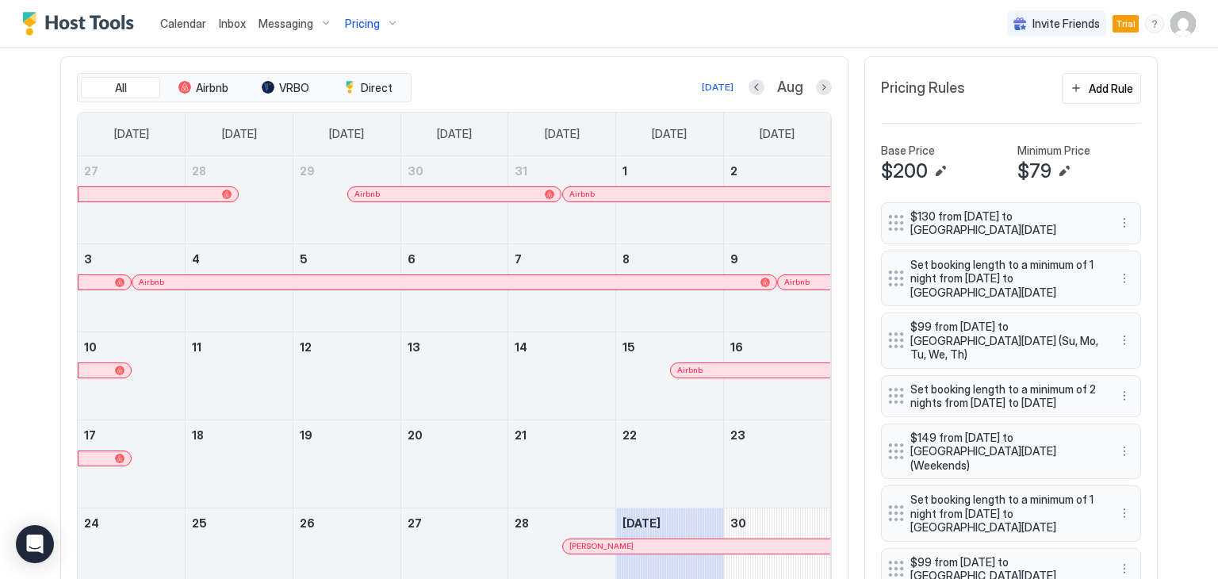
scroll to position [555, 0]
